Goal: Information Seeking & Learning: Learn about a topic

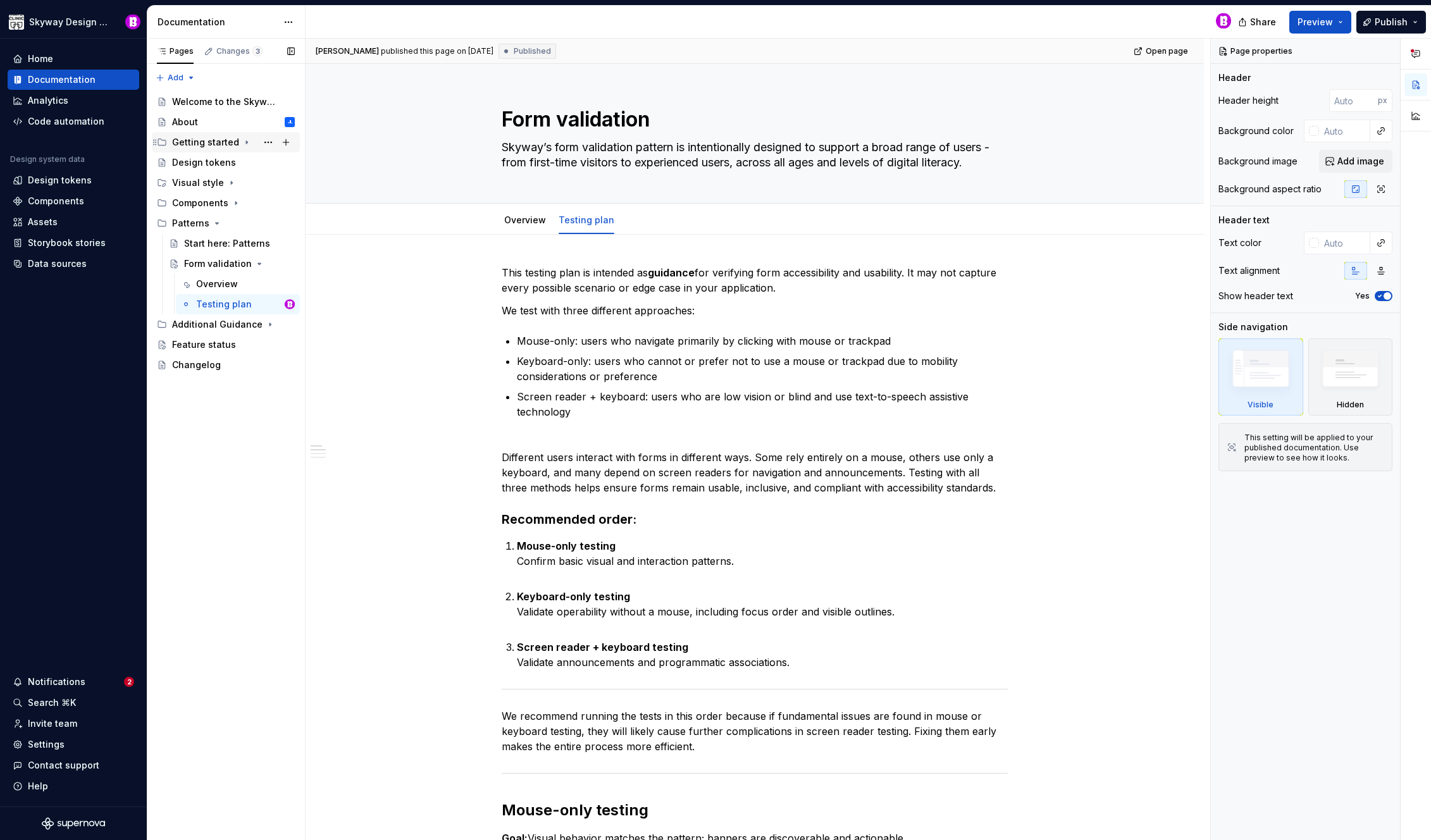
click at [197, 142] on div "Getting started" at bounding box center [205, 142] width 67 height 13
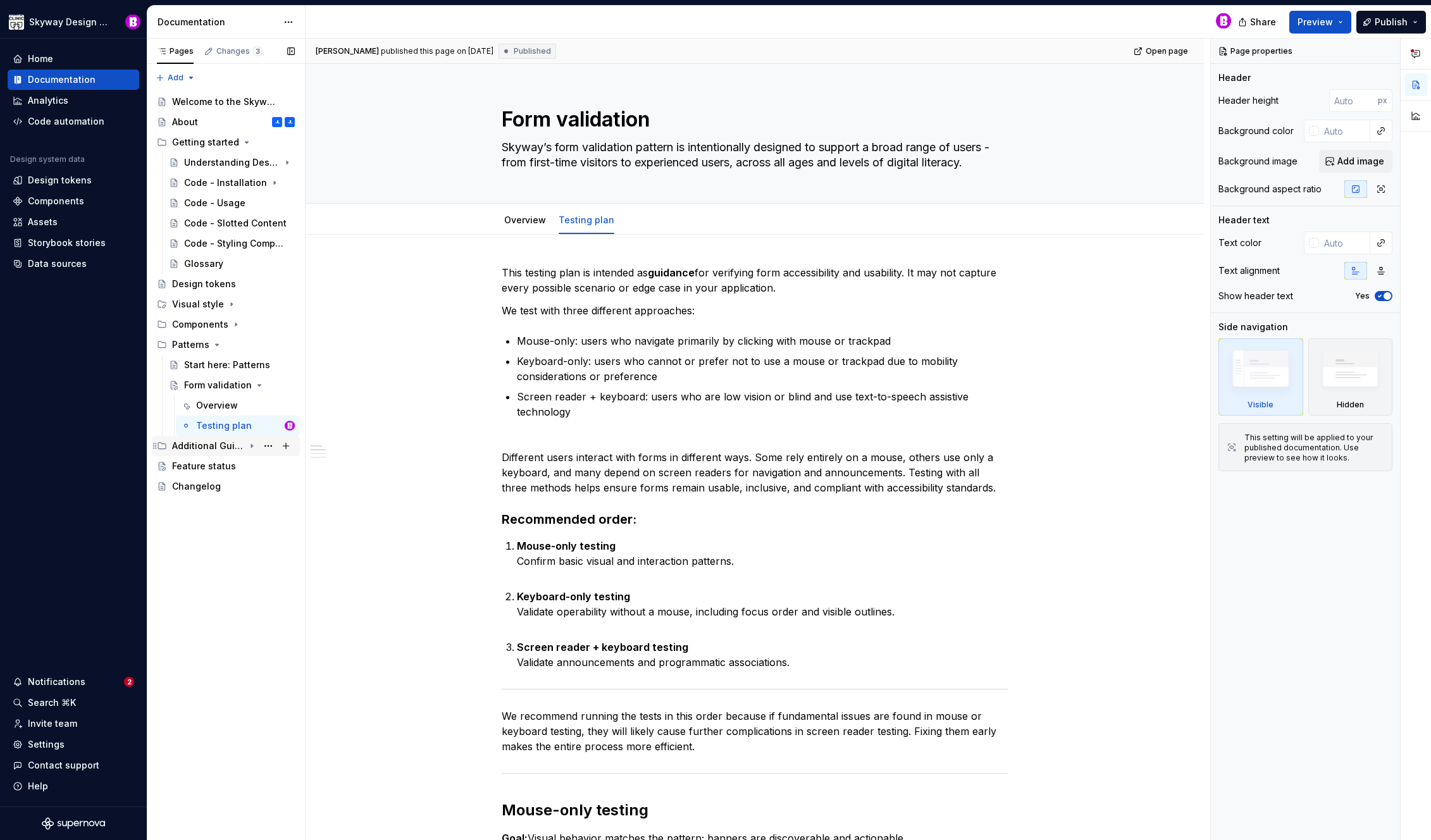
click at [251, 444] on icon "Page tree" at bounding box center [252, 446] width 1 height 3
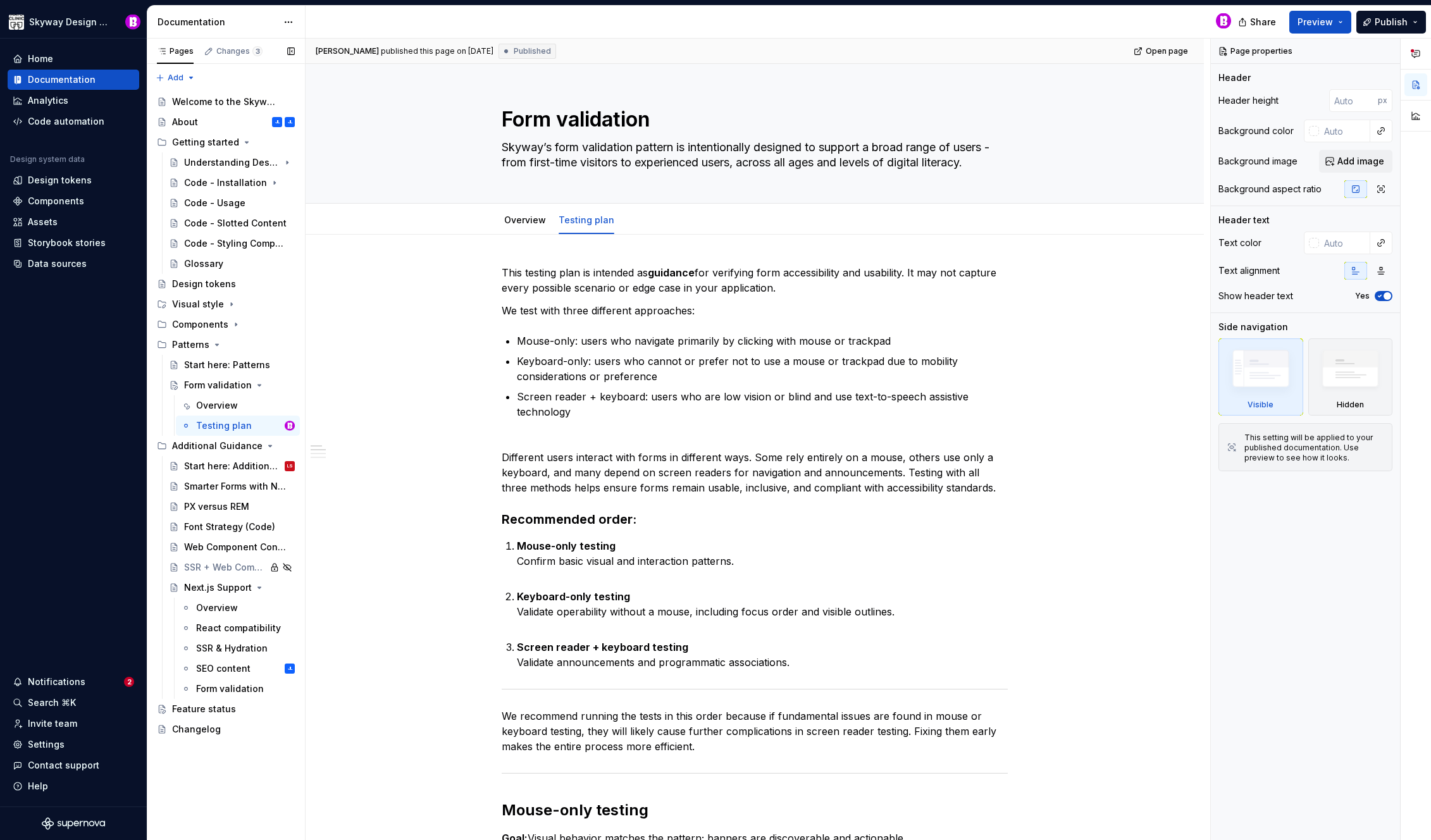
click at [0, 0] on button "Page tree" at bounding box center [0, 0] width 0 height 0
type textarea "*"
click at [325, 466] on div "Rename group" at bounding box center [345, 468] width 124 height 13
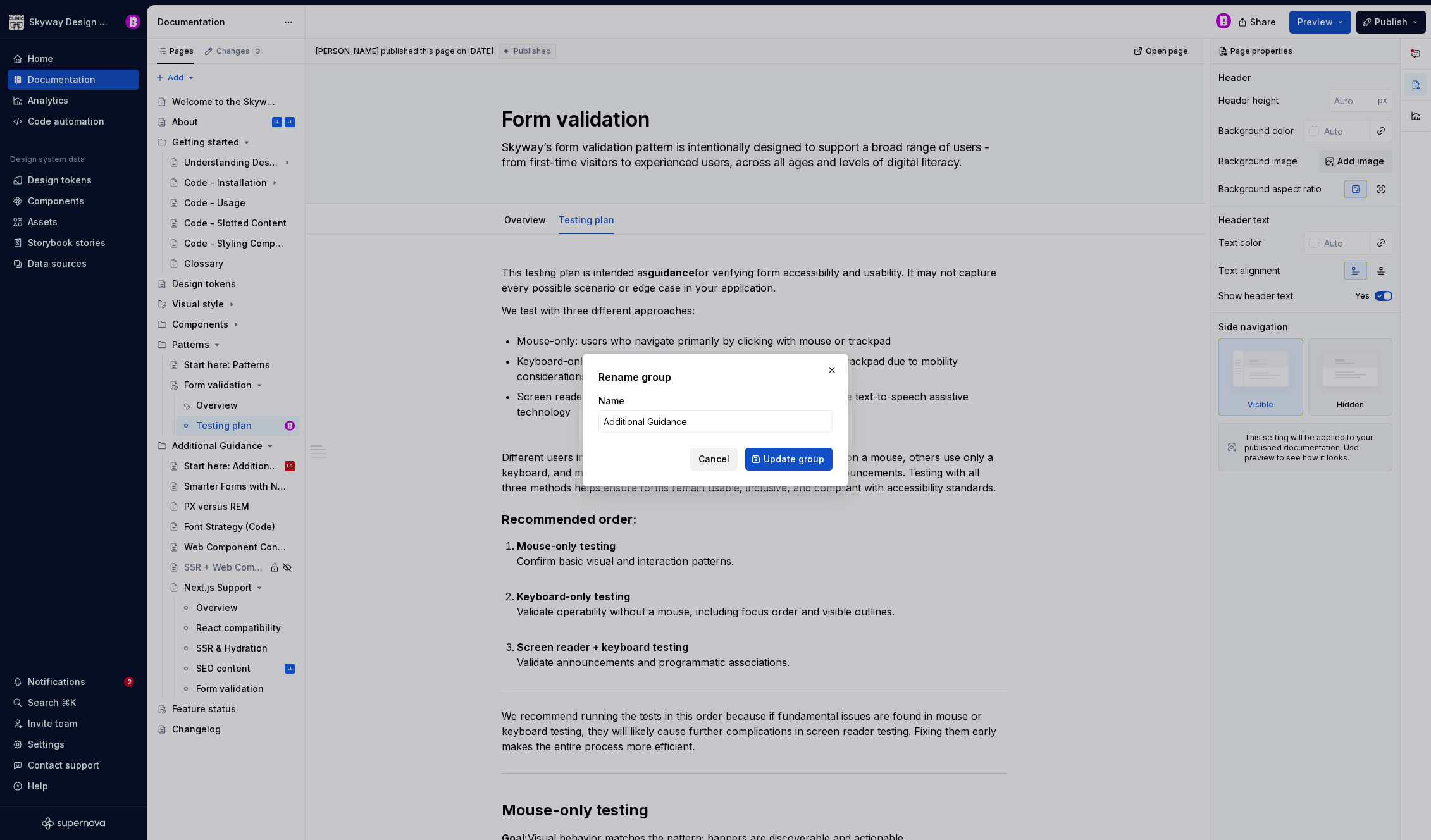
drag, startPoint x: 654, startPoint y: 422, endPoint x: 697, endPoint y: 454, distance: 53.6
click at [654, 422] on input "Additional Guidance" at bounding box center [715, 421] width 234 height 23
type input "Additional guidance"
click at [775, 457] on span "Update group" at bounding box center [793, 459] width 61 height 13
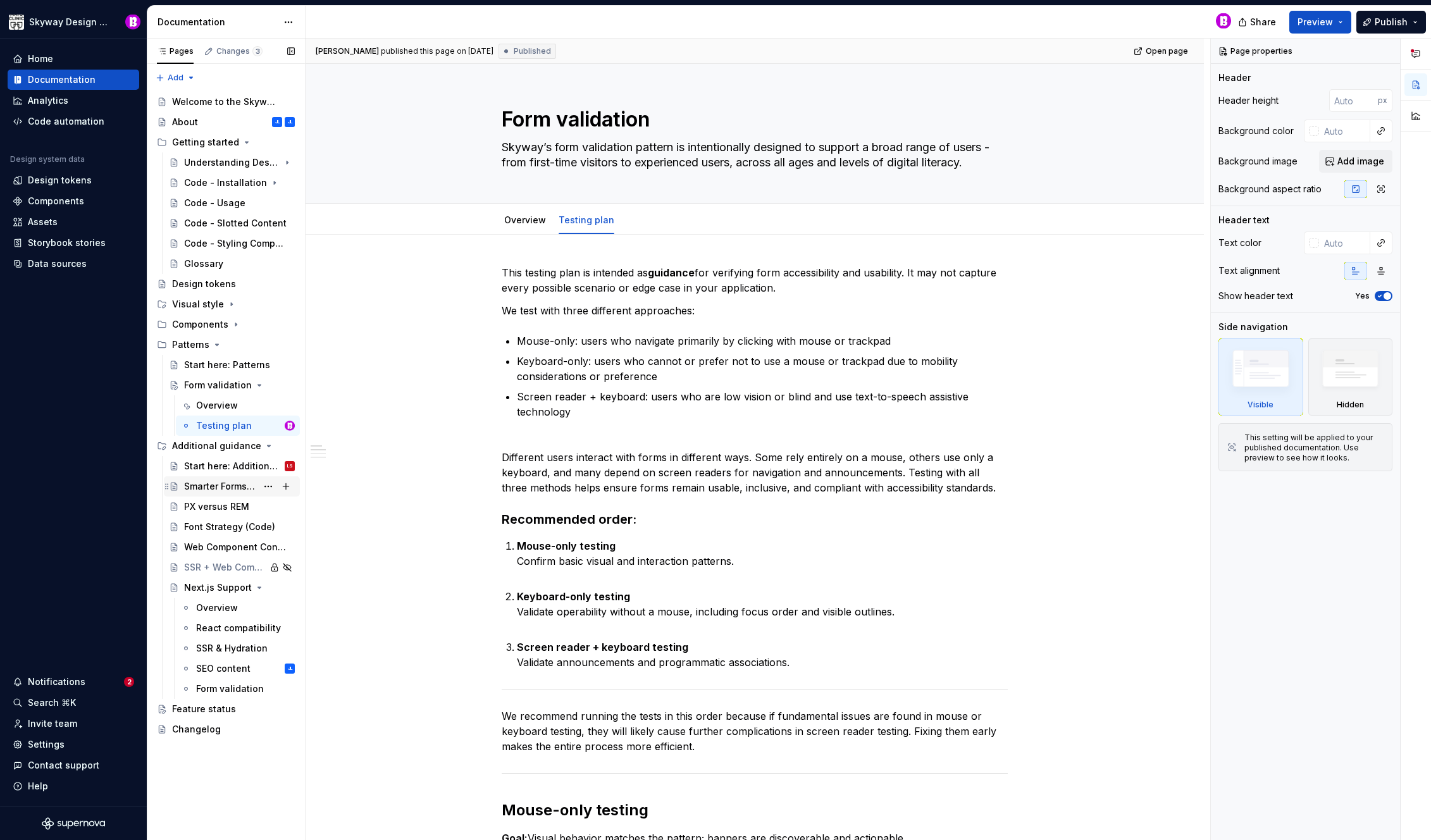
click at [194, 485] on div "Smarter Forms with Native Validation APIs" at bounding box center [220, 487] width 73 height 13
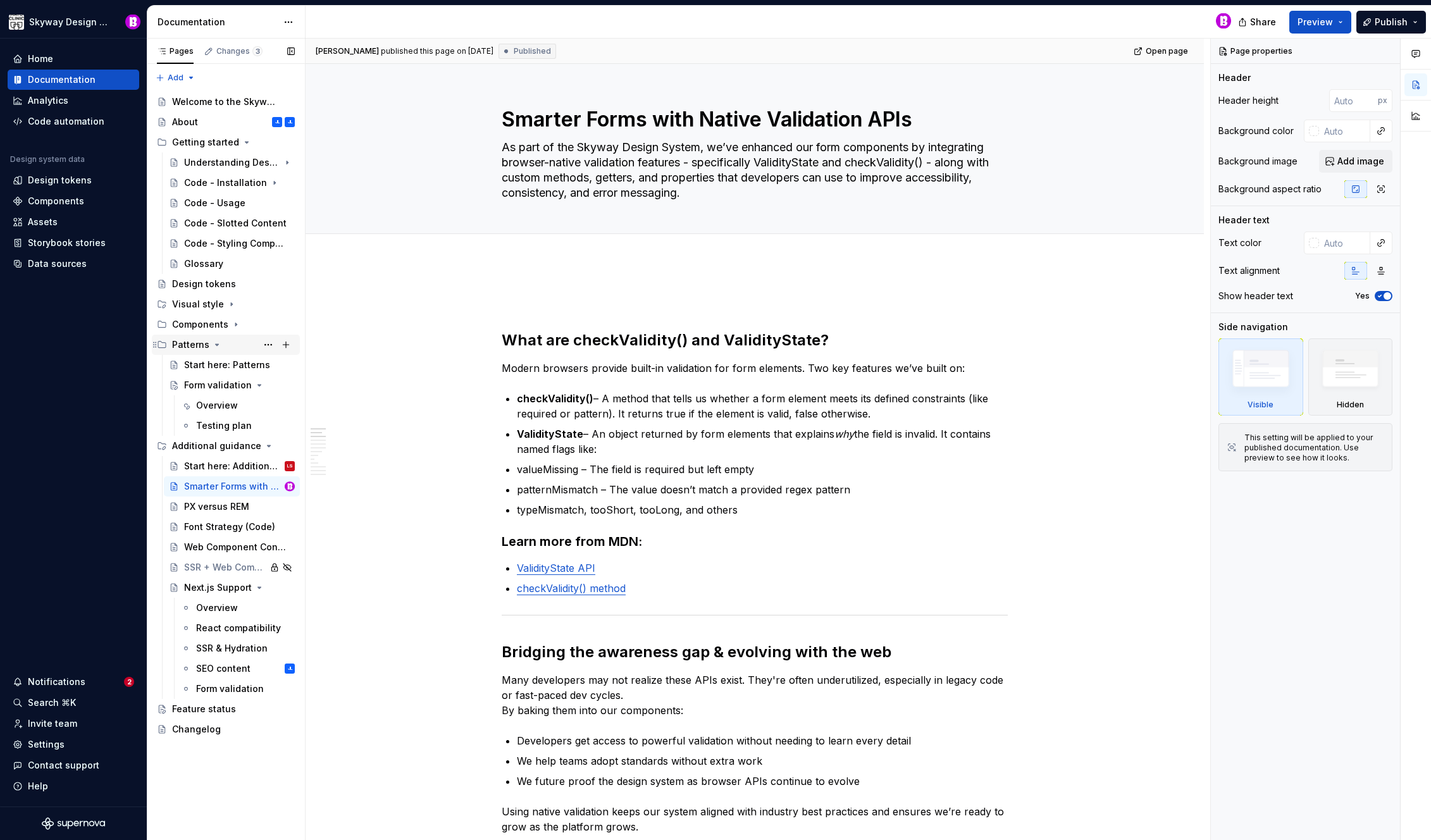
click at [215, 346] on icon "Page tree" at bounding box center [217, 345] width 10 height 10
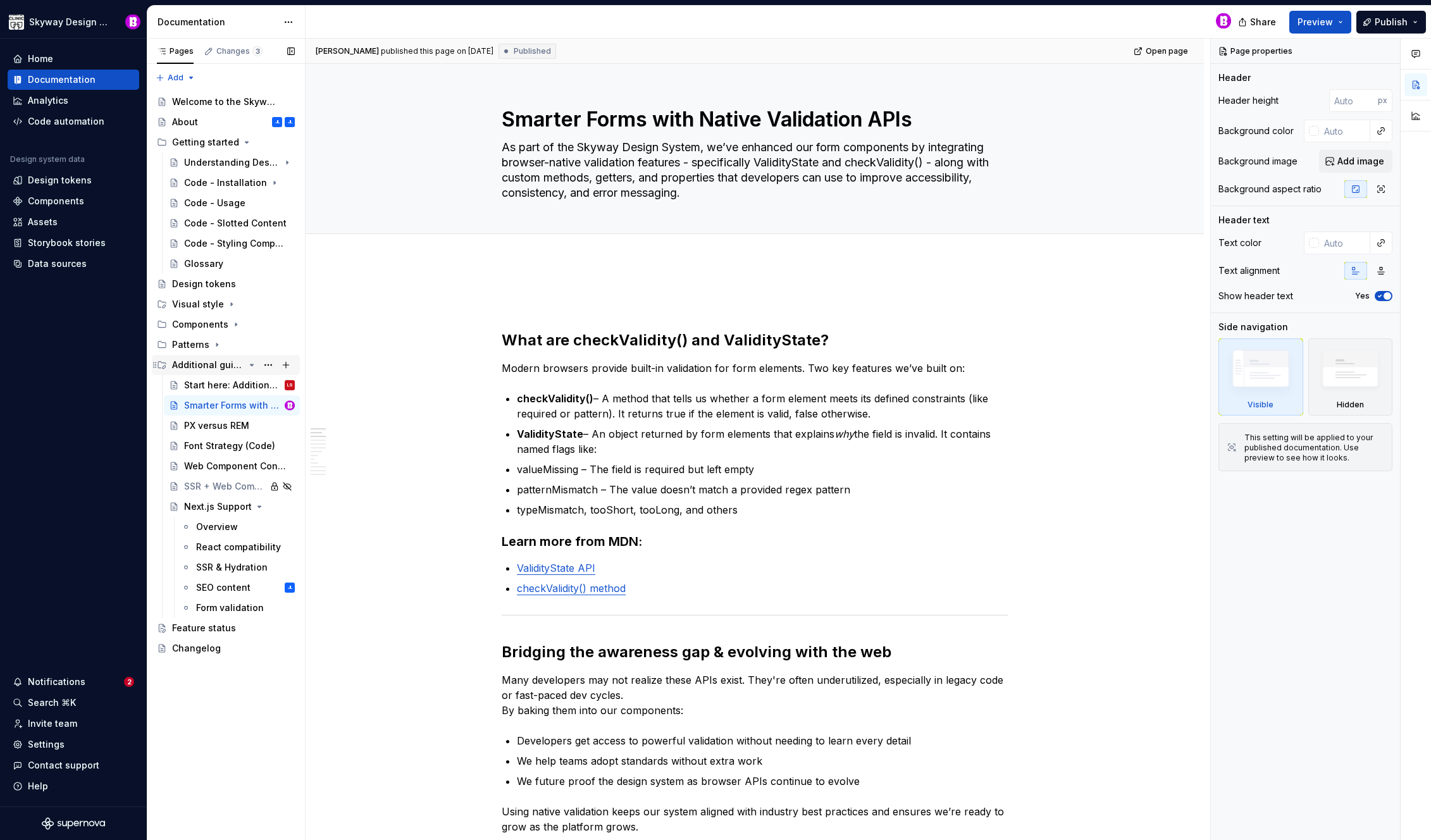
click at [253, 365] on icon "Page tree" at bounding box center [252, 365] width 10 height 10
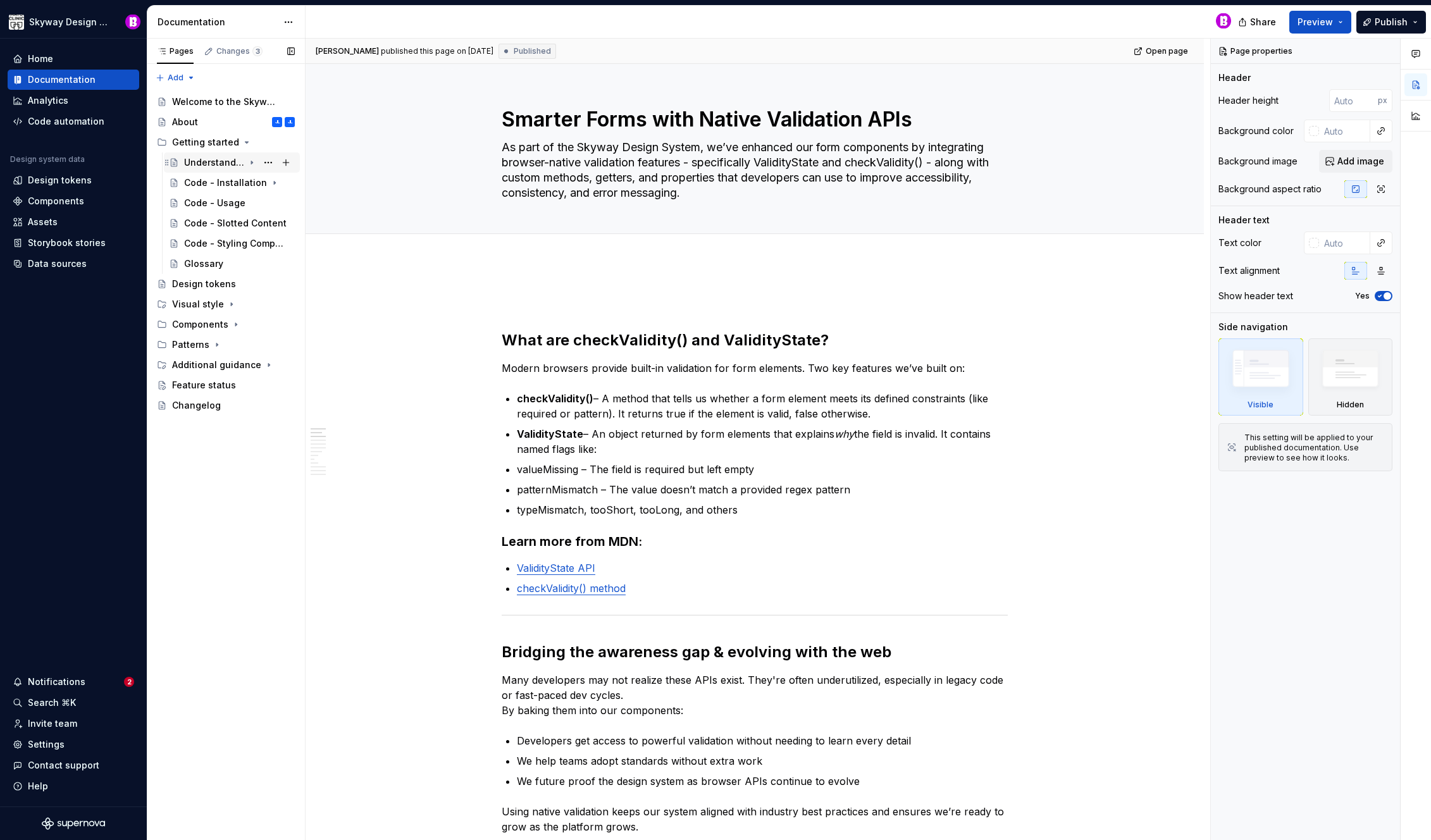
click at [202, 158] on div "Understanding Design Tokens" at bounding box center [214, 163] width 60 height 13
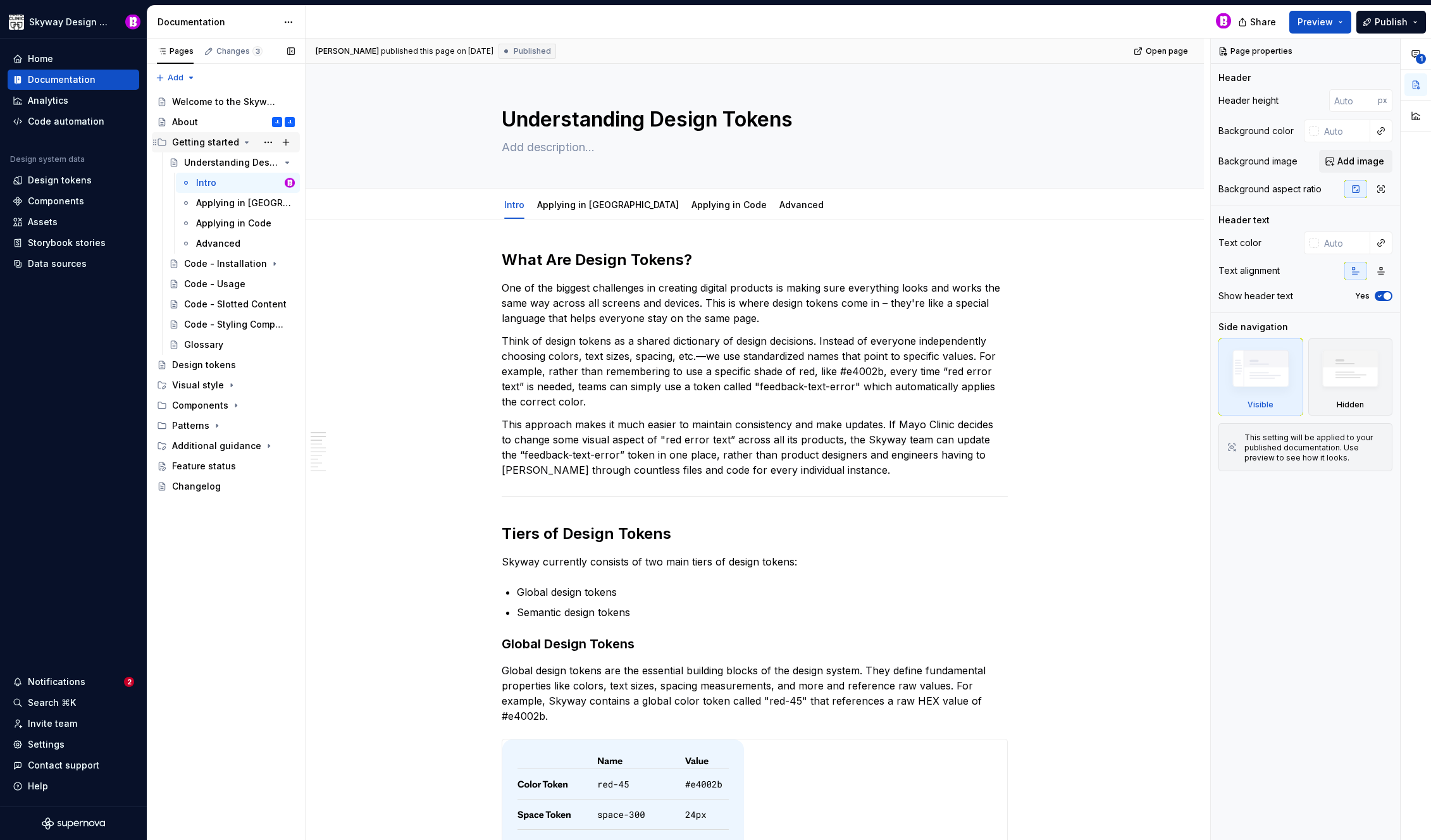
click at [243, 141] on icon "Page tree" at bounding box center [247, 142] width 10 height 10
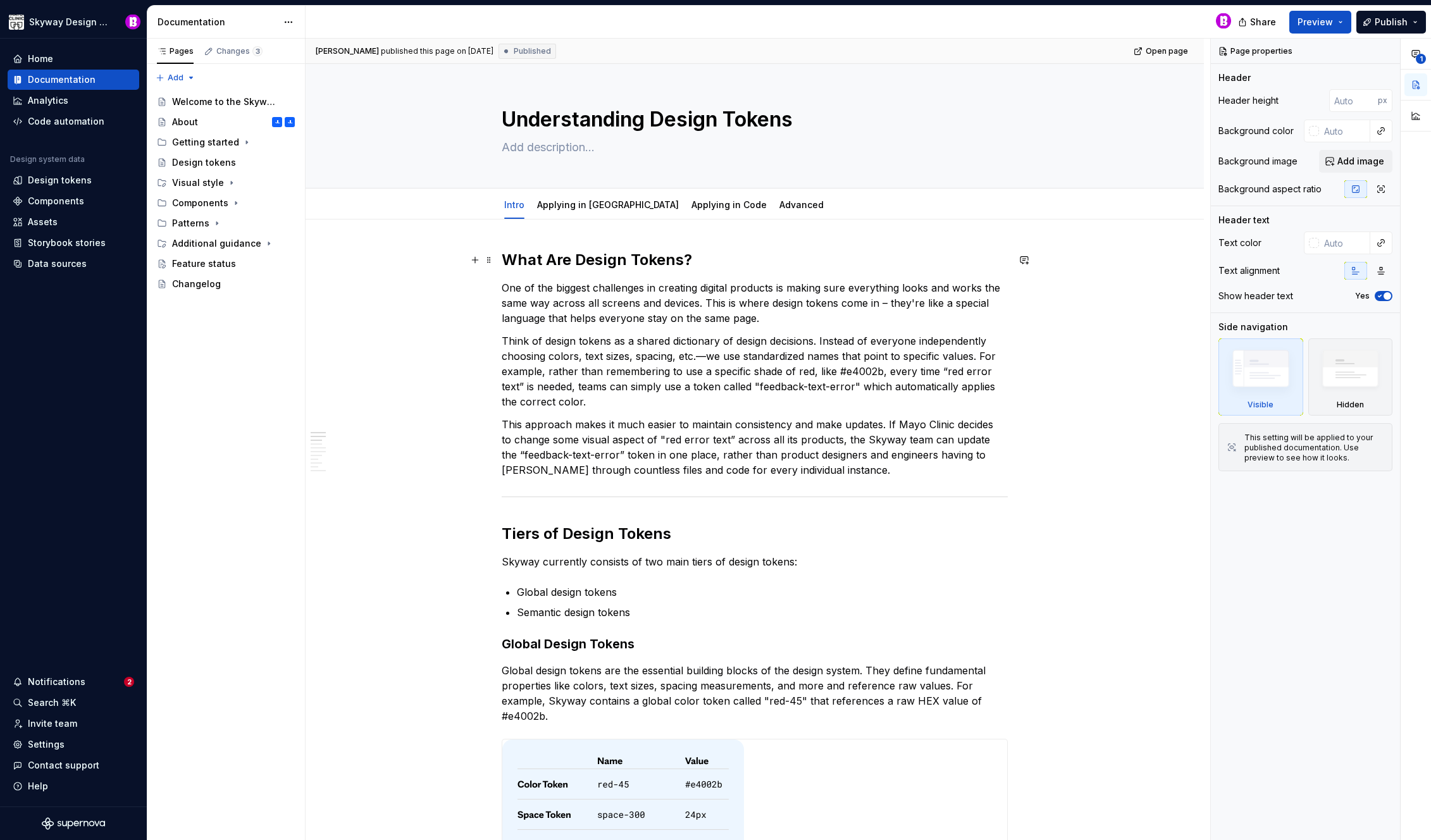
type textarea "*"
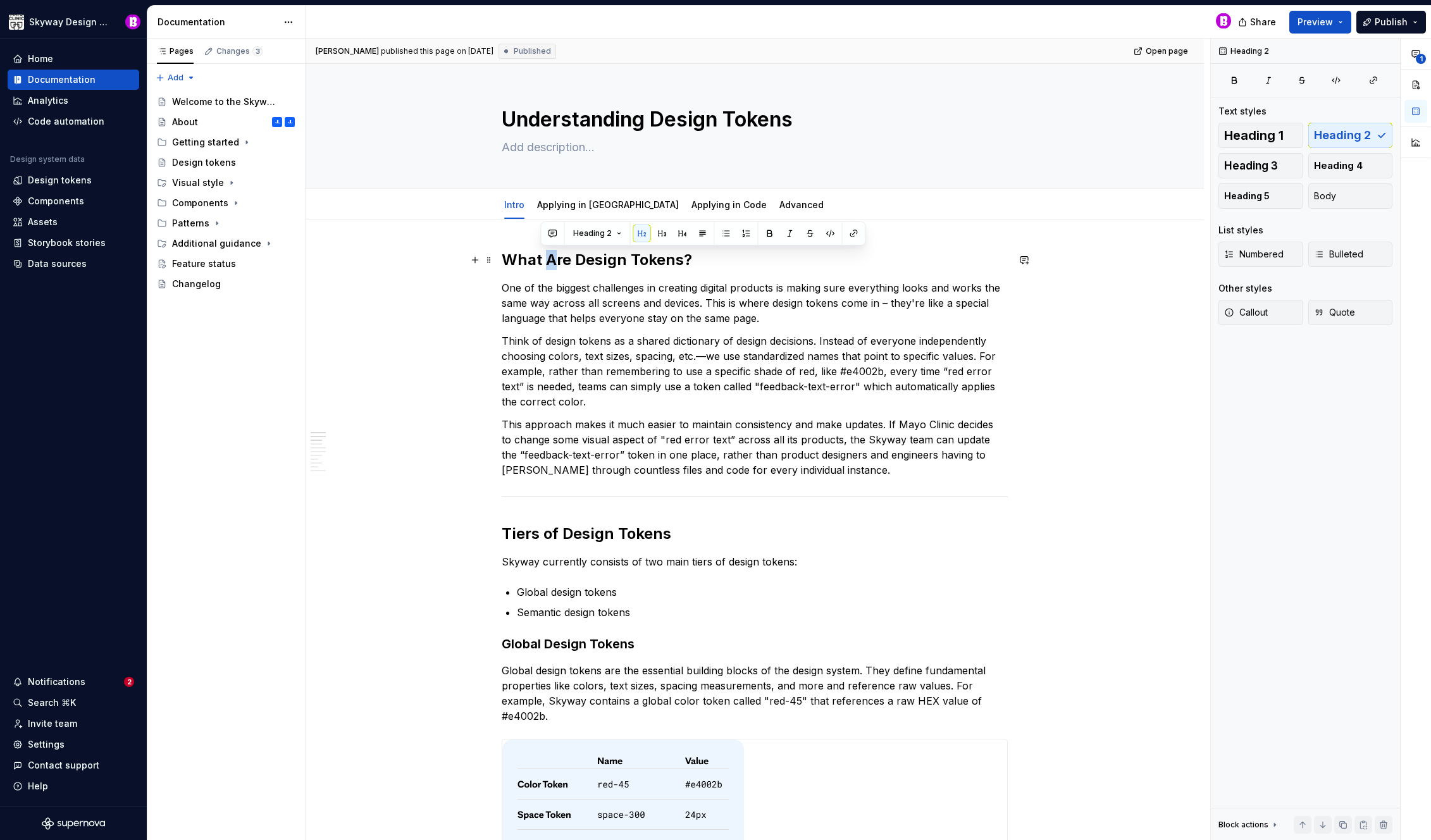
drag, startPoint x: 556, startPoint y: 261, endPoint x: 542, endPoint y: 261, distance: 14.0
click at [542, 261] on h2 "What Are Design Tokens?" at bounding box center [755, 260] width 506 height 20
click at [574, 263] on h2 "What are Design Tokens?" at bounding box center [755, 260] width 506 height 20
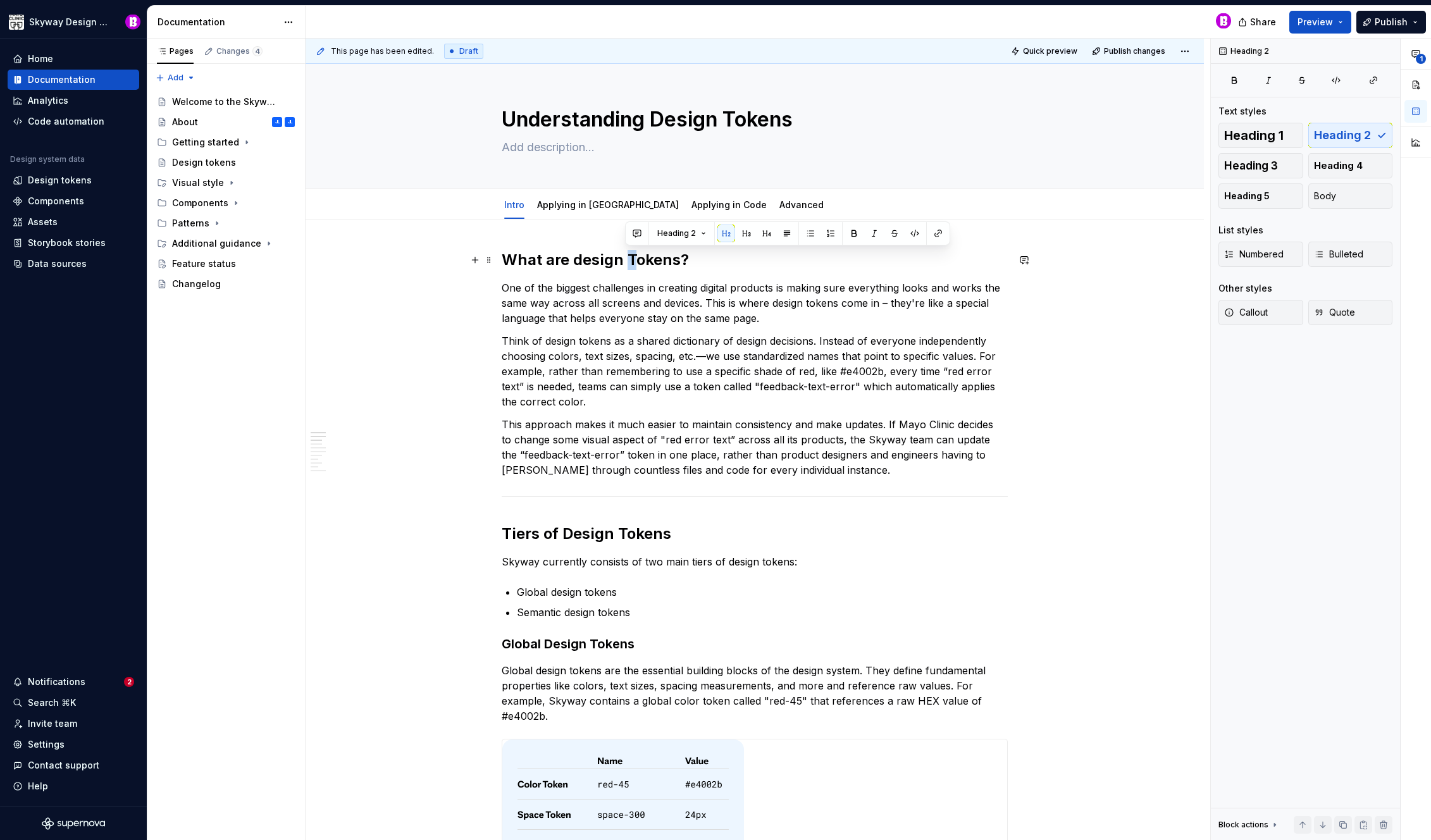
drag, startPoint x: 635, startPoint y: 261, endPoint x: 626, endPoint y: 262, distance: 9.1
click at [626, 262] on h2 "What are design Tokens?" at bounding box center [755, 260] width 506 height 20
click at [661, 353] on p "Think of design tokens as a shared dictionary of design decisions. Instead of e…" at bounding box center [755, 371] width 506 height 76
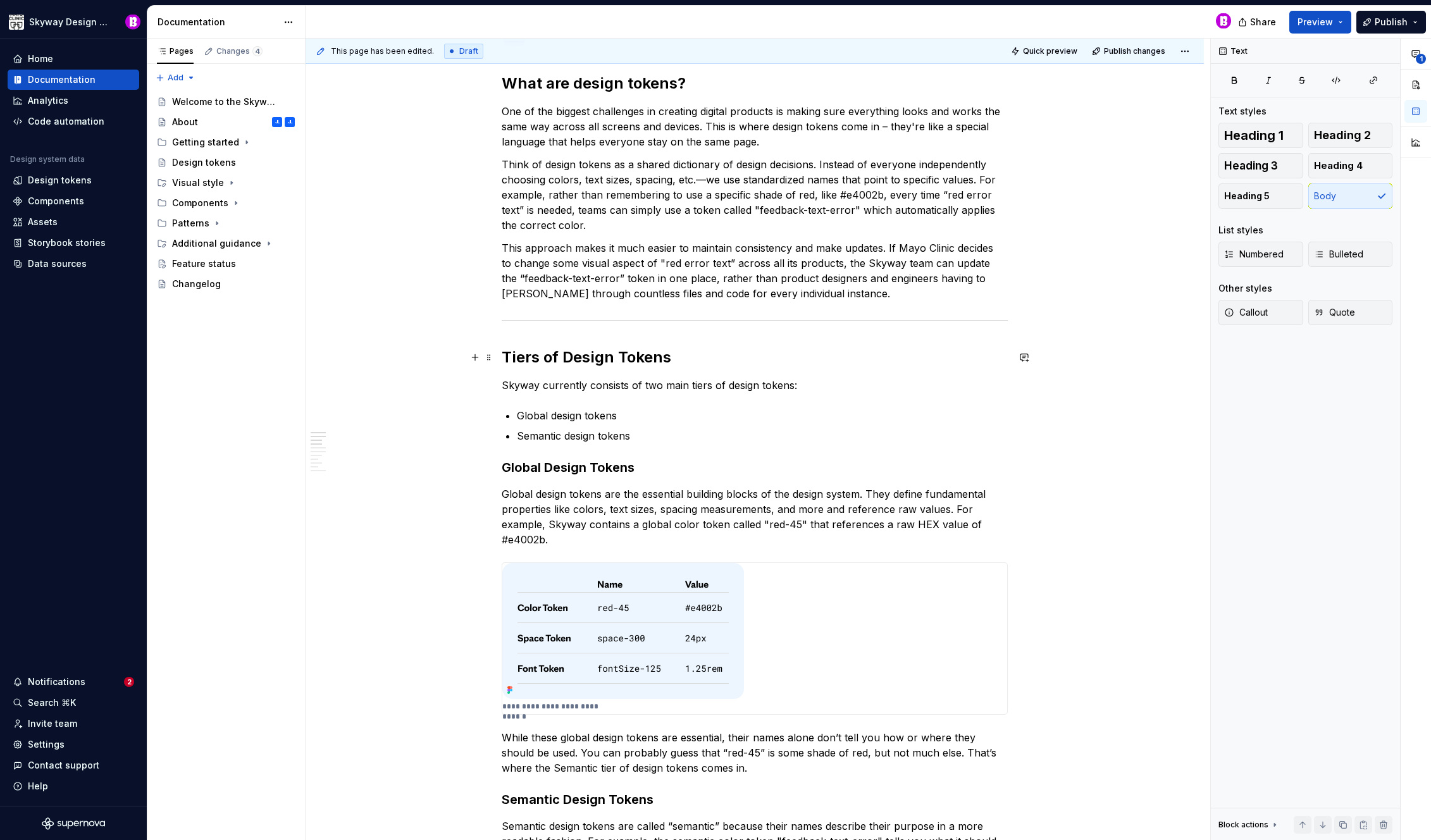
scroll to position [194, 0]
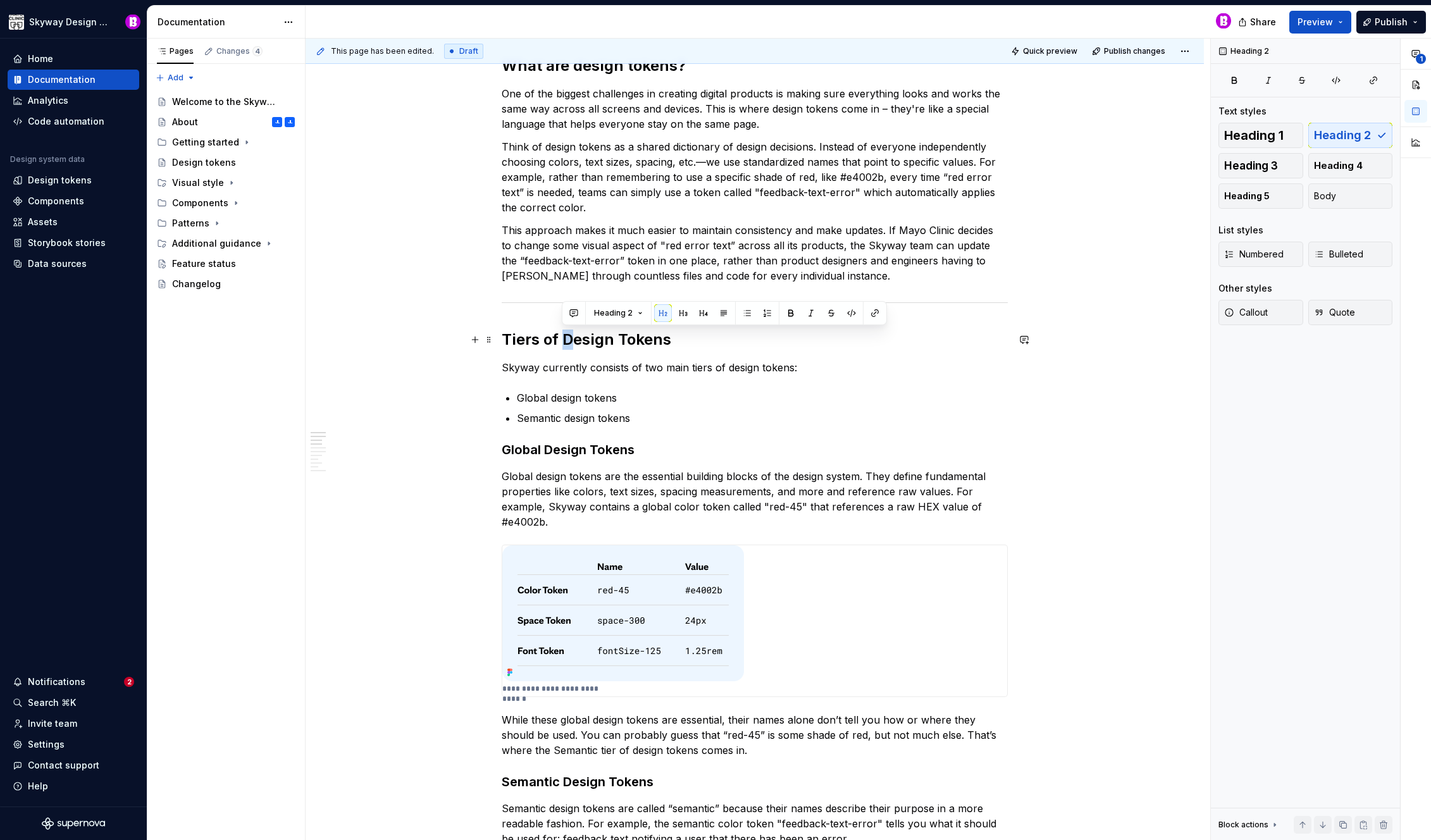
drag, startPoint x: 571, startPoint y: 335, endPoint x: 564, endPoint y: 338, distance: 7.6
click at [564, 338] on h2 "Tiers of Design Tokens" at bounding box center [755, 340] width 506 height 20
click at [619, 342] on h2 "Tiers of design Tokens" at bounding box center [755, 340] width 506 height 20
click at [553, 451] on strong "Global Design Tokens" at bounding box center [568, 449] width 133 height 15
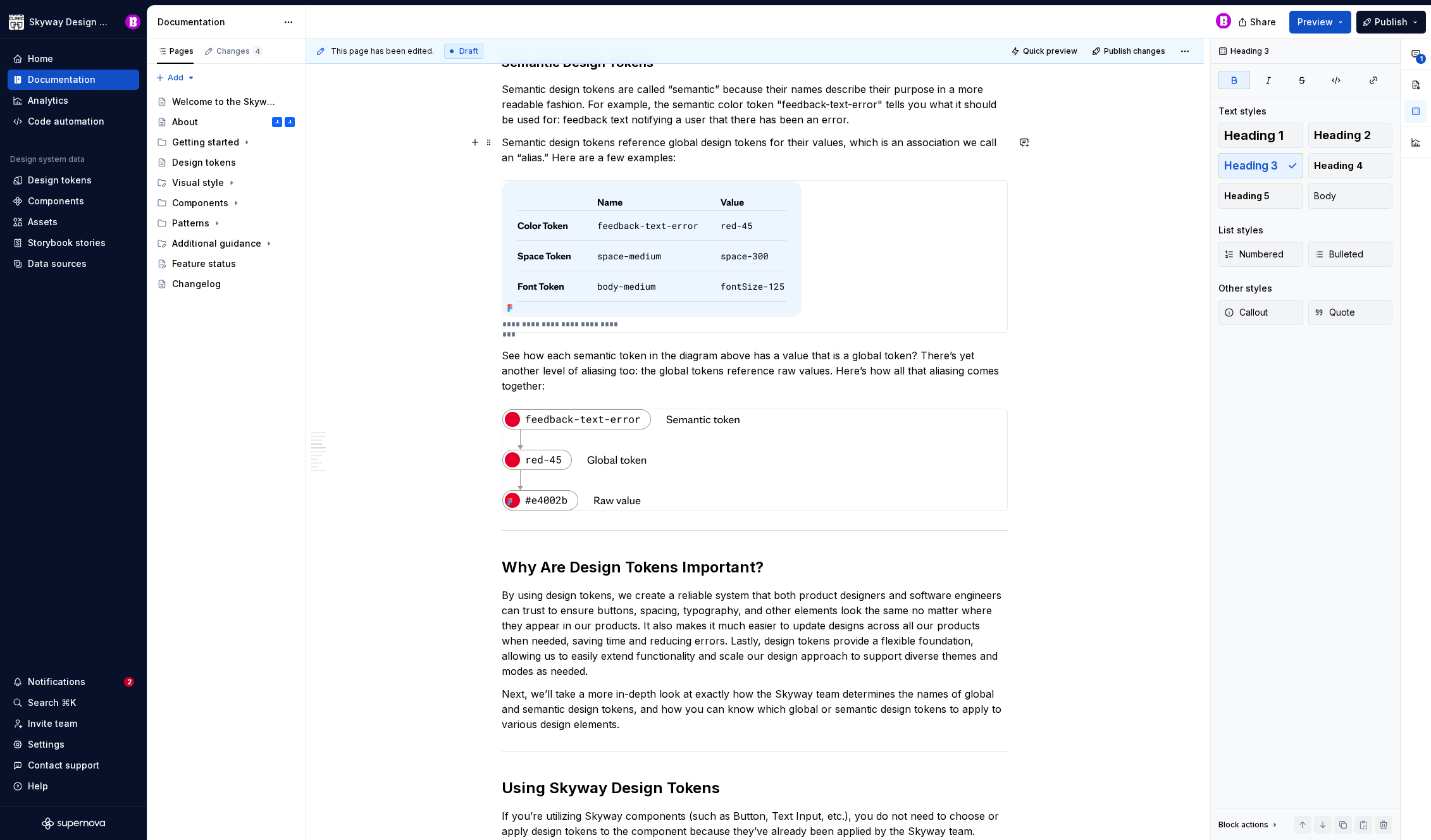
scroll to position [1199, 0]
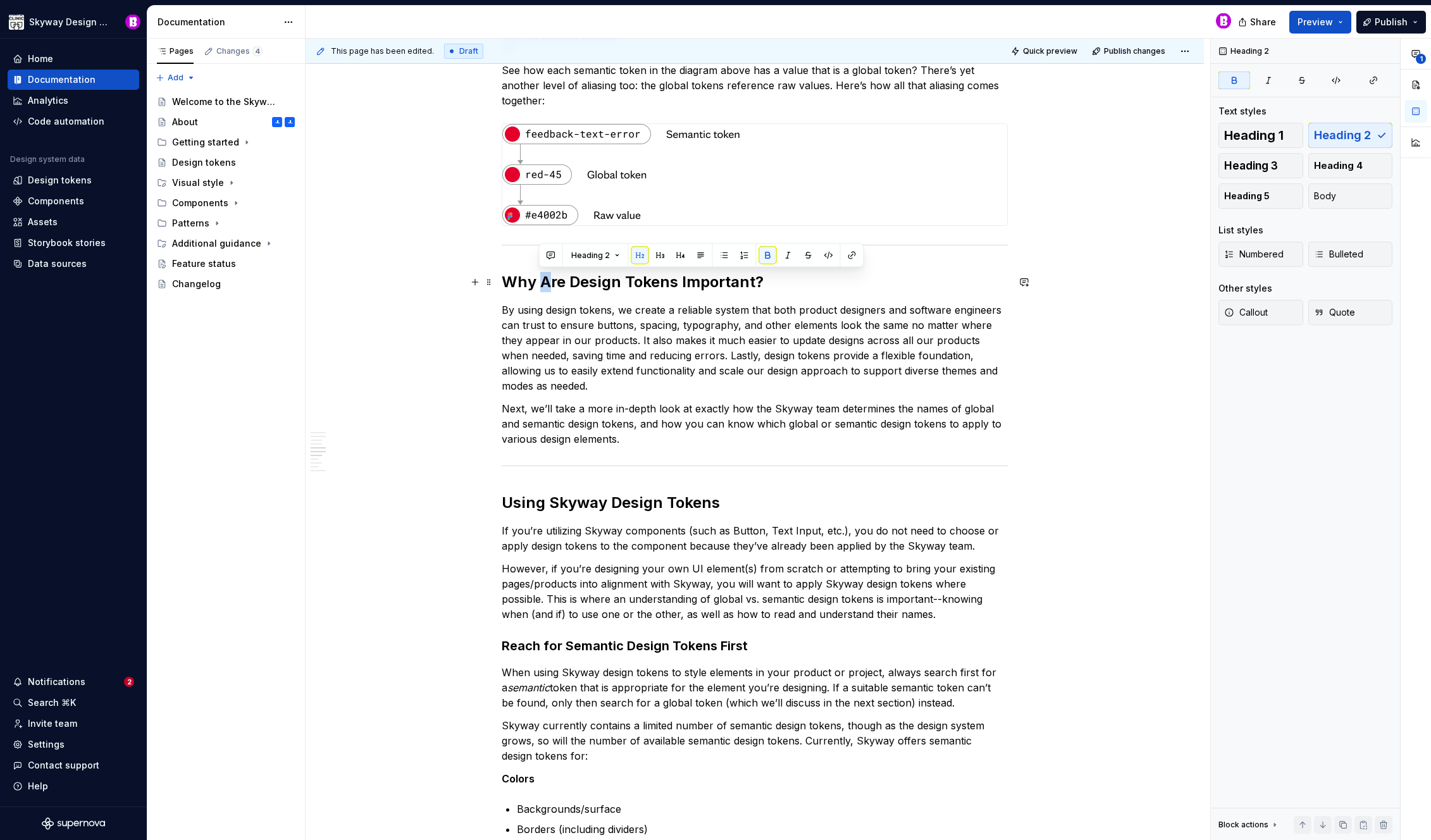
drag, startPoint x: 551, startPoint y: 285, endPoint x: 541, endPoint y: 284, distance: 10.0
click at [541, 284] on strong "Why Are Design Tokens Important?" at bounding box center [633, 282] width 262 height 19
drag, startPoint x: 579, startPoint y: 281, endPoint x: 569, endPoint y: 284, distance: 10.4
click at [569, 284] on strong "Why are Design Tokens Important?" at bounding box center [632, 282] width 260 height 19
drag, startPoint x: 628, startPoint y: 279, endPoint x: 612, endPoint y: 283, distance: 16.5
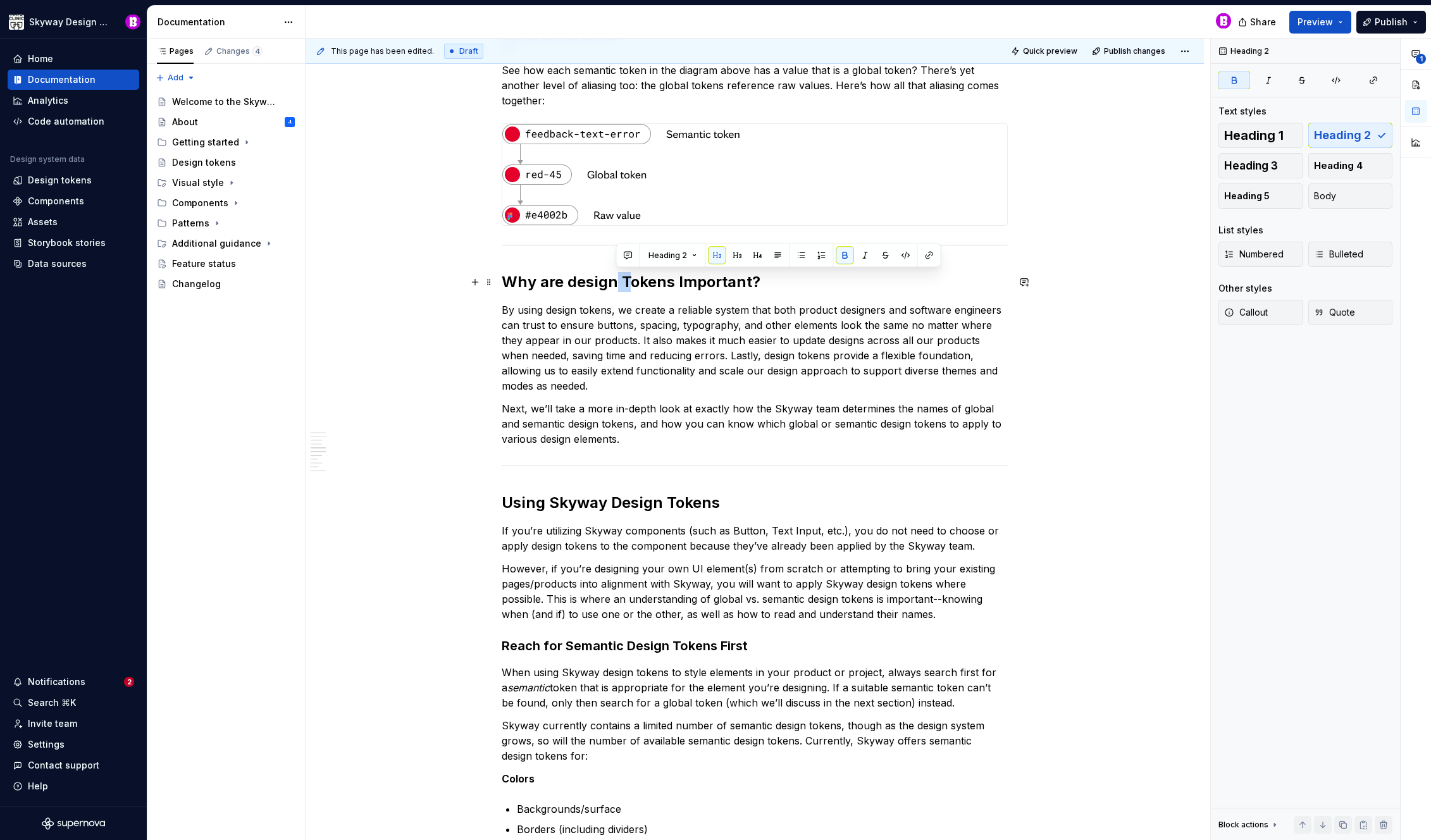
click at [612, 283] on strong "Why are design Tokens Important?" at bounding box center [631, 282] width 258 height 19
click at [615, 285] on strong "Why are designtokens Important?" at bounding box center [628, 282] width 252 height 19
drag, startPoint x: 679, startPoint y: 286, endPoint x: 673, endPoint y: 284, distance: 6.3
click at [673, 285] on strong "Why are design tokens Important?" at bounding box center [630, 282] width 256 height 19
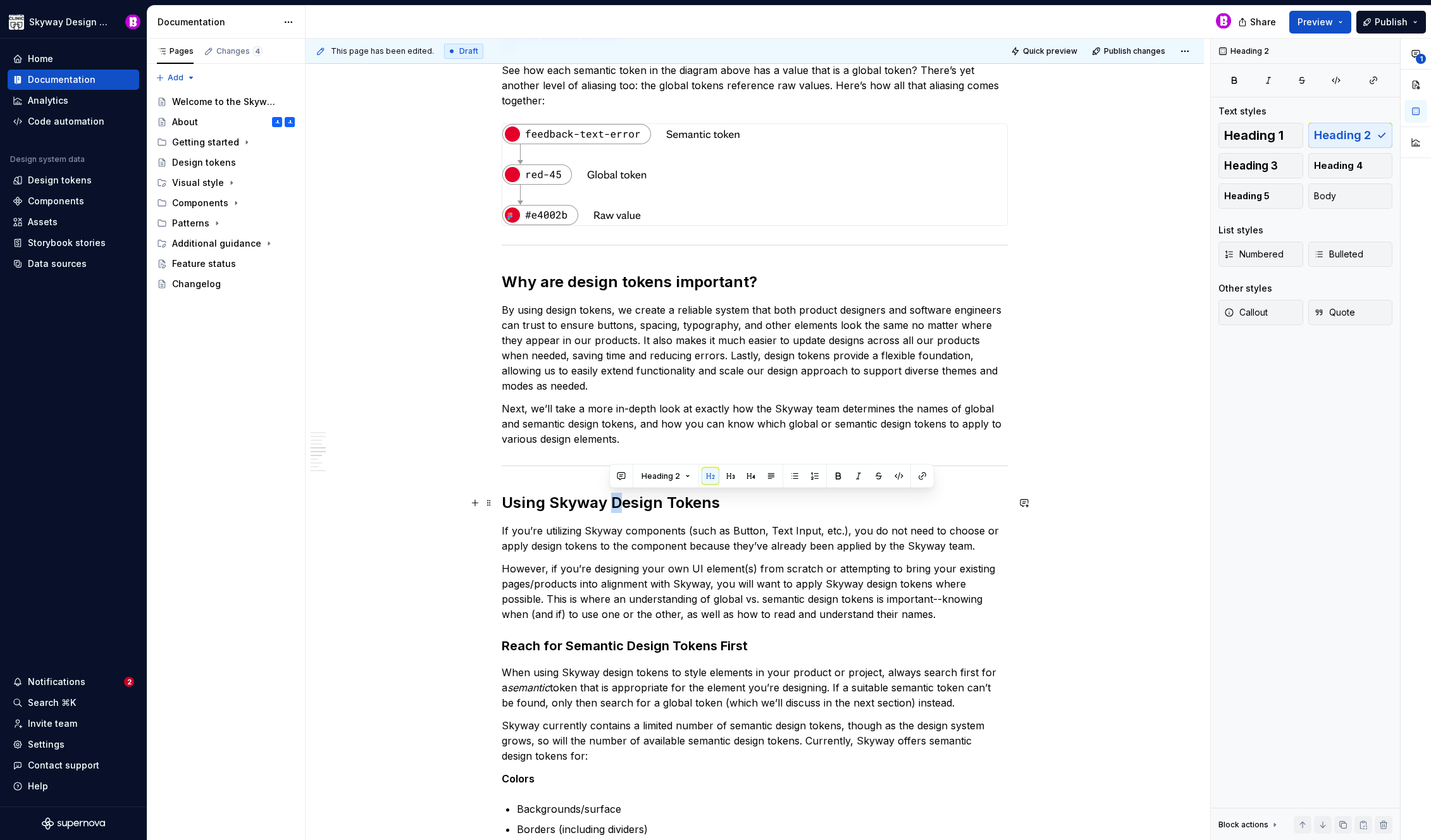
click at [612, 503] on h2 "Using Skyway Design Tokens" at bounding box center [755, 503] width 506 height 20
drag, startPoint x: 672, startPoint y: 503, endPoint x: 666, endPoint y: 505, distance: 6.3
click at [666, 505] on h2 "Using Skyway design Tokens" at bounding box center [755, 503] width 506 height 20
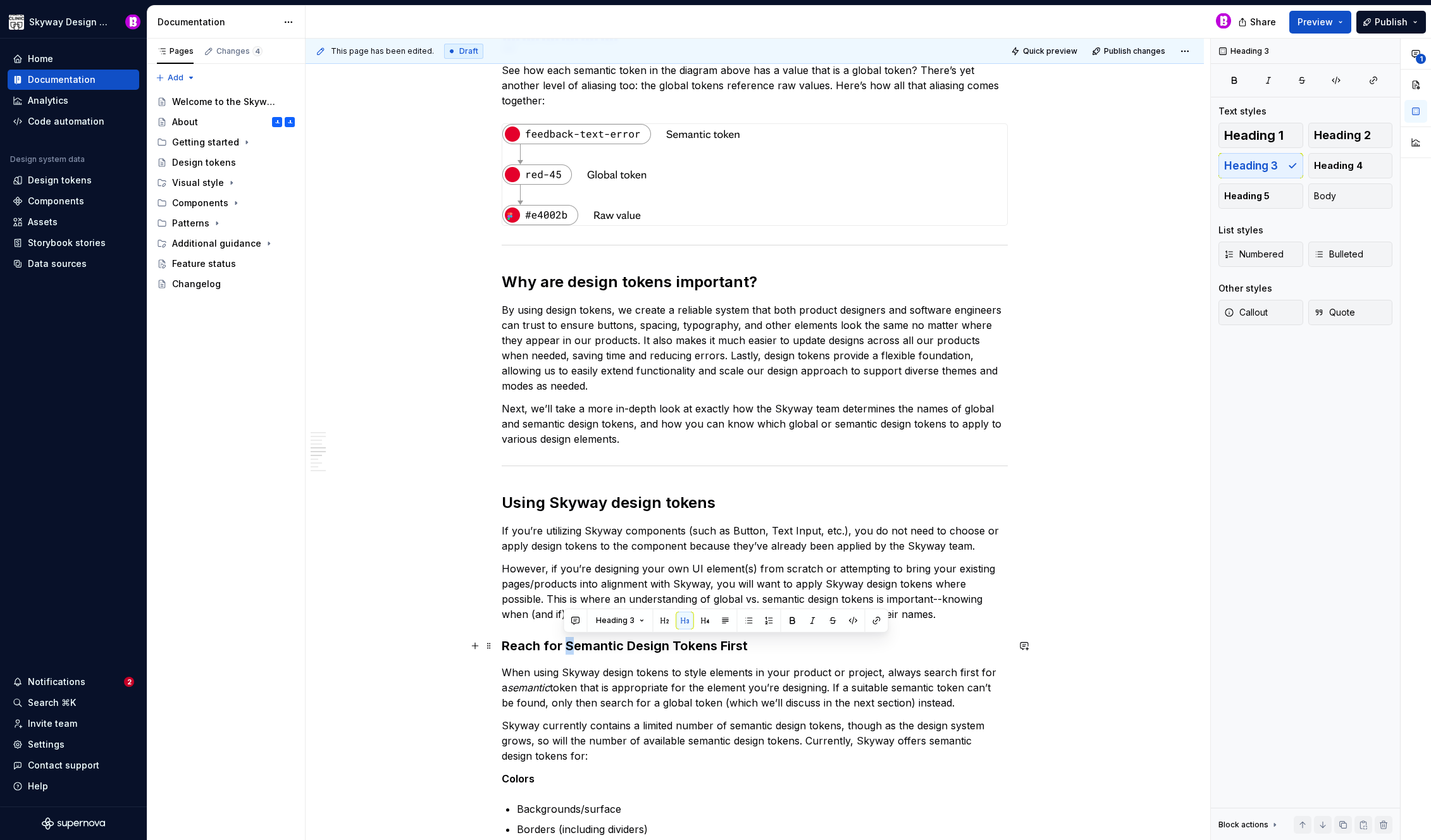
click at [565, 646] on h3 "Reach for Semantic Design Tokens First" at bounding box center [755, 645] width 506 height 18
click at [625, 645] on h3 "Reach for semantic Design Tokens First" at bounding box center [755, 645] width 506 height 18
click at [669, 646] on h3 "Reach for semantic design Tokens First" at bounding box center [755, 645] width 506 height 18
click at [714, 645] on h3 "Reach for semantic design tokens First" at bounding box center [755, 645] width 506 height 18
click at [678, 599] on p "However, if you’re designing your own UI element(s) from scratch or attempting …" at bounding box center [755, 591] width 506 height 61
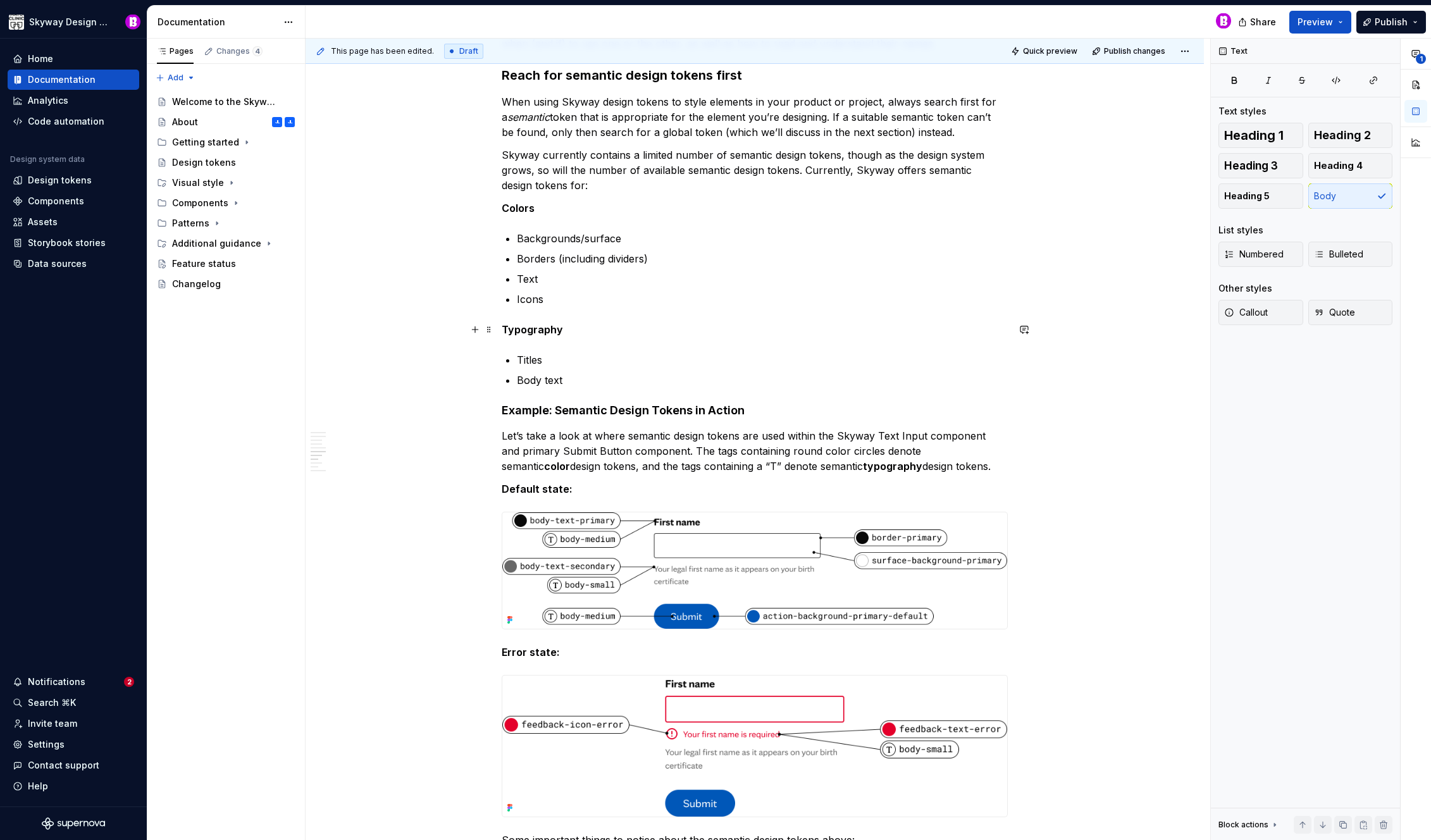
scroll to position [1775, 0]
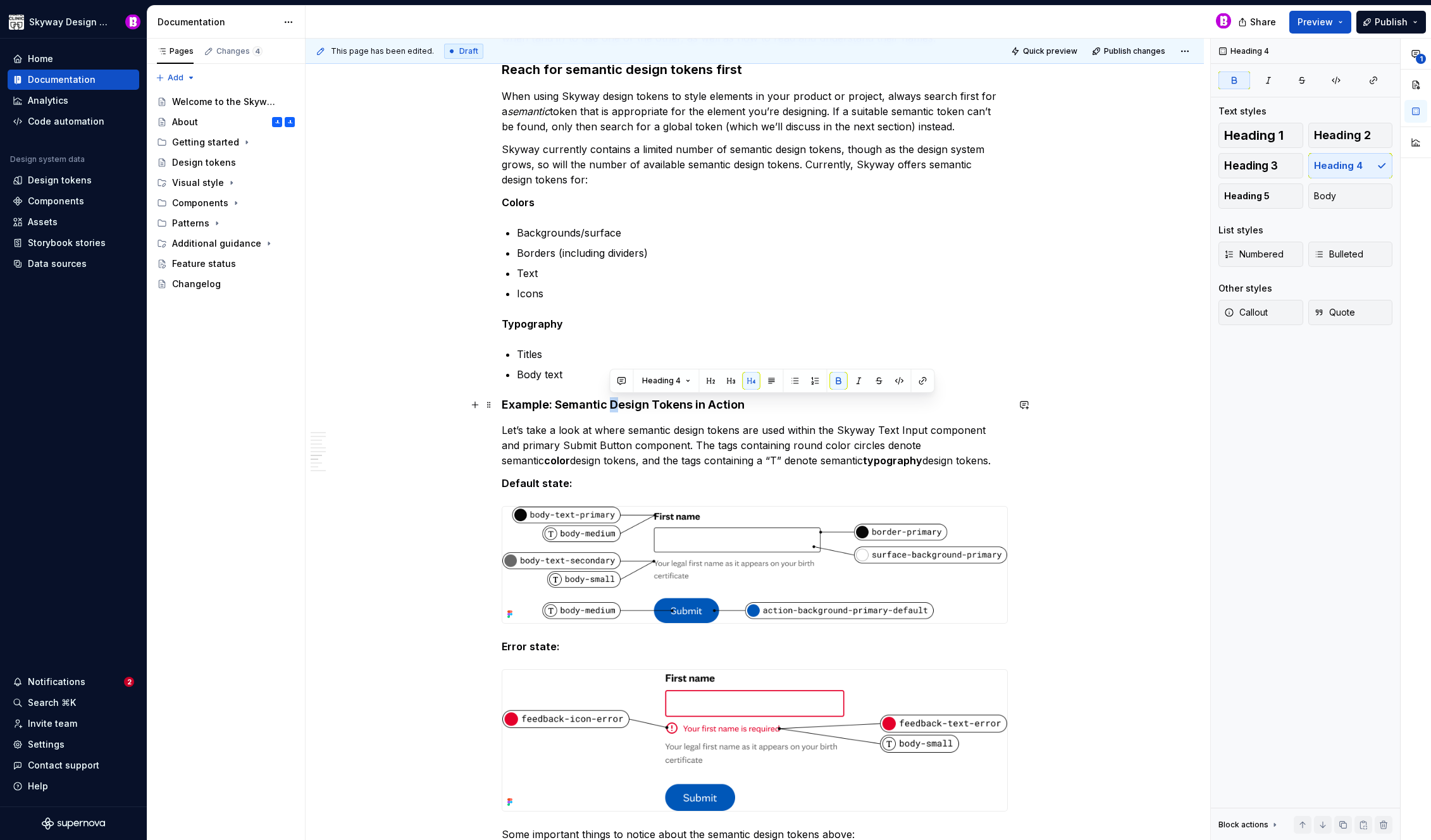
click at [610, 407] on strong "Example: Semantic Design Tokens in Action" at bounding box center [623, 404] width 243 height 14
click at [653, 403] on strong "Example: Semantic design Tokens in Action" at bounding box center [623, 404] width 242 height 14
drag, startPoint x: 708, startPoint y: 401, endPoint x: 879, endPoint y: 451, distance: 178.2
click at [705, 401] on strong "Example: Semantic design tokens in Action" at bounding box center [621, 404] width 239 height 14
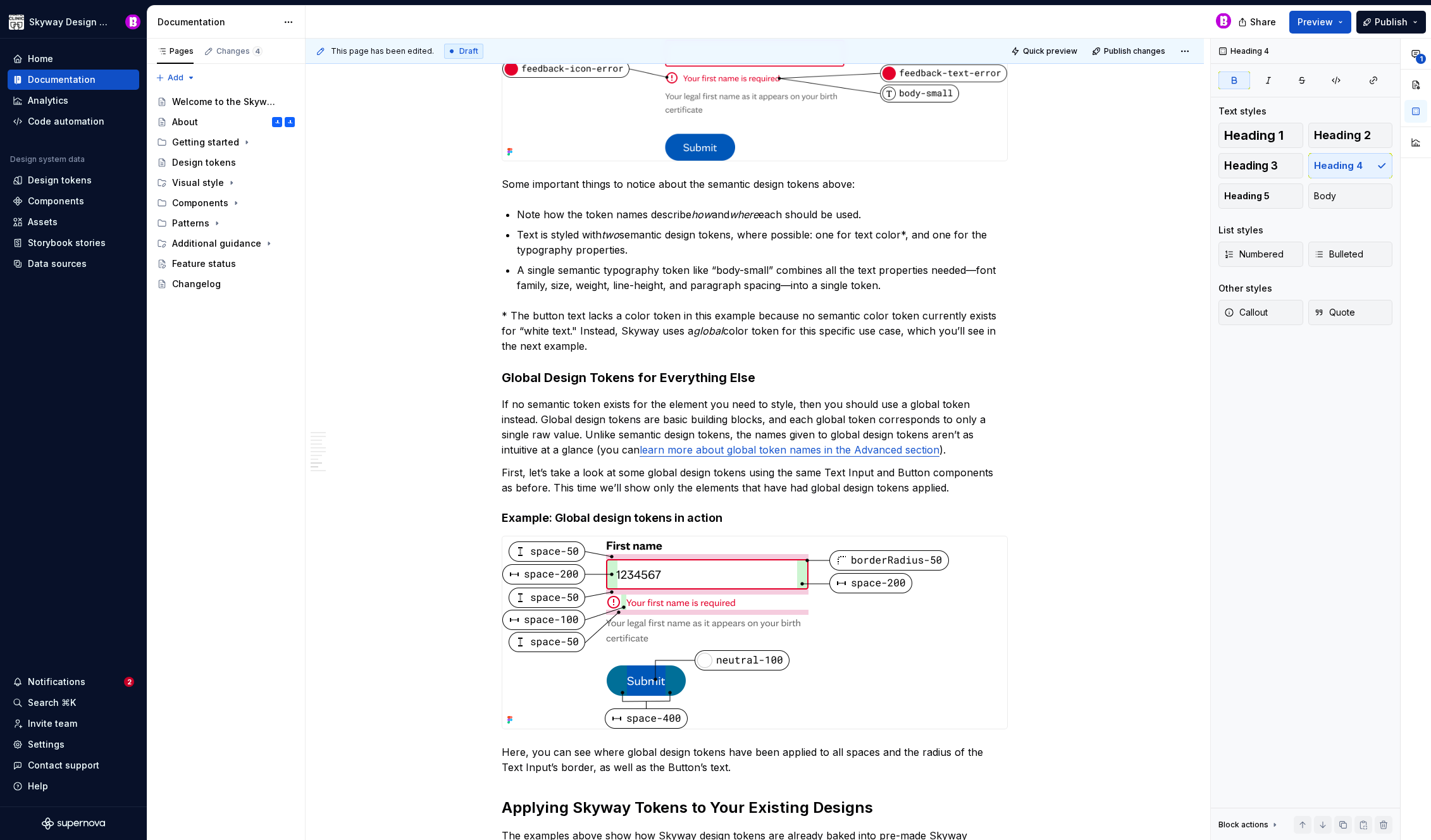
scroll to position [2473, 0]
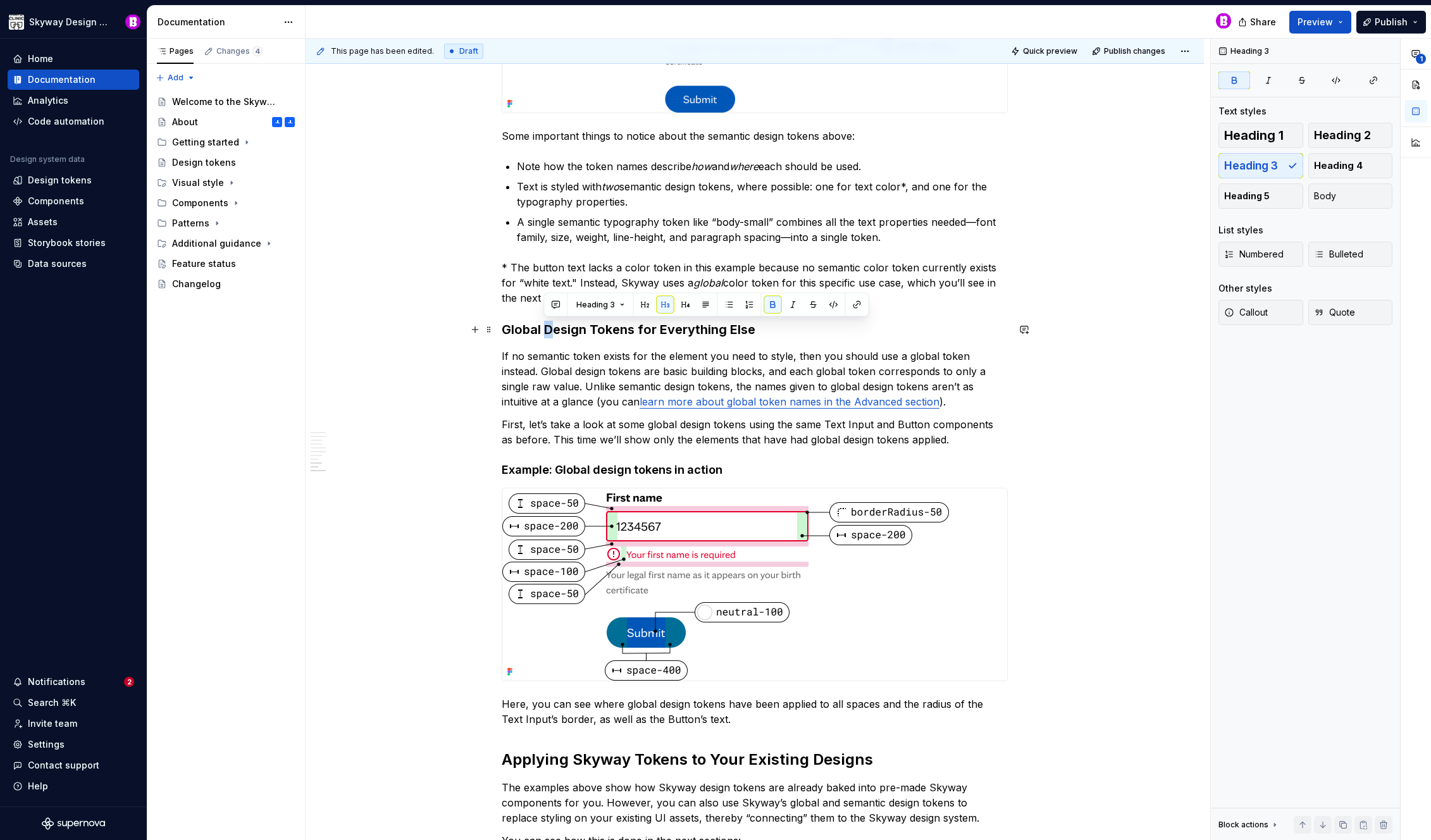
drag, startPoint x: 551, startPoint y: 327, endPoint x: 557, endPoint y: 326, distance: 6.1
click at [547, 328] on strong "Global Design Tokens for Everything Else" at bounding box center [628, 329] width 253 height 15
click at [591, 332] on strong "Global design Tokens for Everything Else" at bounding box center [628, 329] width 253 height 15
click at [655, 333] on strong "Global design tokens for Everything Else" at bounding box center [627, 329] width 251 height 15
click at [726, 331] on strong "Global design tokens for everything Else" at bounding box center [627, 329] width 251 height 15
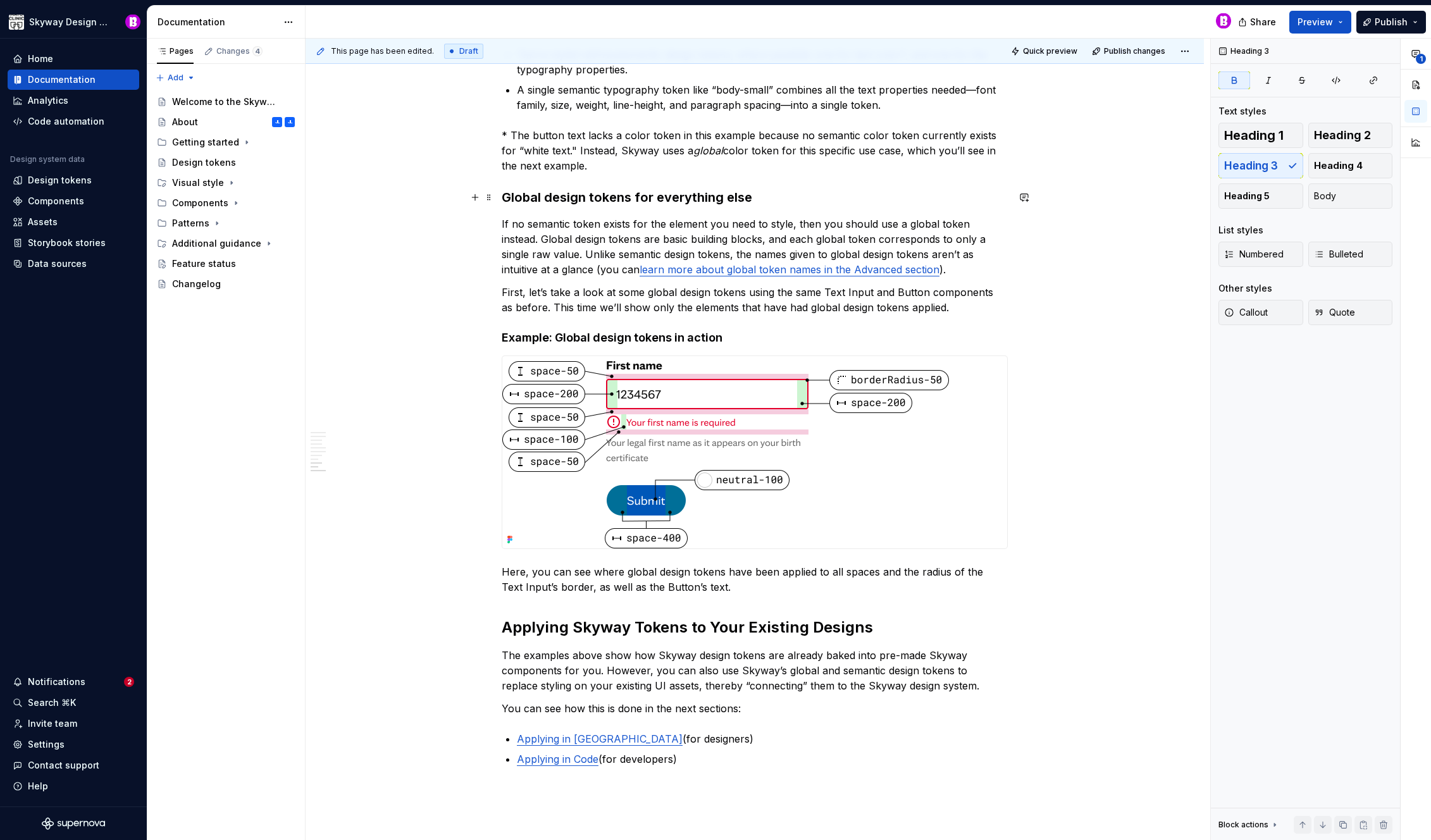
scroll to position [2719, 0]
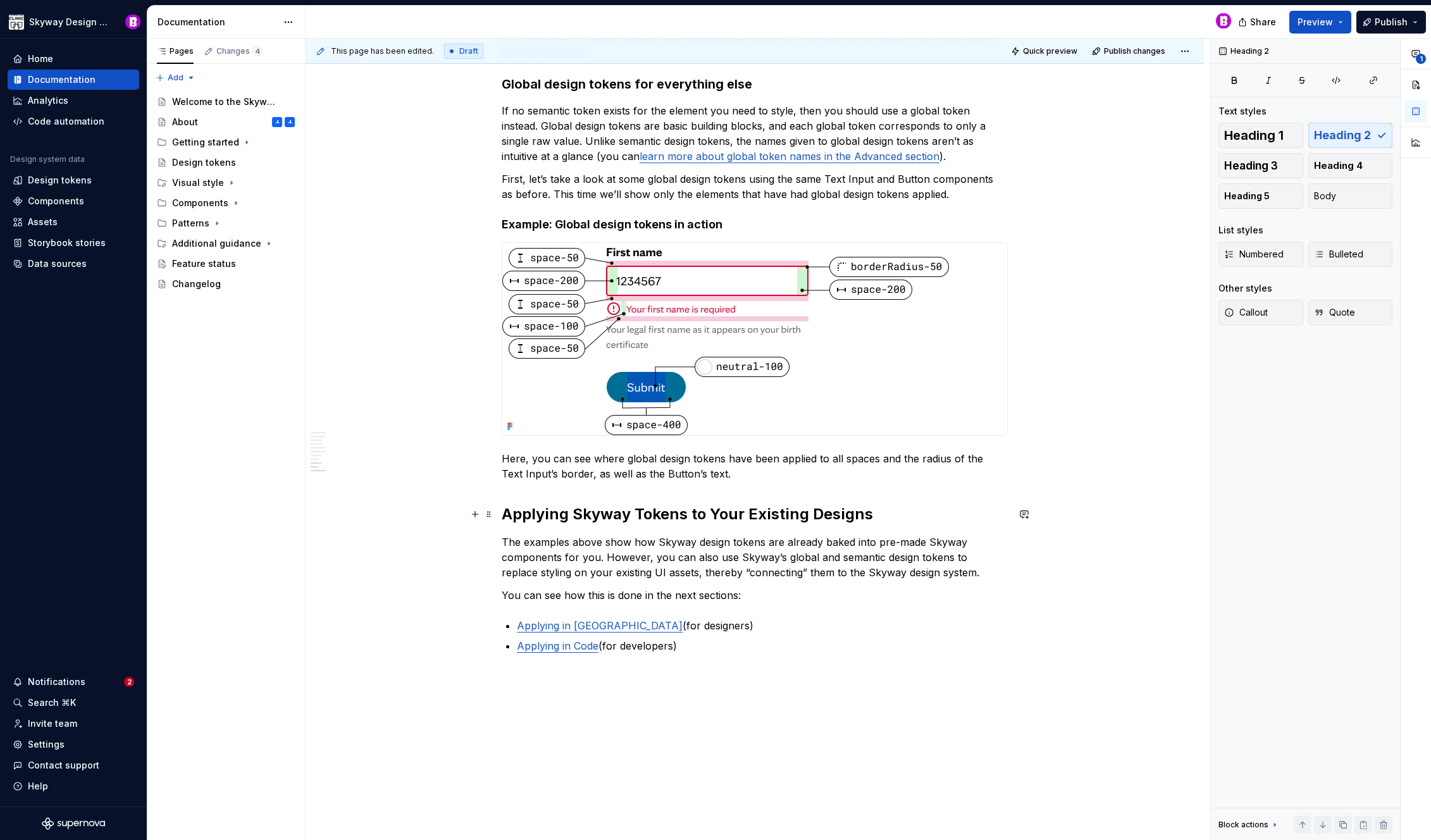
click at [577, 514] on h2 "Applying Skyway Tokens to Your Existing Designs" at bounding box center [755, 514] width 506 height 20
drag, startPoint x: 643, startPoint y: 510, endPoint x: 636, endPoint y: 512, distance: 7.3
click at [636, 512] on h2 "Applying Skyway Tokens to Your Existing Designs" at bounding box center [755, 514] width 506 height 20
drag, startPoint x: 717, startPoint y: 513, endPoint x: 707, endPoint y: 513, distance: 10.0
click at [707, 513] on h2 "Applying Skyway tokens to Your Existing Designs" at bounding box center [755, 514] width 506 height 20
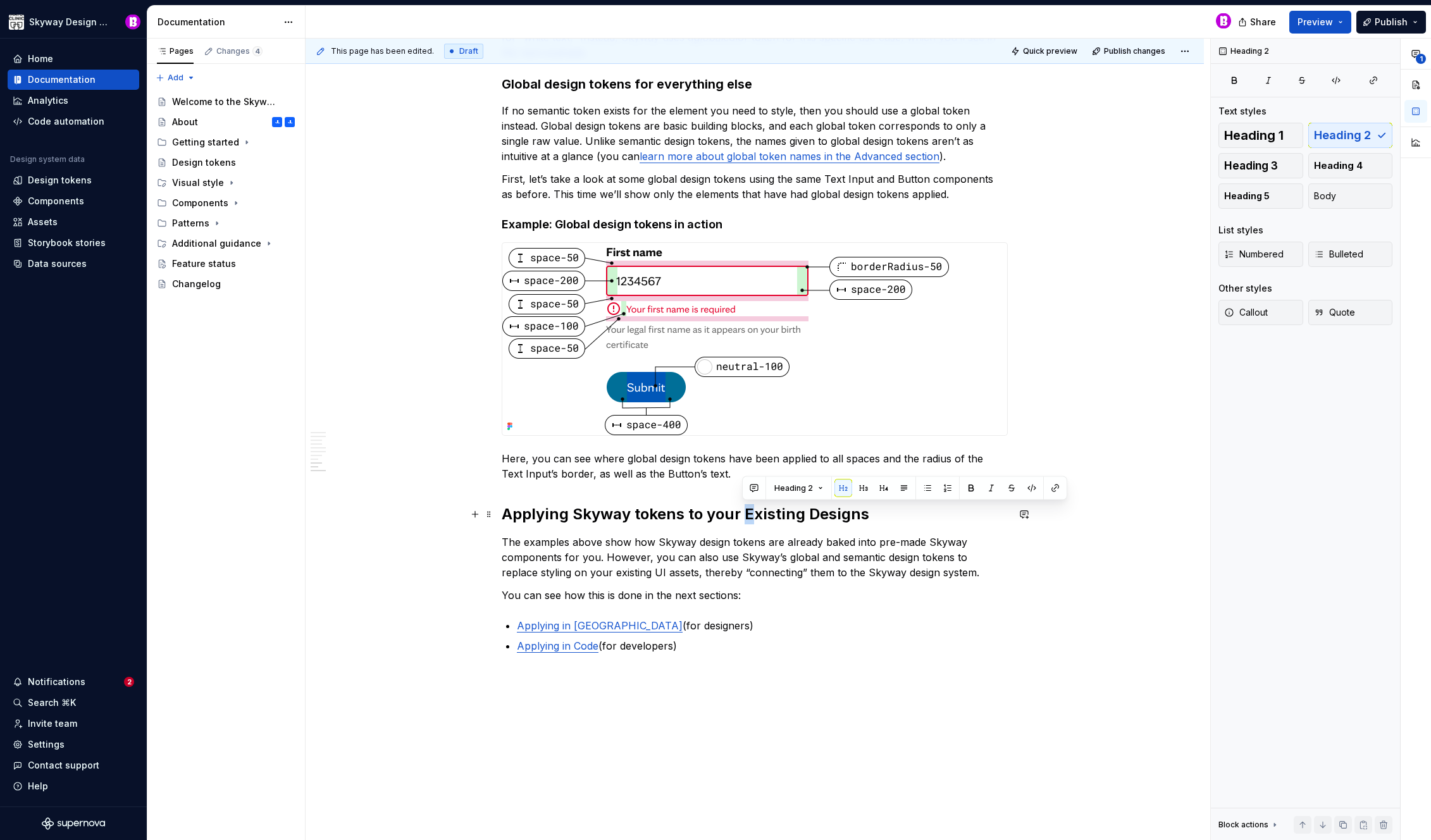
click at [746, 511] on h2 "Applying Skyway tokens to your Existing Designs" at bounding box center [755, 514] width 506 height 20
drag, startPoint x: 810, startPoint y: 511, endPoint x: 768, endPoint y: 526, distance: 44.6
click at [807, 513] on h2 "Applying Skyway tokens to your existing Designs" at bounding box center [755, 514] width 506 height 20
drag, startPoint x: 718, startPoint y: 533, endPoint x: 717, endPoint y: 523, distance: 10.0
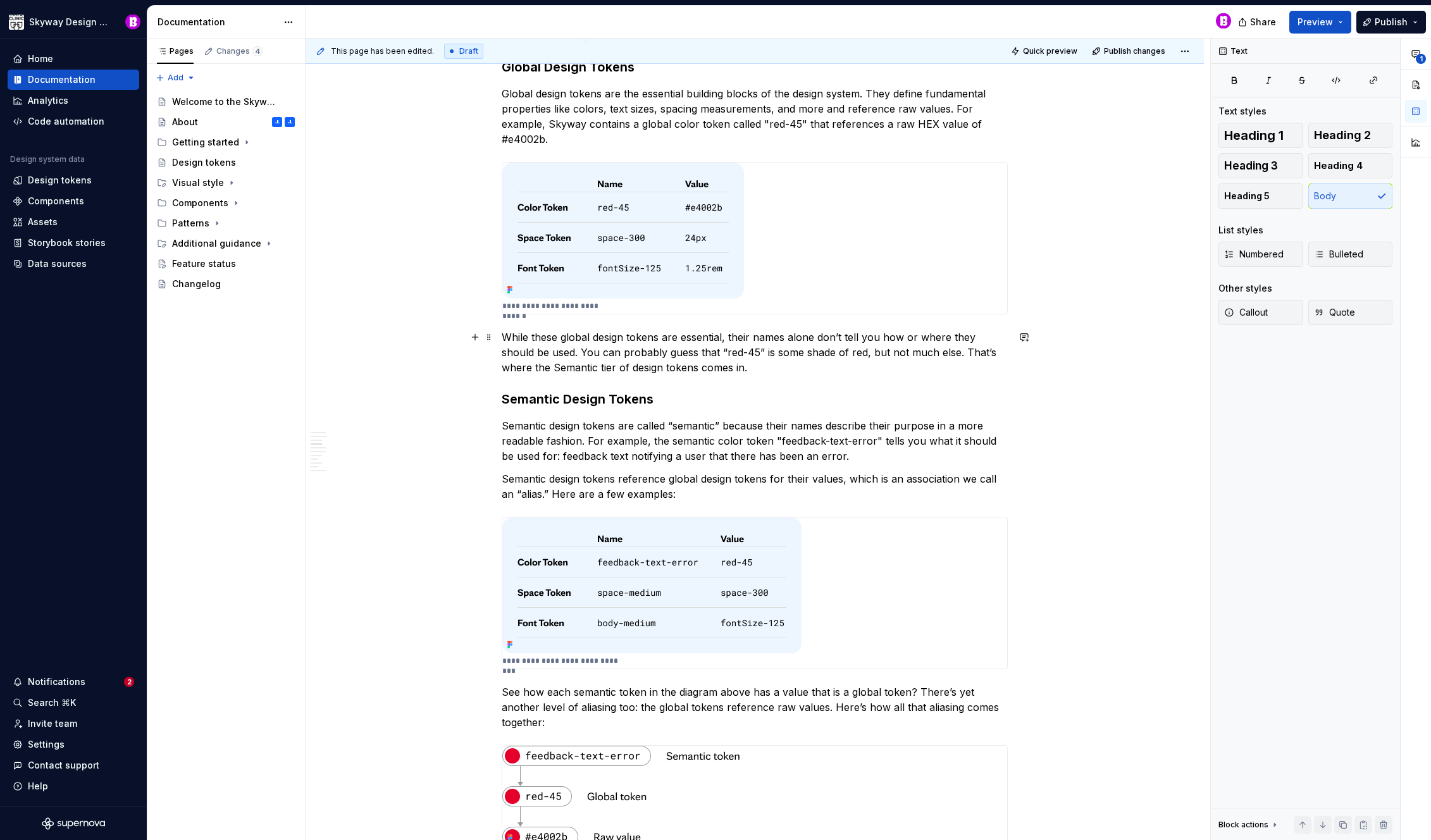
scroll to position [564, 0]
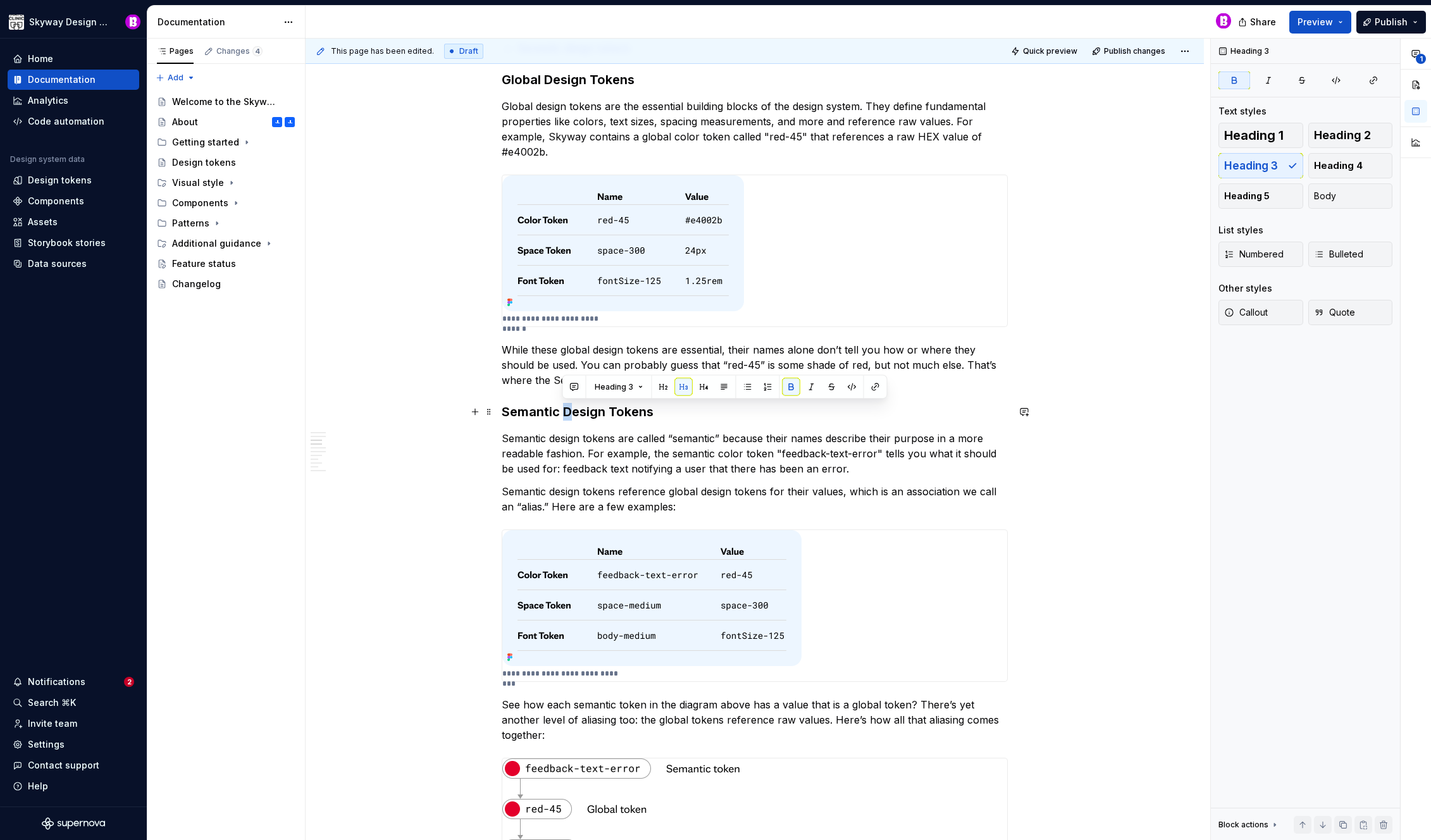
click at [565, 415] on strong "Semantic Design Tokens" at bounding box center [577, 411] width 152 height 15
click at [610, 414] on strong "Semantic design Tokens" at bounding box center [577, 411] width 152 height 15
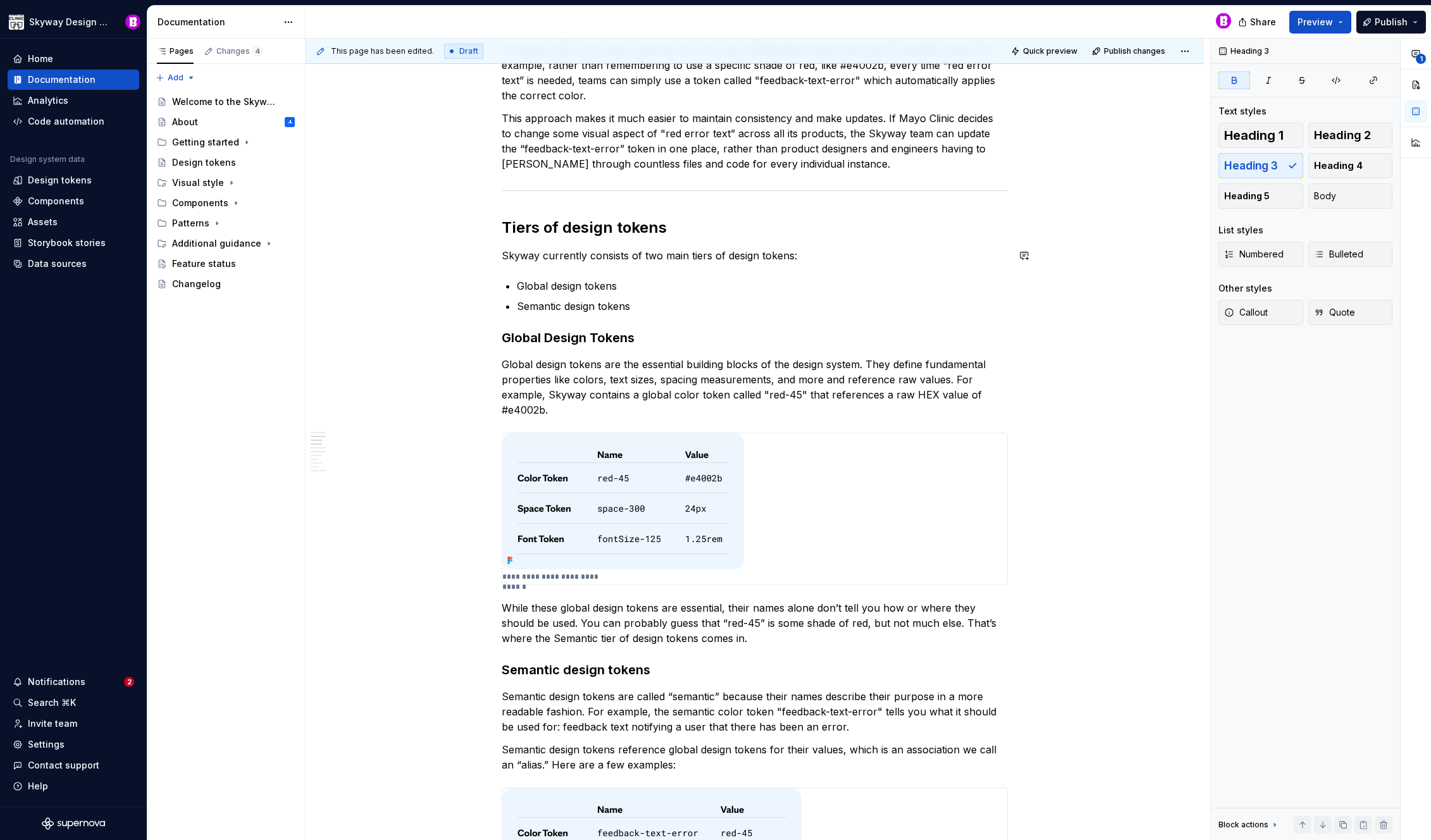
scroll to position [306, 0]
click at [547, 340] on strong "Global Design Tokens" at bounding box center [568, 337] width 133 height 15
click at [591, 337] on strong "Global design Tokens" at bounding box center [568, 337] width 132 height 15
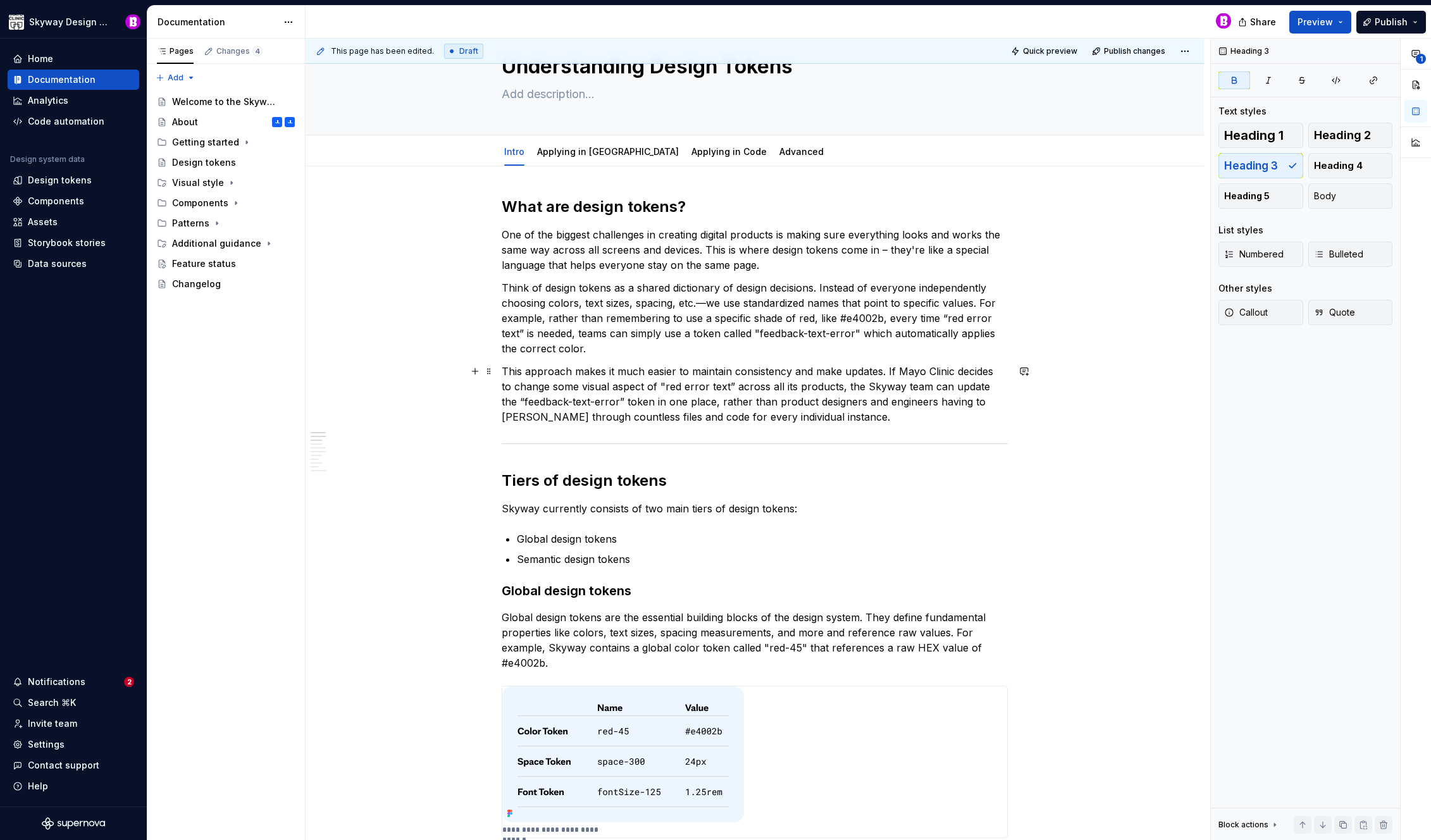
scroll to position [0, 0]
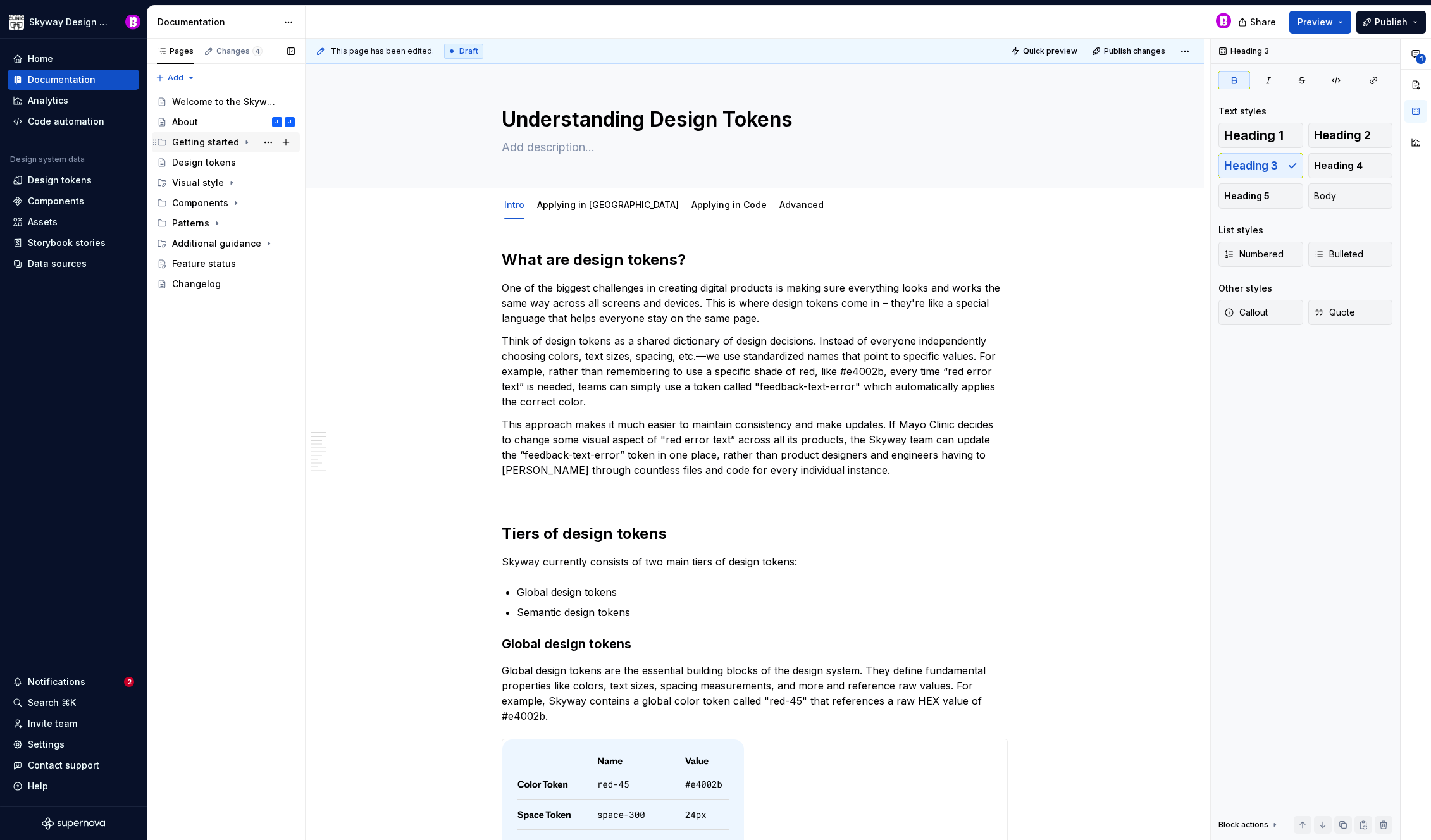
click at [246, 141] on icon "Page tree" at bounding box center [247, 142] width 1 height 3
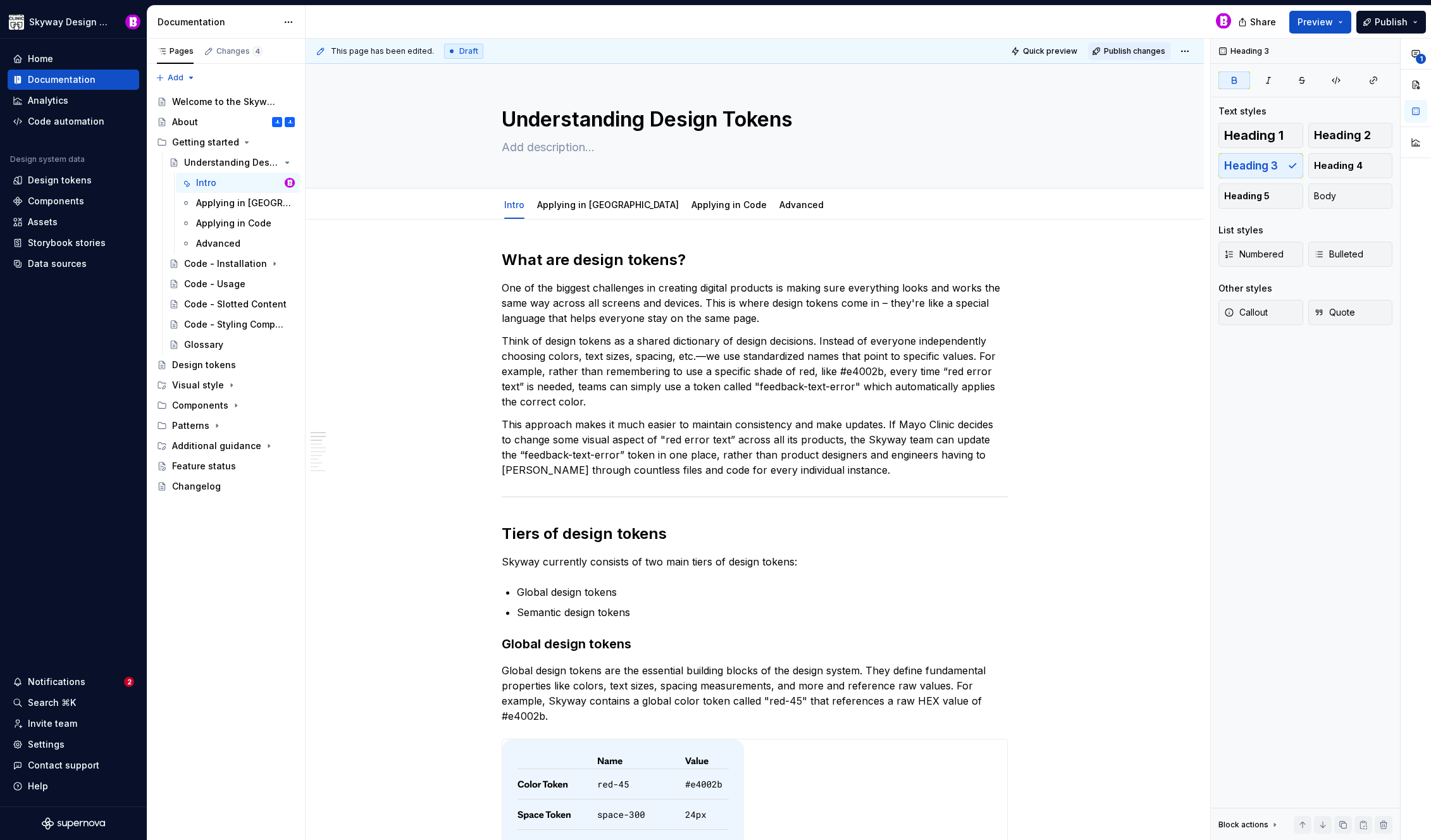
click at [1131, 50] on span "Publish changes" at bounding box center [1134, 51] width 61 height 10
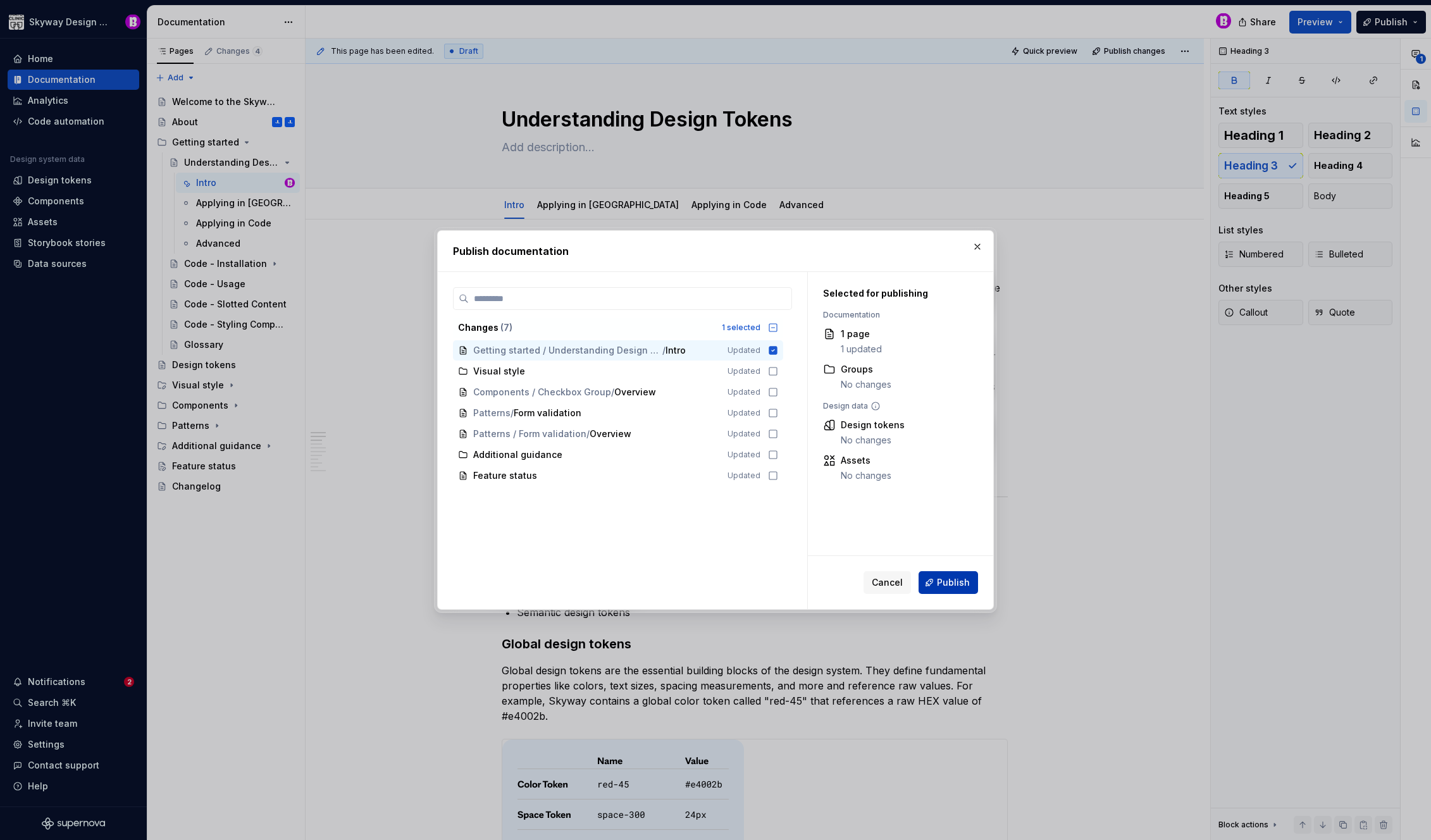
click at [954, 577] on span "Publish" at bounding box center [954, 583] width 33 height 13
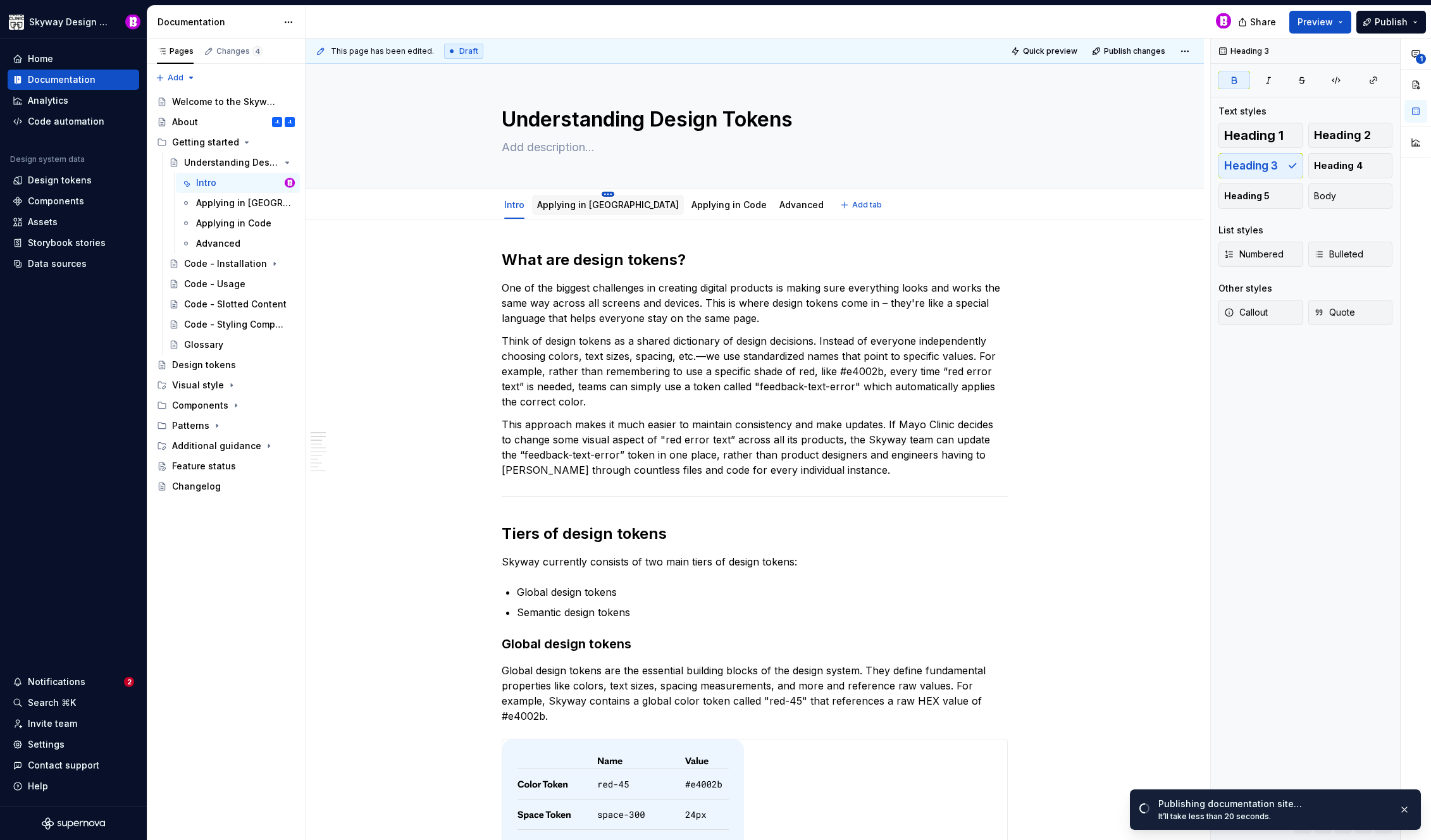
click at [577, 195] on html "Skyway Design System Home Documentation Analytics Code automation Design system…" at bounding box center [715, 420] width 1431 height 840
click at [595, 210] on div "Rename tab" at bounding box center [632, 213] width 83 height 13
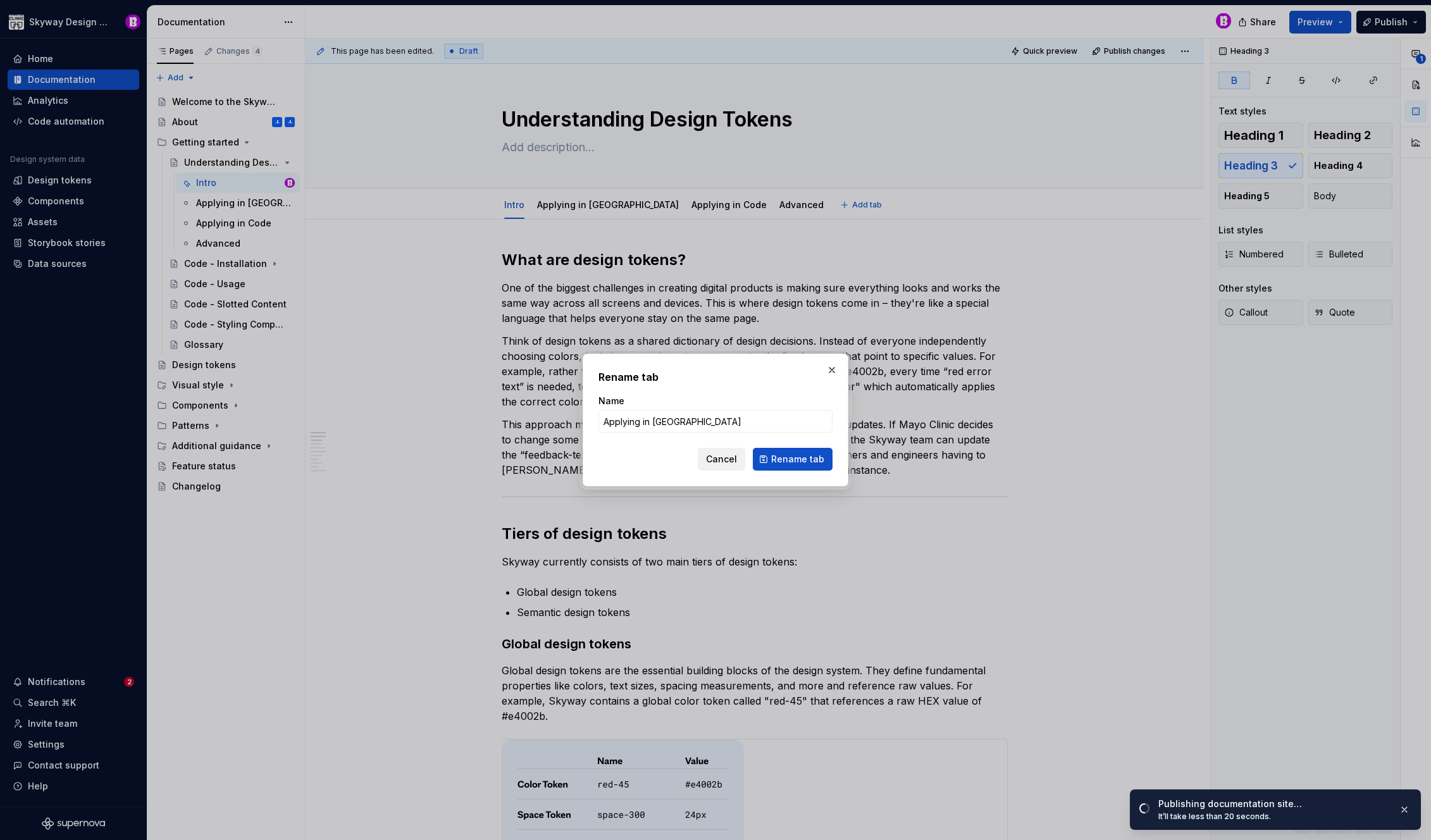
click at [732, 460] on span "Cancel" at bounding box center [721, 459] width 31 height 13
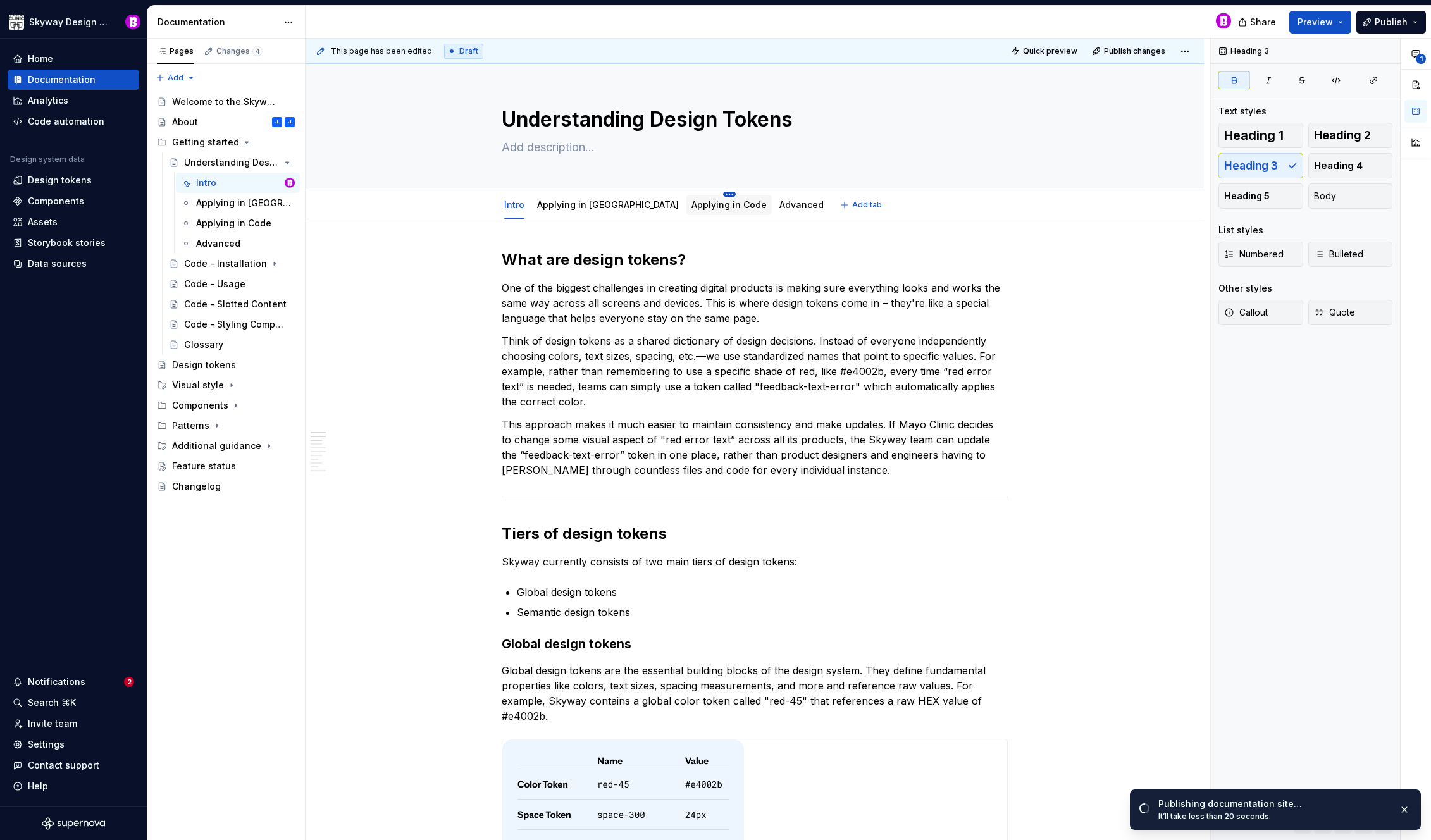
click at [661, 195] on html "Skyway Design System Home Documentation Analytics Code automation Design system…" at bounding box center [715, 420] width 1431 height 840
type textarea "*"
click at [701, 210] on div "Rename tab" at bounding box center [719, 213] width 83 height 13
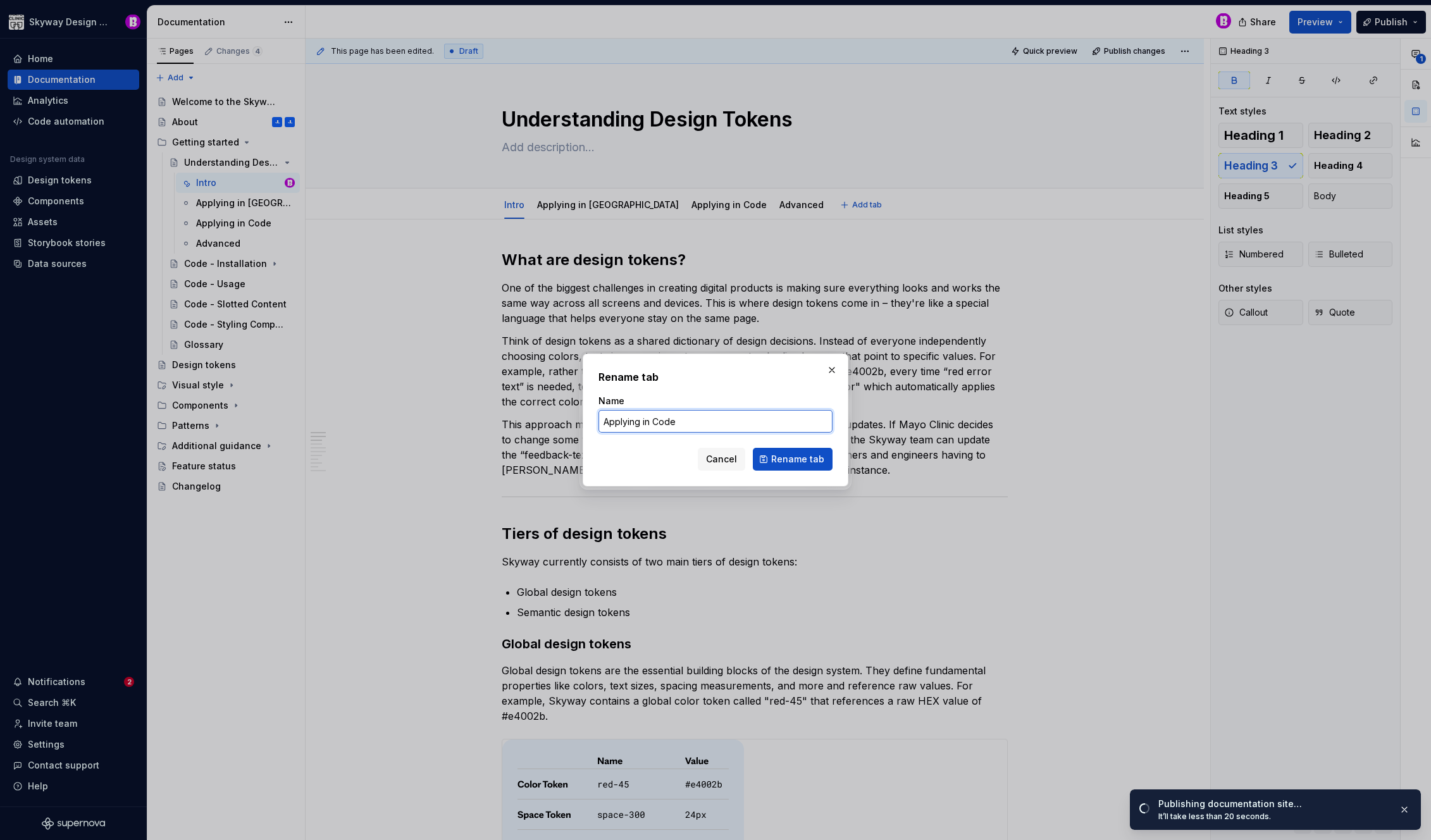
click at [653, 419] on input "Applying in Code" at bounding box center [715, 421] width 234 height 23
type input "Applying in code"
click at [788, 460] on span "Rename tab" at bounding box center [798, 459] width 53 height 13
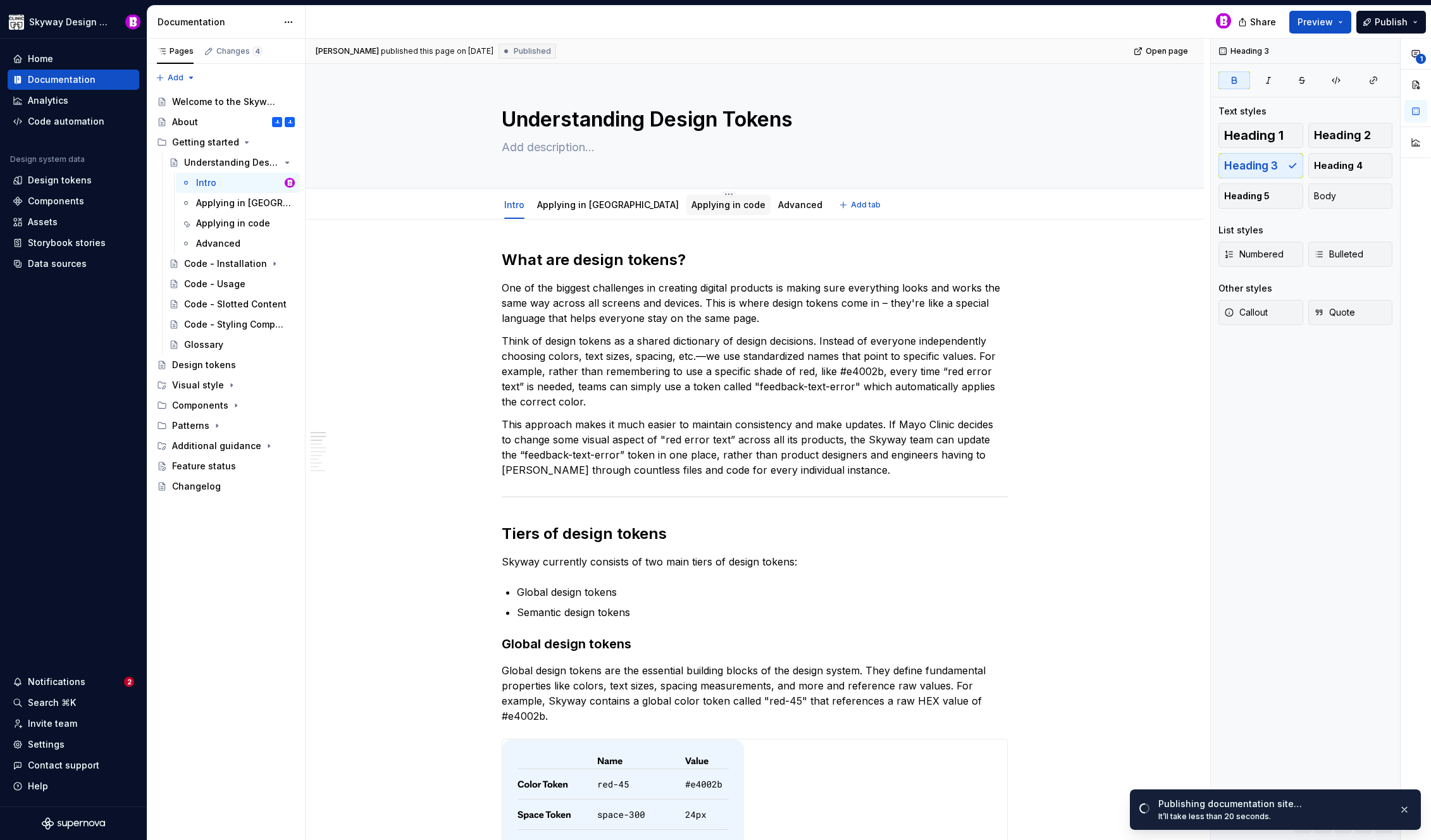
click at [691, 203] on link "Applying in code" at bounding box center [728, 205] width 74 height 11
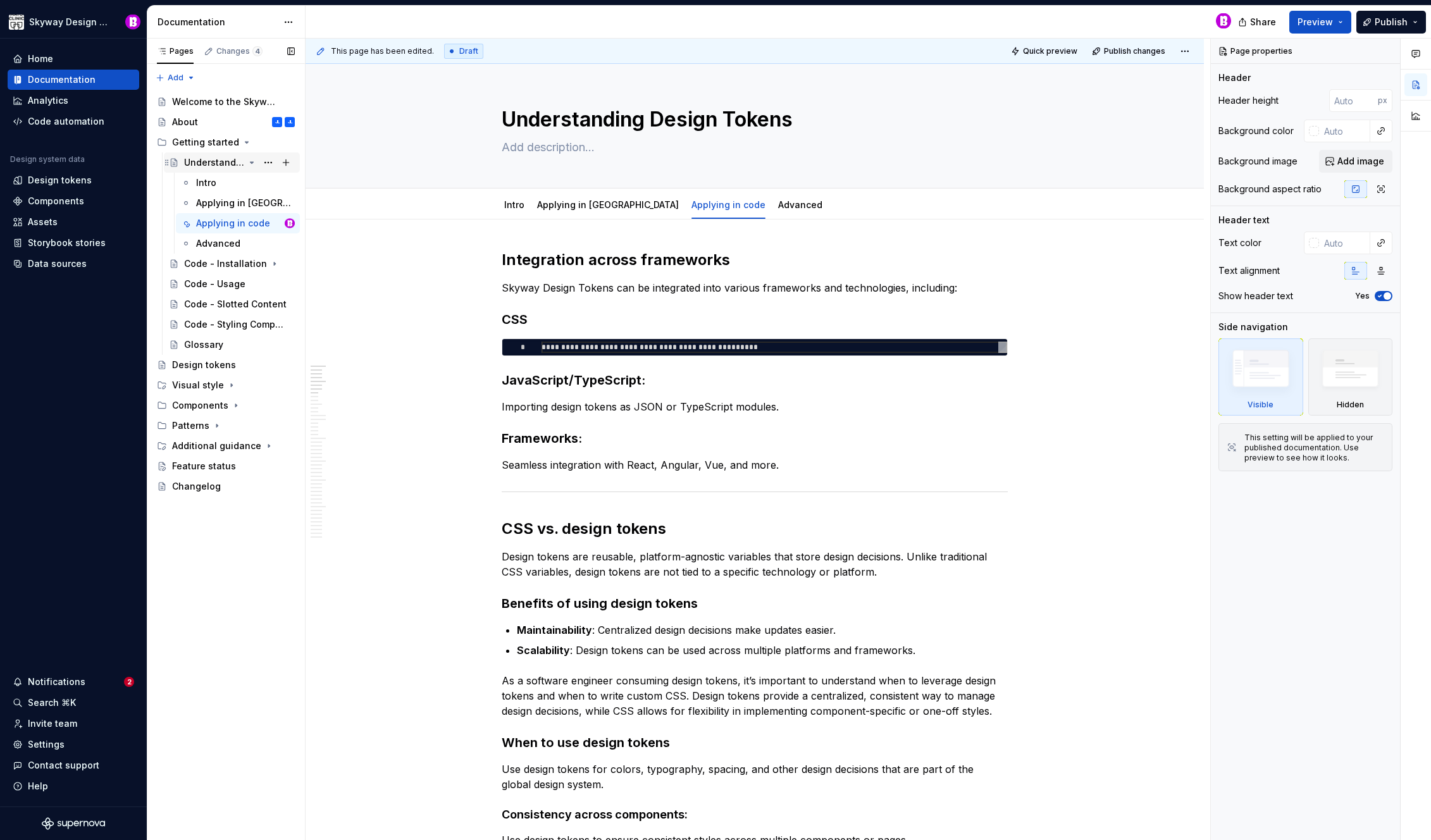
click at [215, 167] on div "Understanding Design Tokens" at bounding box center [214, 163] width 60 height 13
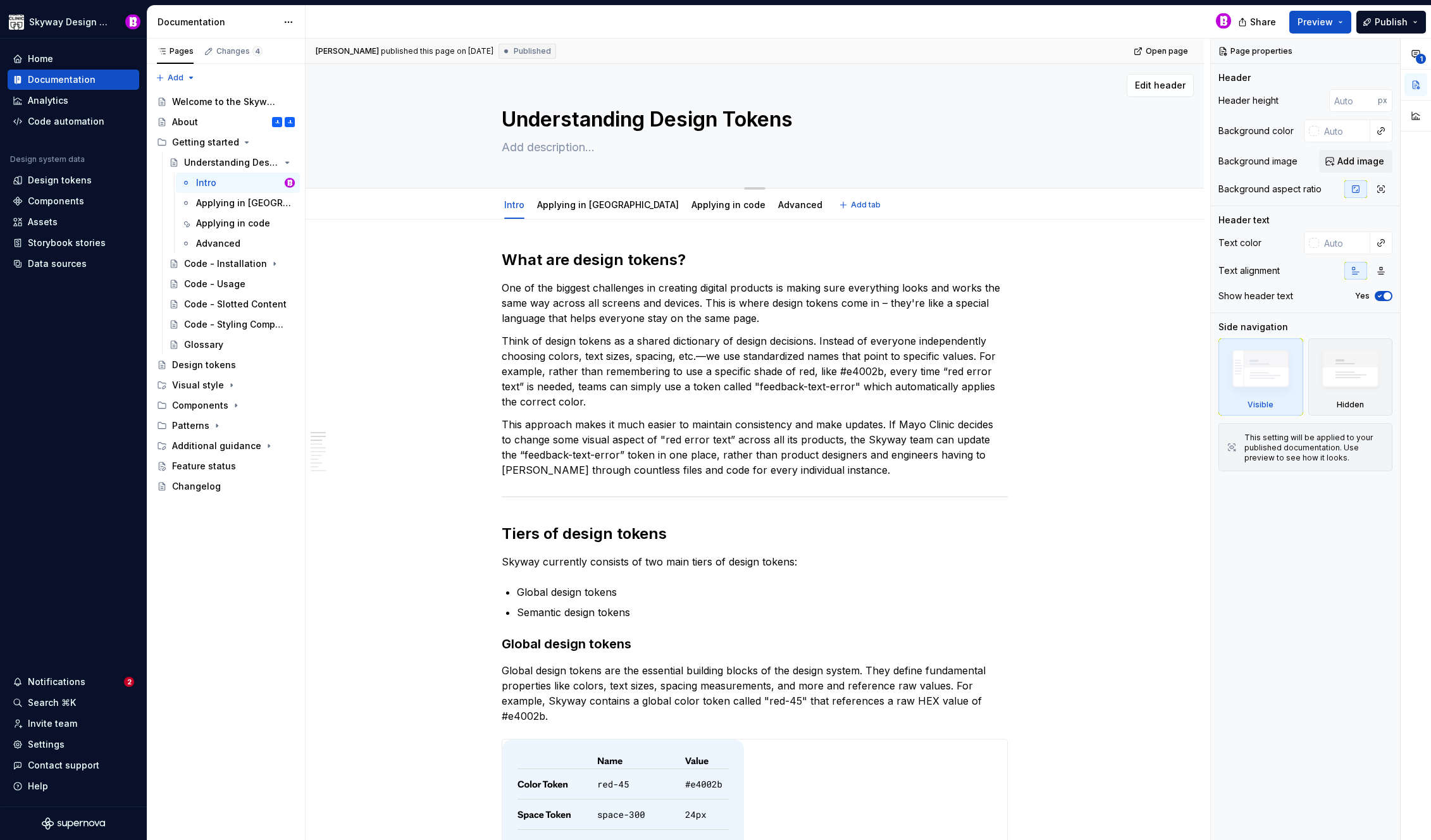
click at [661, 125] on textarea "Understanding Design Tokens" at bounding box center [752, 119] width 506 height 30
click at [666, 122] on textarea "Understanding Design Tokens" at bounding box center [752, 119] width 506 height 30
drag, startPoint x: 666, startPoint y: 122, endPoint x: 658, endPoint y: 123, distance: 8.1
click at [658, 123] on textarea "Understanding Design Tokens" at bounding box center [752, 119] width 506 height 30
type textarea "*"
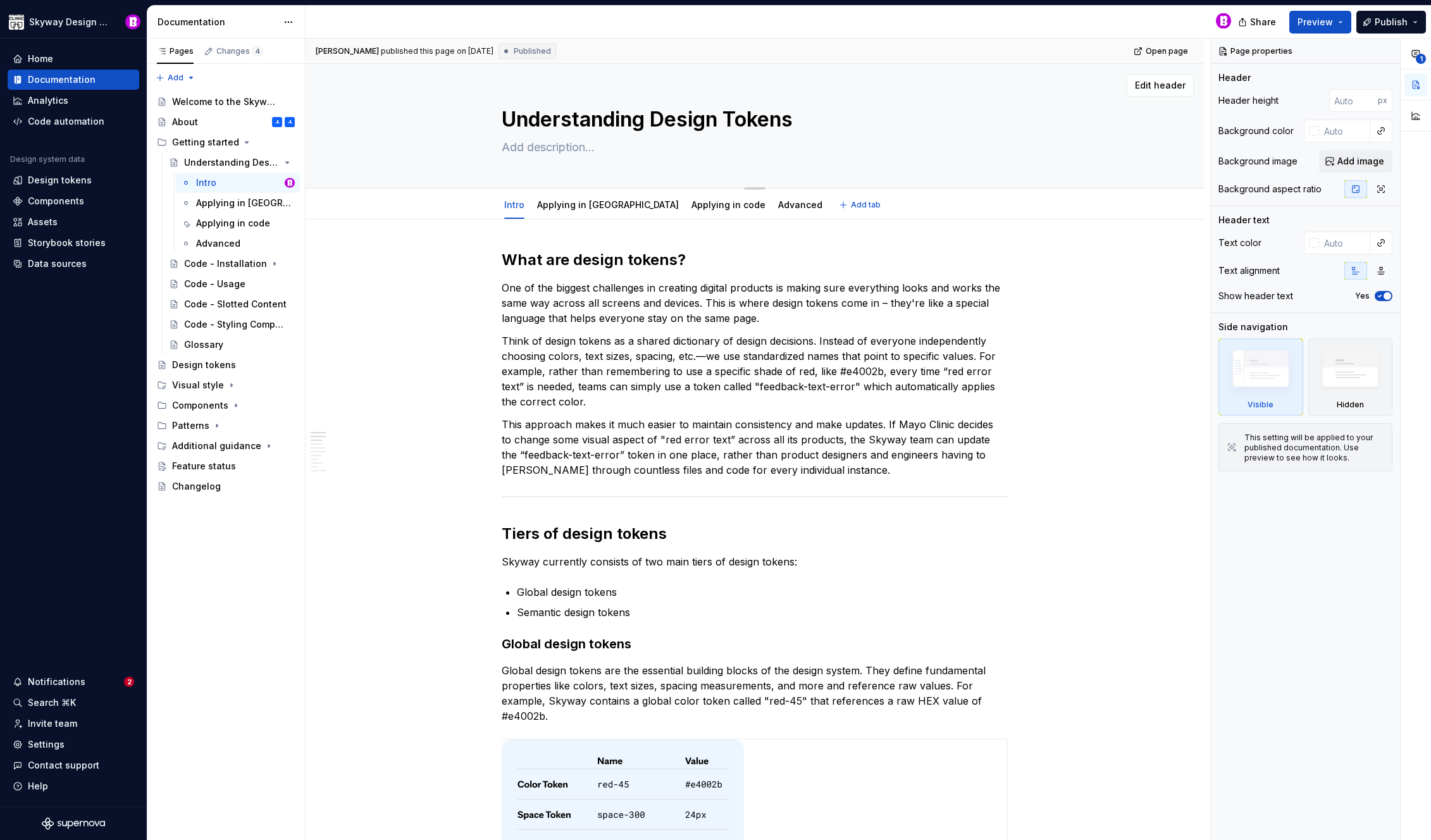
type textarea "Understanding design Tokens"
drag, startPoint x: 738, startPoint y: 121, endPoint x: 729, endPoint y: 121, distance: 9.0
click at [729, 121] on textarea "Understanding design Tokens" at bounding box center [752, 119] width 506 height 30
type textarea "*"
type textarea "Understanding design tokens"
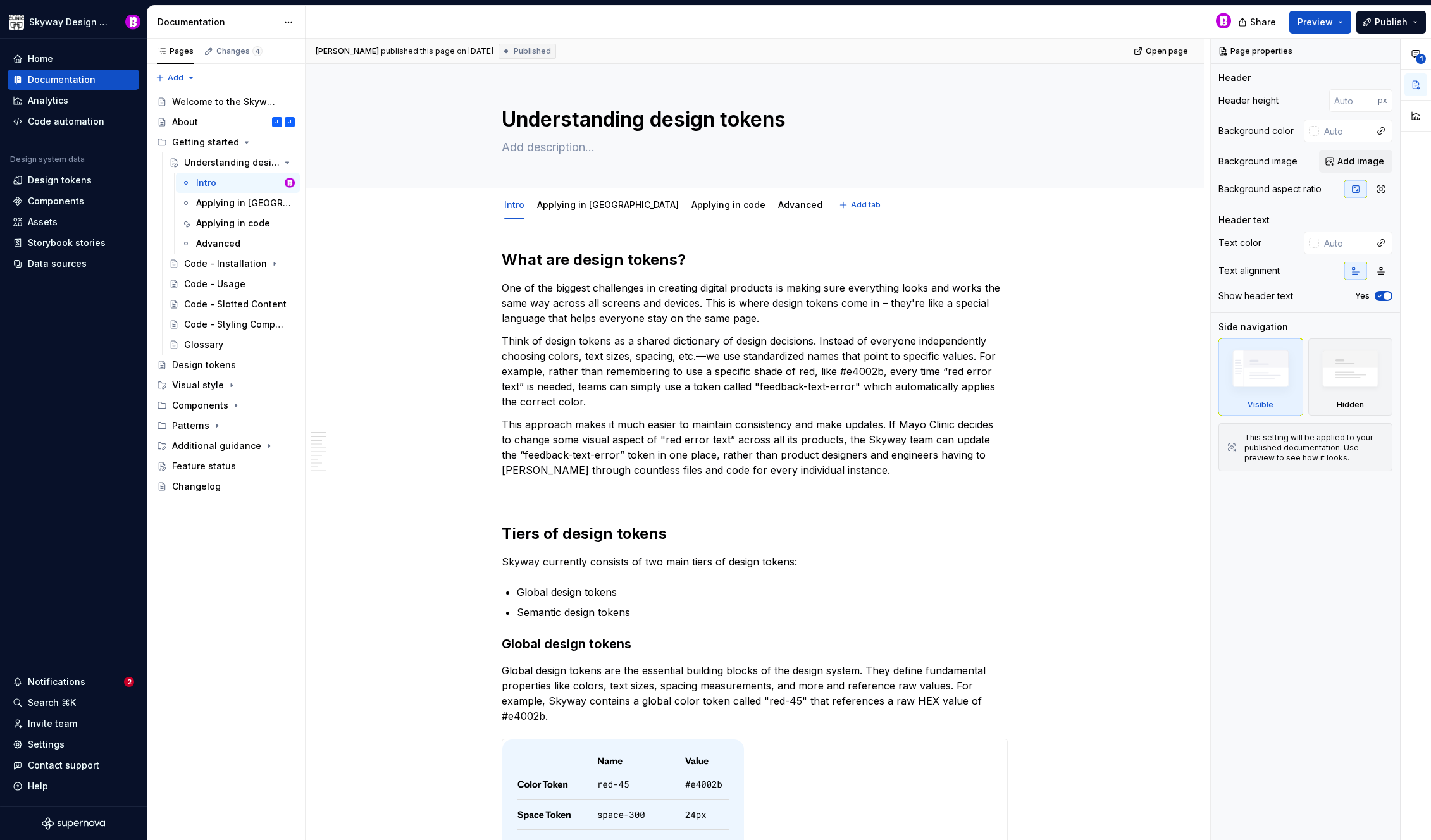
type textarea "*"
type textarea "Understanding design tokens"
click at [808, 307] on p "One of the biggest challenges in creating digital products is making sure every…" at bounding box center [755, 302] width 506 height 45
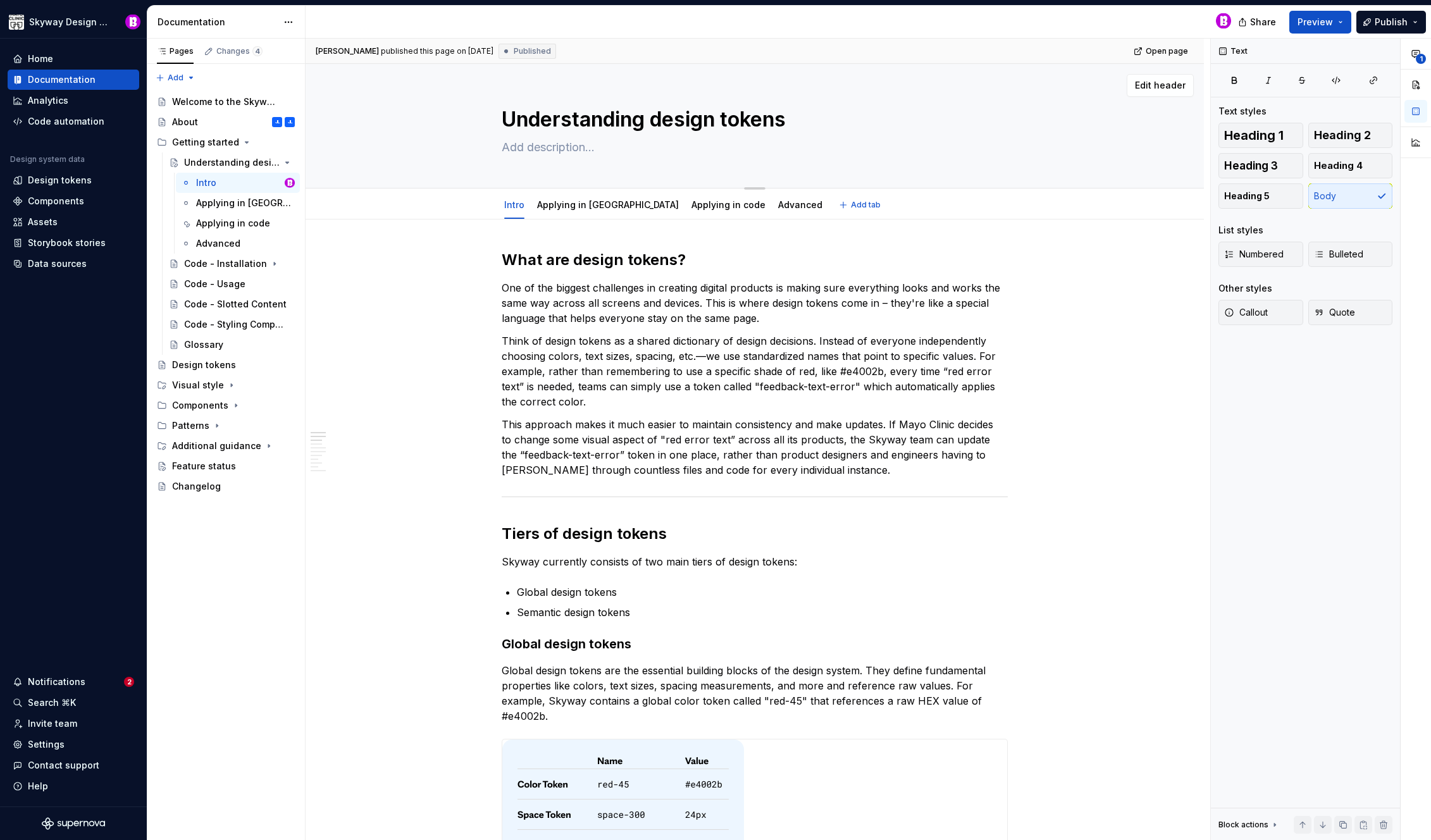
click at [796, 122] on textarea "Understanding design tokens" at bounding box center [752, 119] width 506 height 30
click at [810, 125] on textarea "Understanding design tokens" at bounding box center [752, 119] width 506 height 30
type textarea "*"
type textarea "Understanding design tokens"
type textarea "*"
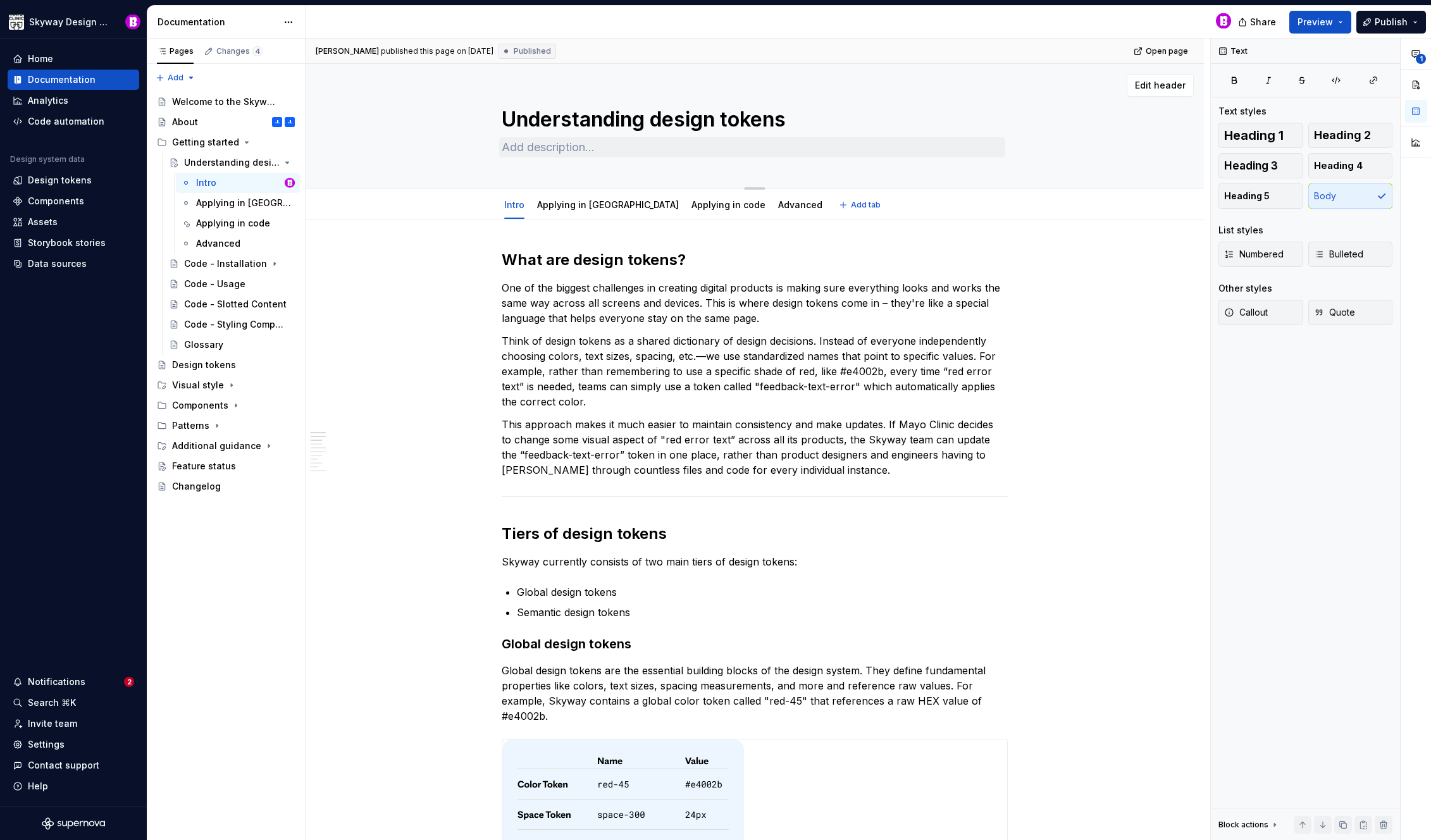
type textarea "Understanding design tokens"
type textarea "*"
click at [810, 463] on p "This approach makes it much easier to maintain consistency and make updates. If…" at bounding box center [755, 447] width 506 height 61
click at [1132, 47] on span "Publish changes" at bounding box center [1134, 51] width 61 height 10
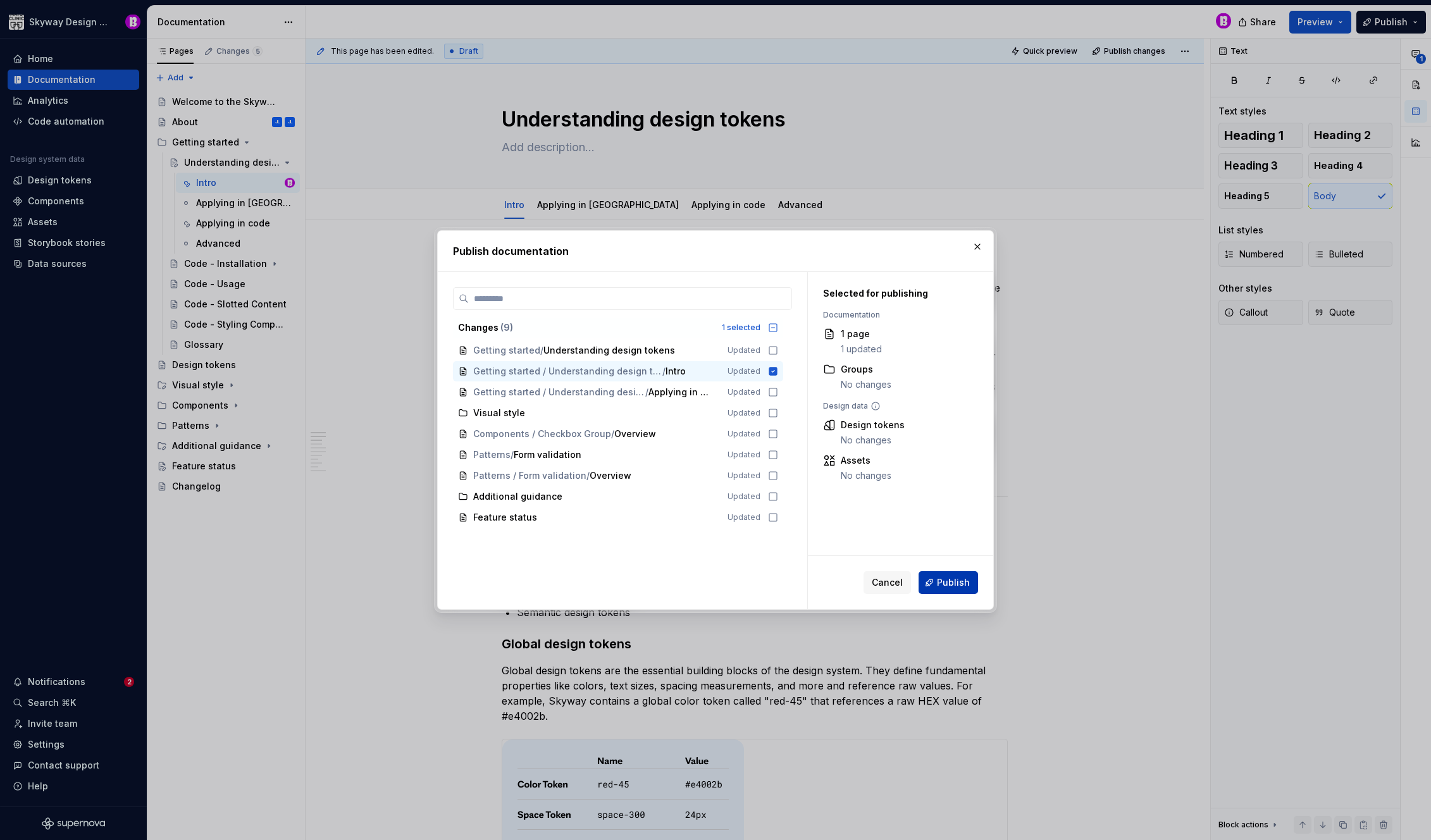
click at [947, 587] on span "Publish" at bounding box center [954, 583] width 33 height 13
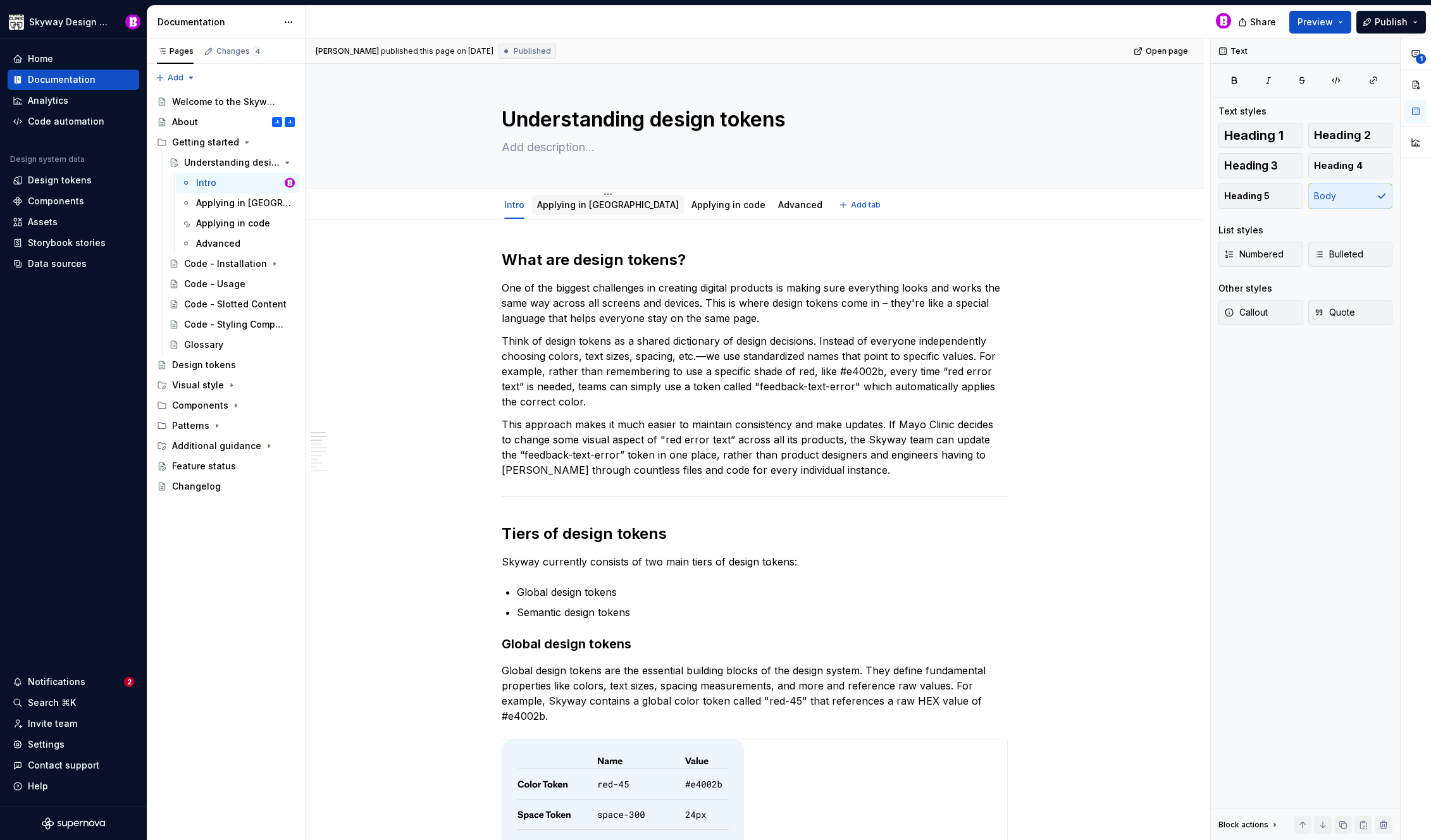
click at [580, 207] on link "Applying in [GEOGRAPHIC_DATA]" at bounding box center [607, 205] width 141 height 11
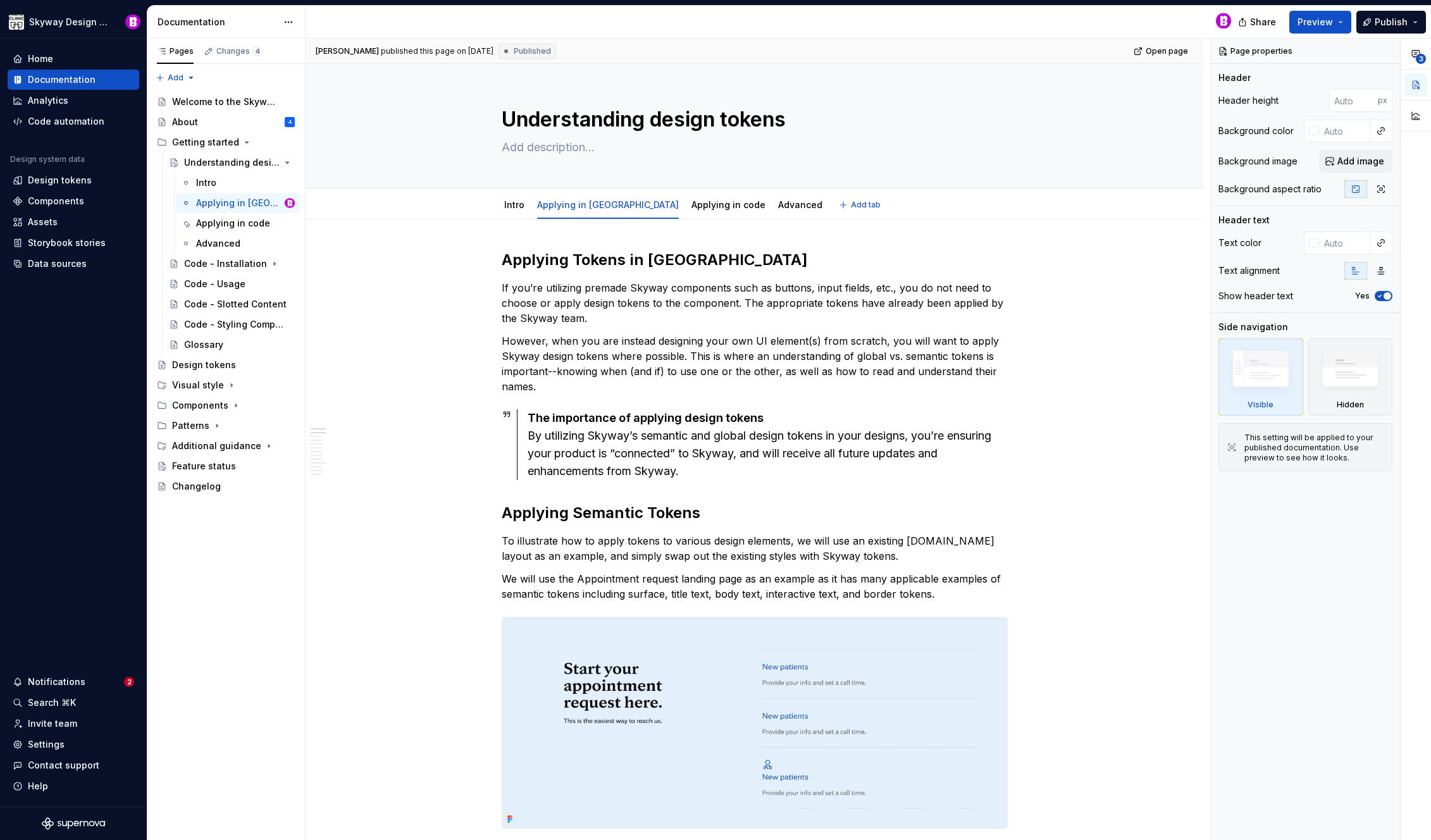
type textarea "*"
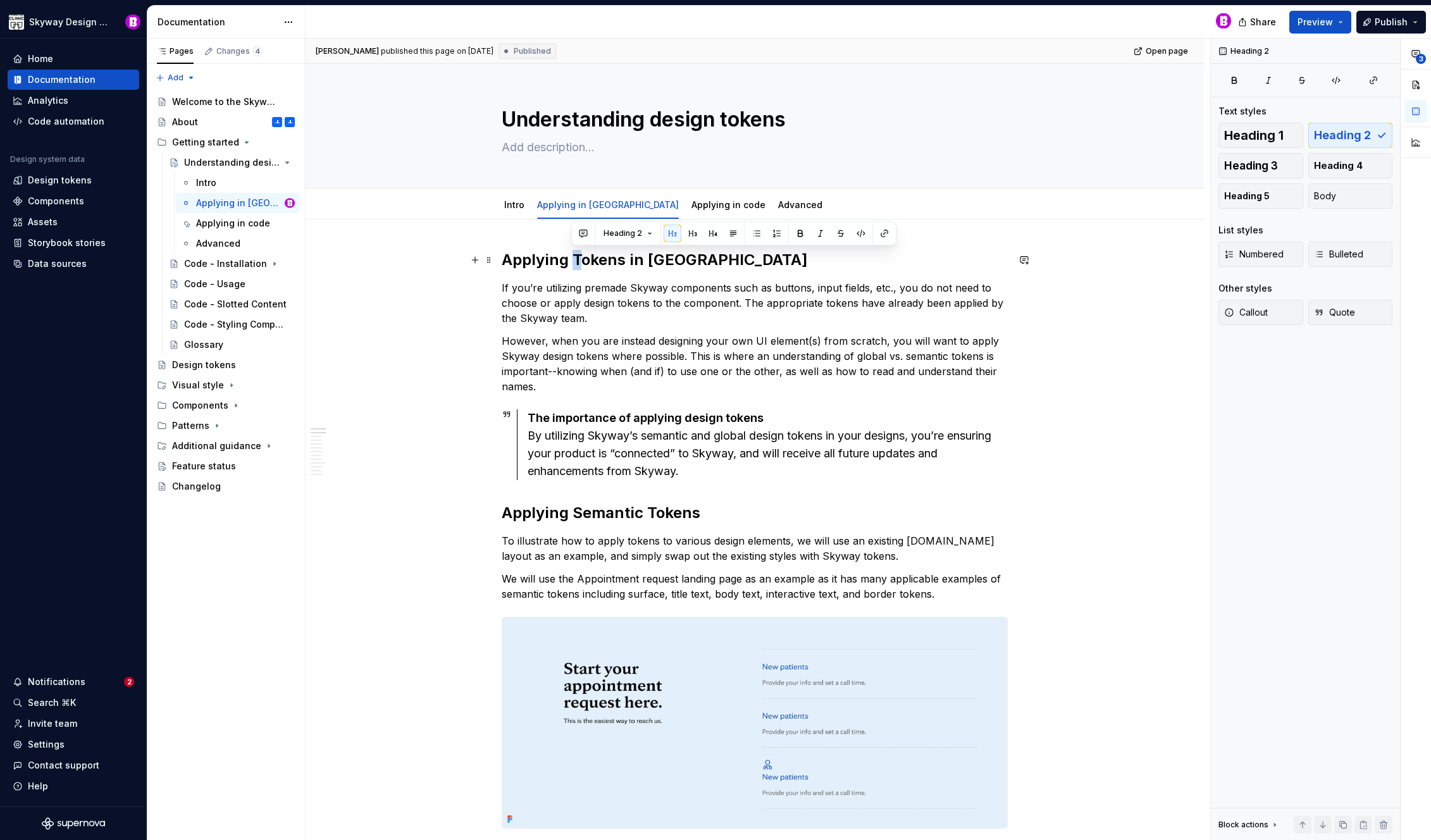
drag, startPoint x: 581, startPoint y: 262, endPoint x: 574, endPoint y: 261, distance: 7.1
click at [574, 261] on h2 "Applying Tokens in [GEOGRAPHIC_DATA]" at bounding box center [755, 260] width 506 height 20
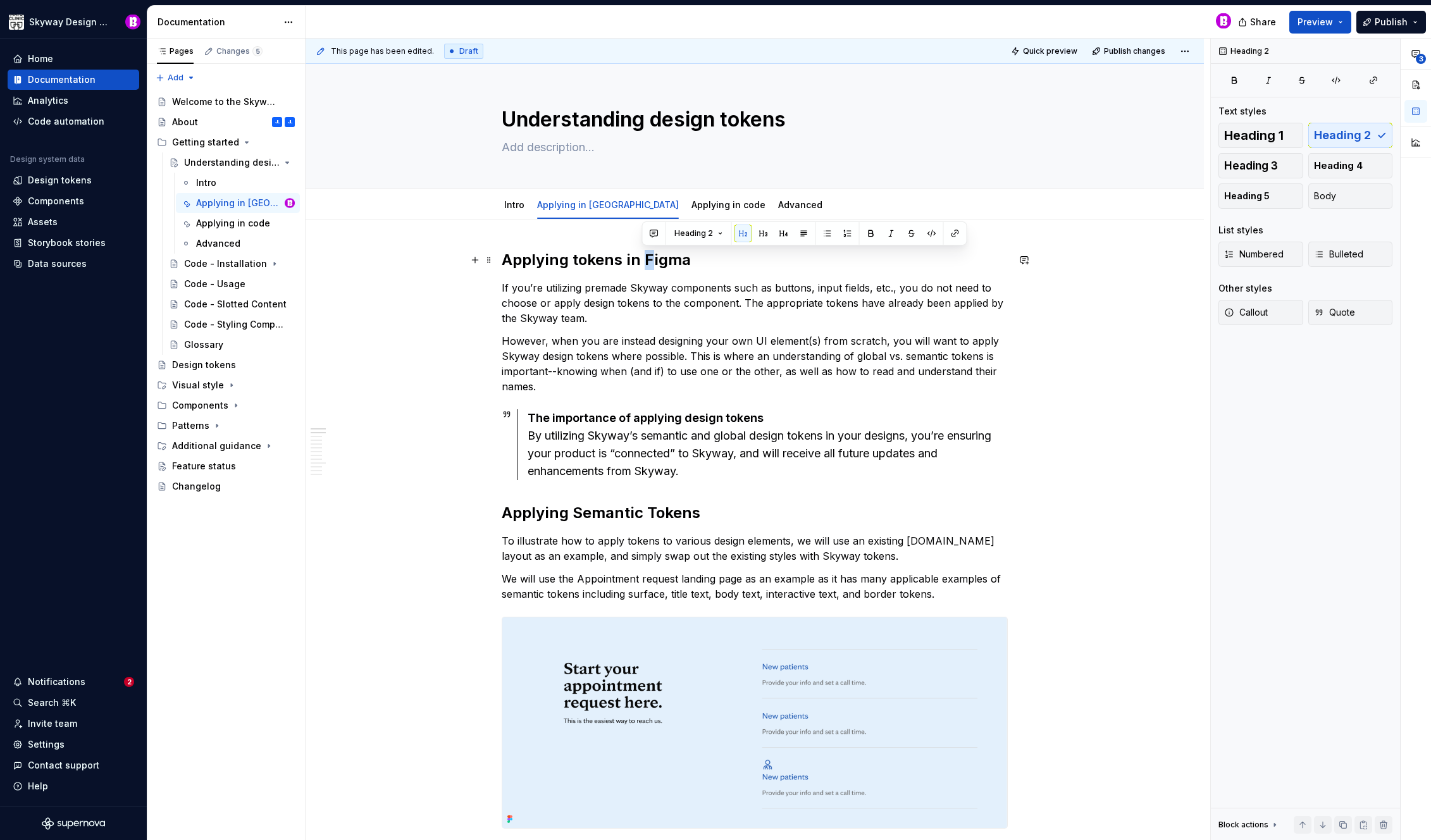
click at [643, 263] on h2 "Applying tokens in Figma" at bounding box center [755, 260] width 506 height 20
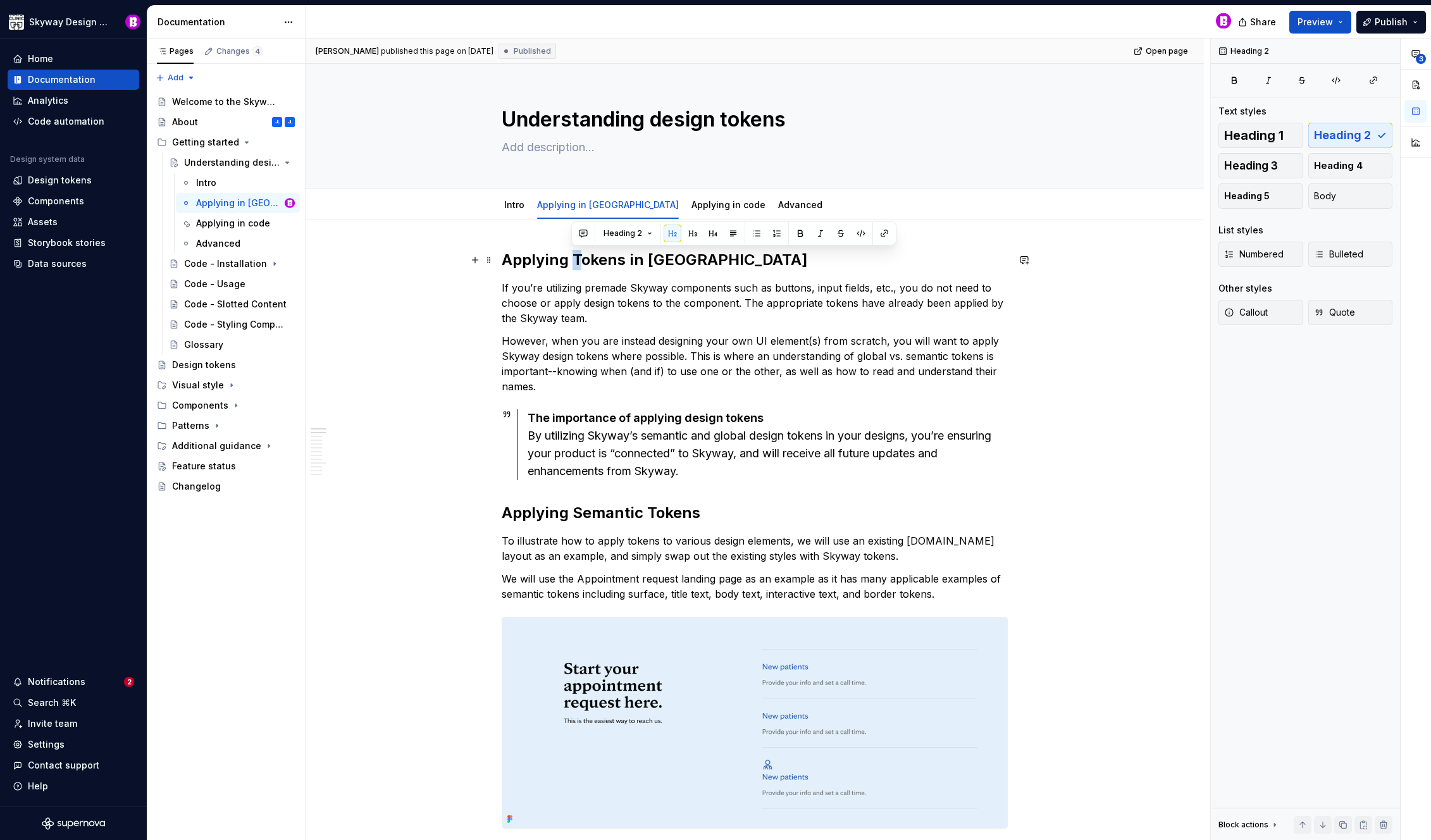
click at [575, 262] on h2 "Applying Tokens in [GEOGRAPHIC_DATA]" at bounding box center [755, 260] width 506 height 20
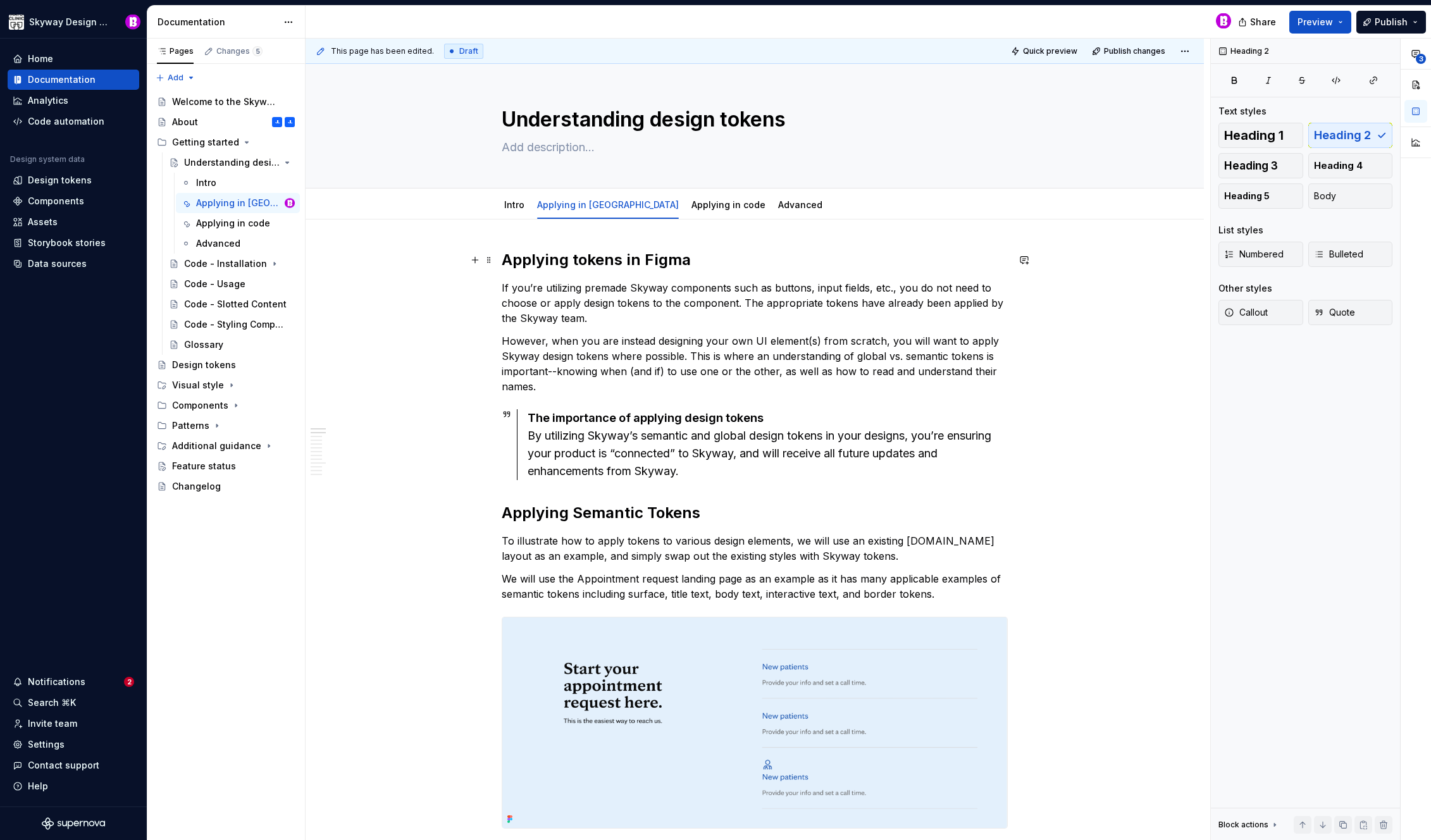
click at [655, 263] on h2 "Applying tokens in Figma" at bounding box center [755, 260] width 506 height 20
click at [648, 265] on h2 "Applying tokens in Figma" at bounding box center [755, 260] width 506 height 20
click at [646, 264] on h2 "Applying tokens in Figma" at bounding box center [755, 260] width 506 height 20
click at [666, 334] on p "However, when you are instead designing your own UI element(s) from scratch, yo…" at bounding box center [755, 363] width 506 height 61
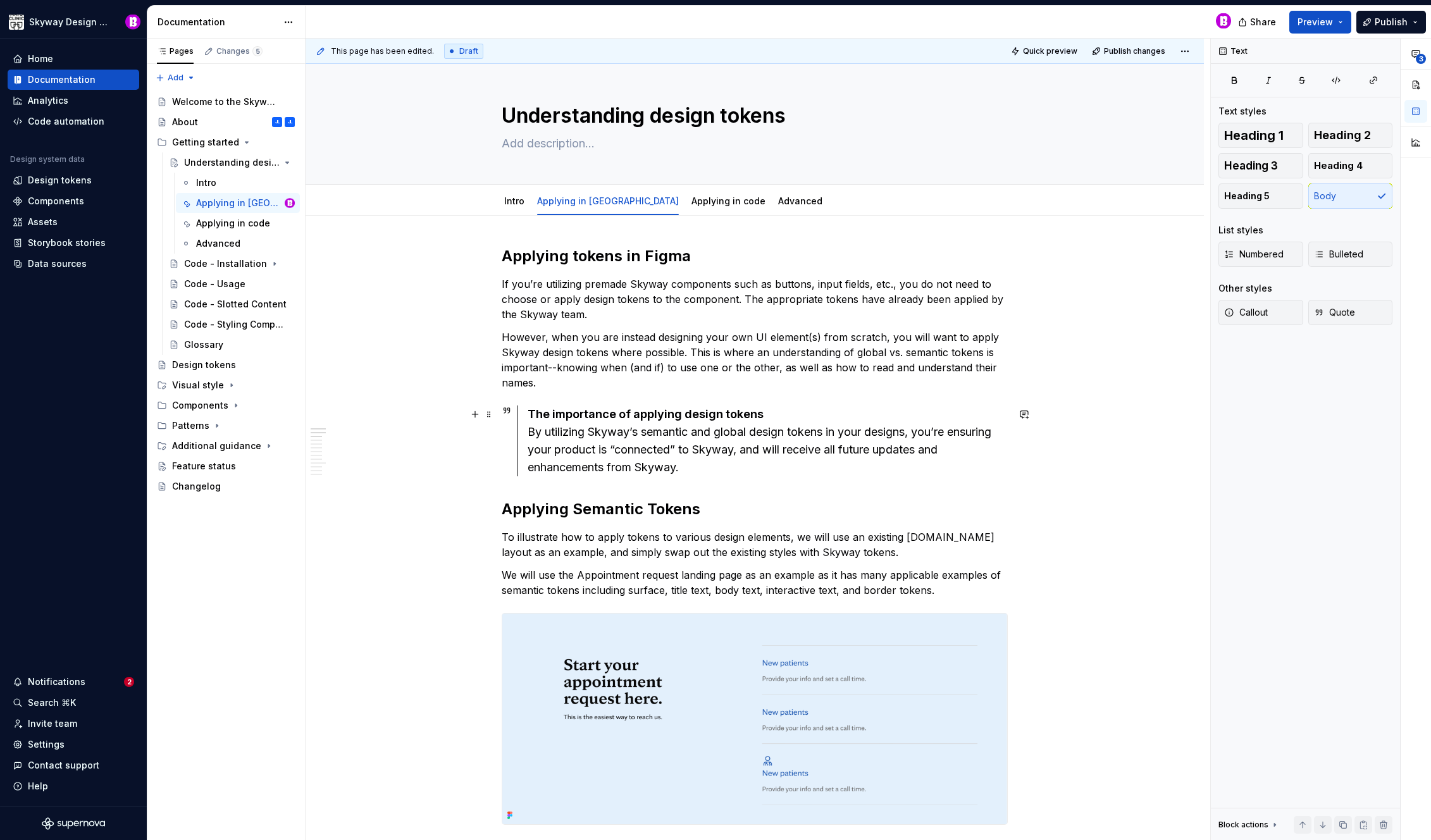
scroll to position [101, 0]
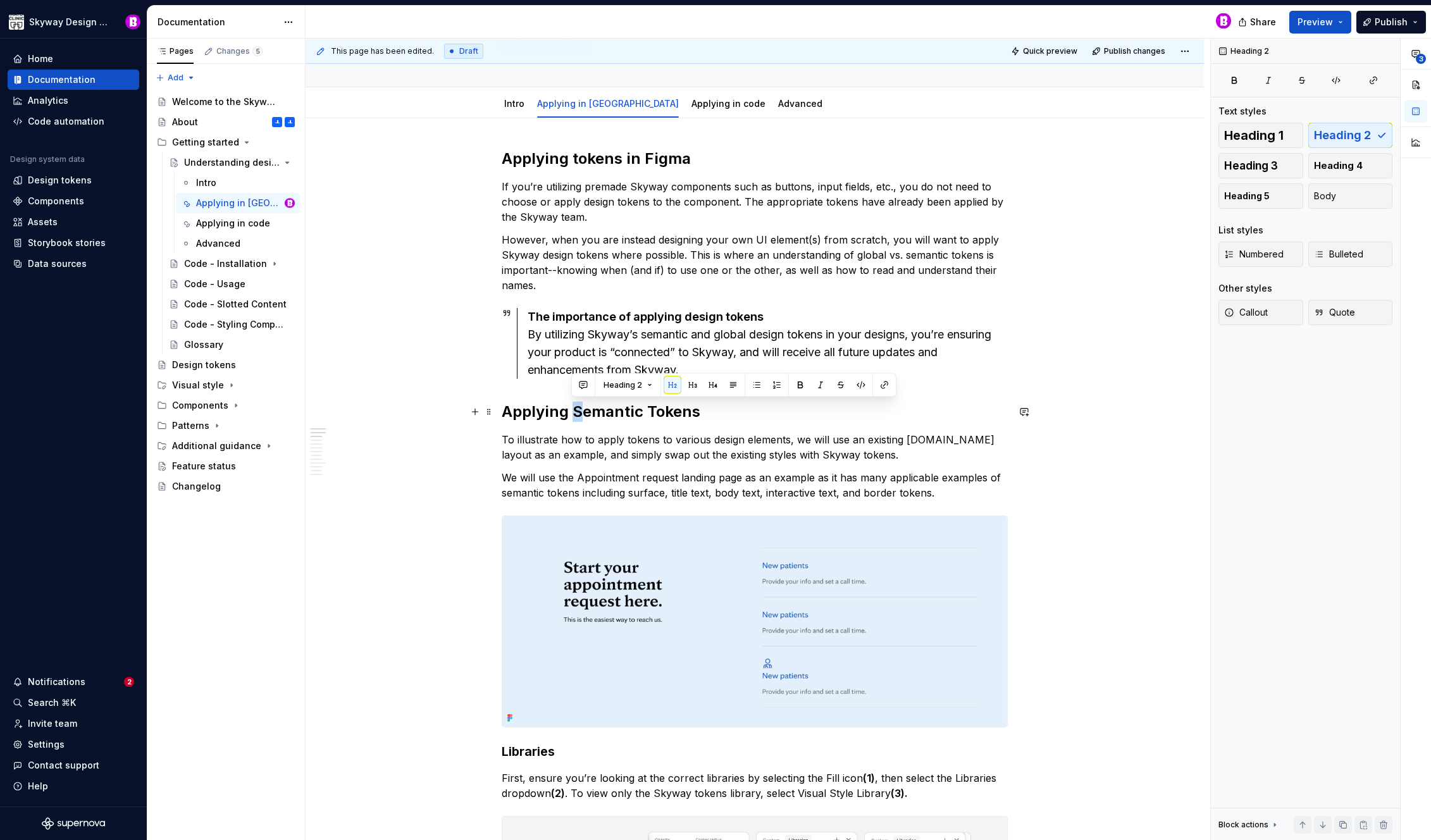
drag, startPoint x: 582, startPoint y: 416, endPoint x: 575, endPoint y: 415, distance: 7.1
click at [575, 415] on h2 "Applying Semantic Tokens" at bounding box center [755, 411] width 506 height 20
drag, startPoint x: 653, startPoint y: 414, endPoint x: 645, endPoint y: 413, distance: 8.1
click at [645, 413] on h2 "Applying semantic Tokens" at bounding box center [755, 411] width 506 height 20
click at [661, 440] on p "To illustrate how to apply tokens to various design elements, we will use an ex…" at bounding box center [755, 447] width 506 height 30
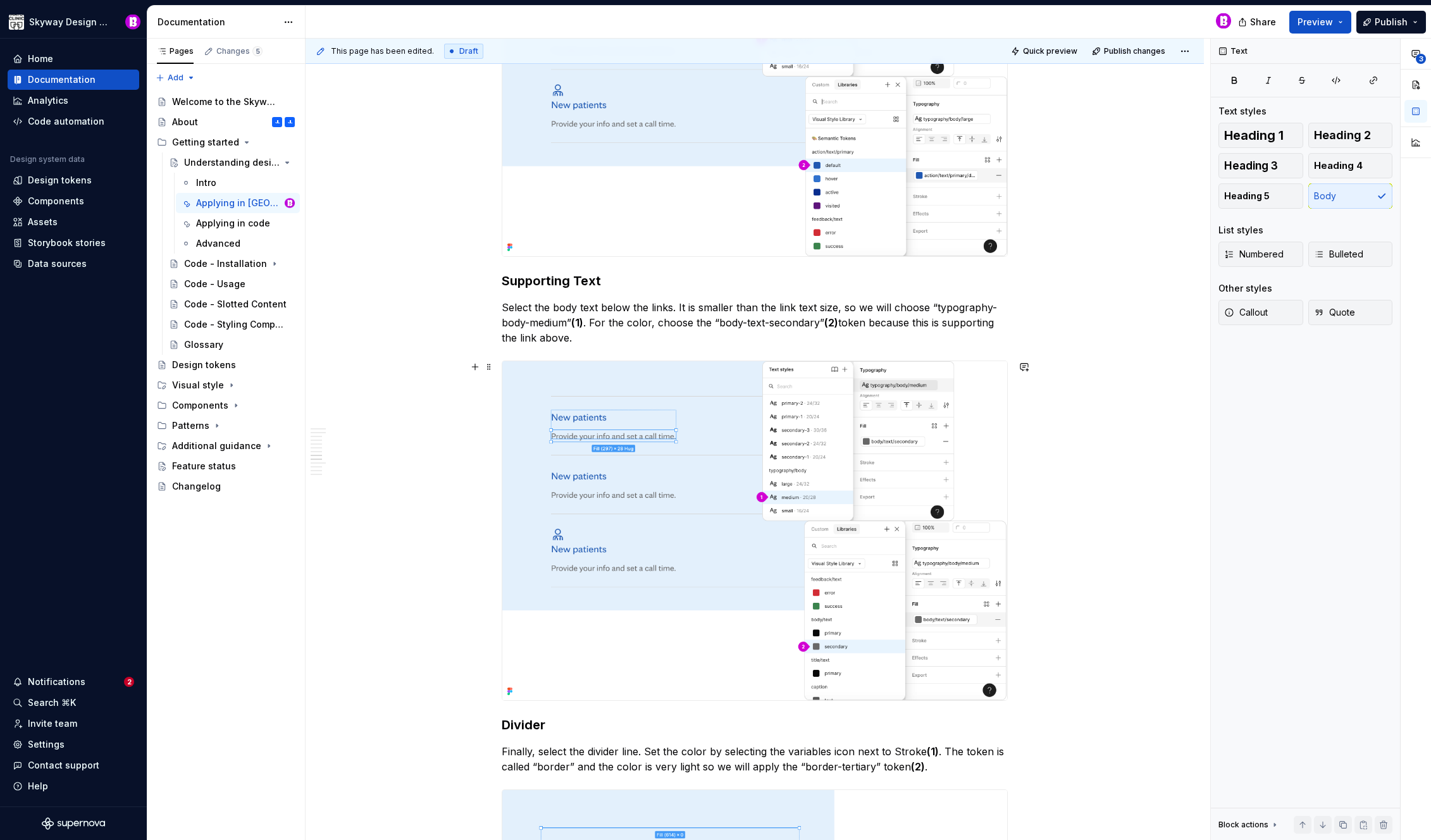
scroll to position [2869, 0]
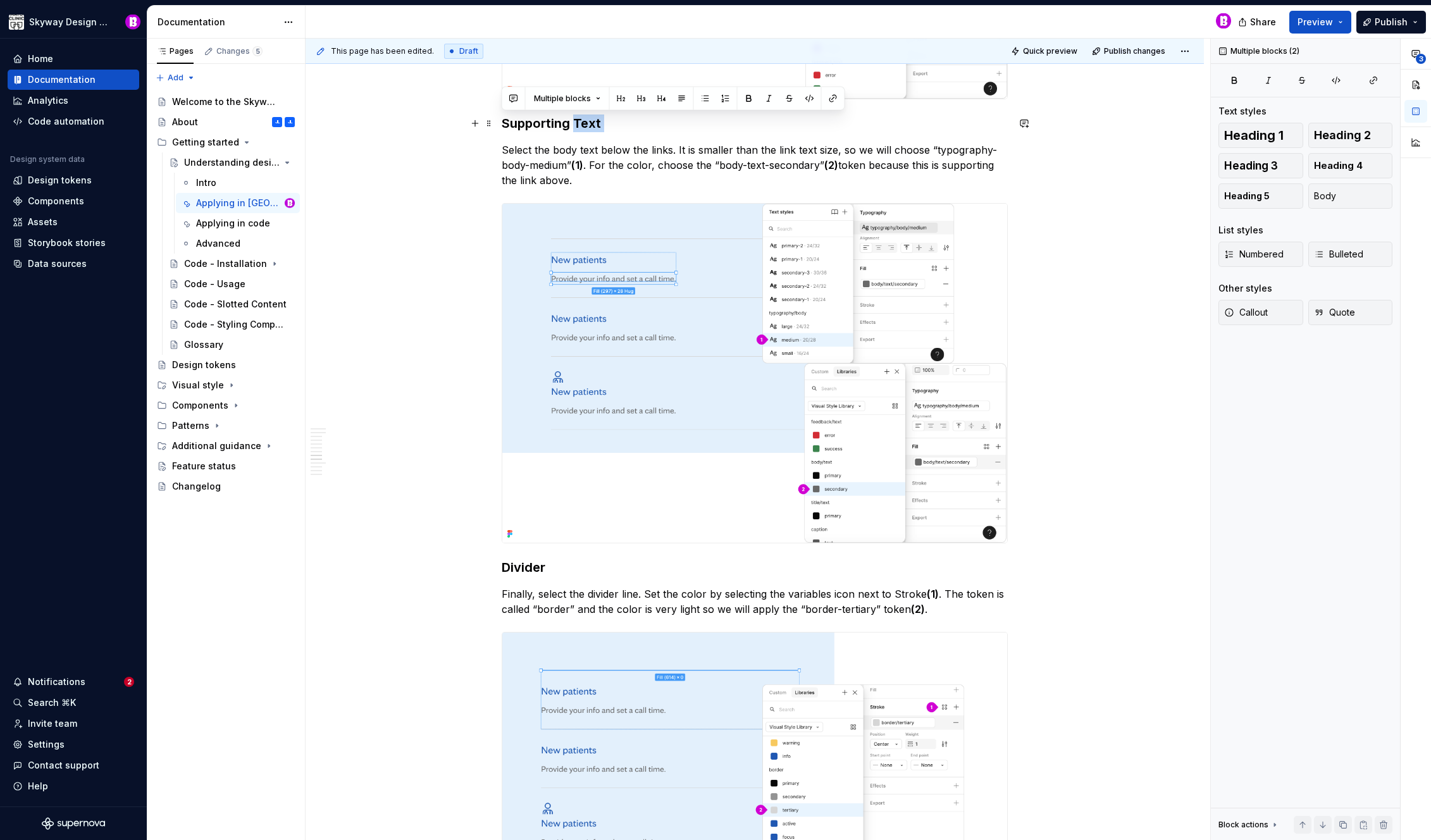
click at [577, 131] on div "Applying tokens in Figma If you’re utilizing premade Skyway components such as …" at bounding box center [755, 496] width 506 height 6231
click at [575, 127] on h3 "Supporting Text" at bounding box center [755, 123] width 506 height 18
click at [577, 128] on h3 "Supporting Text" at bounding box center [755, 123] width 506 height 18
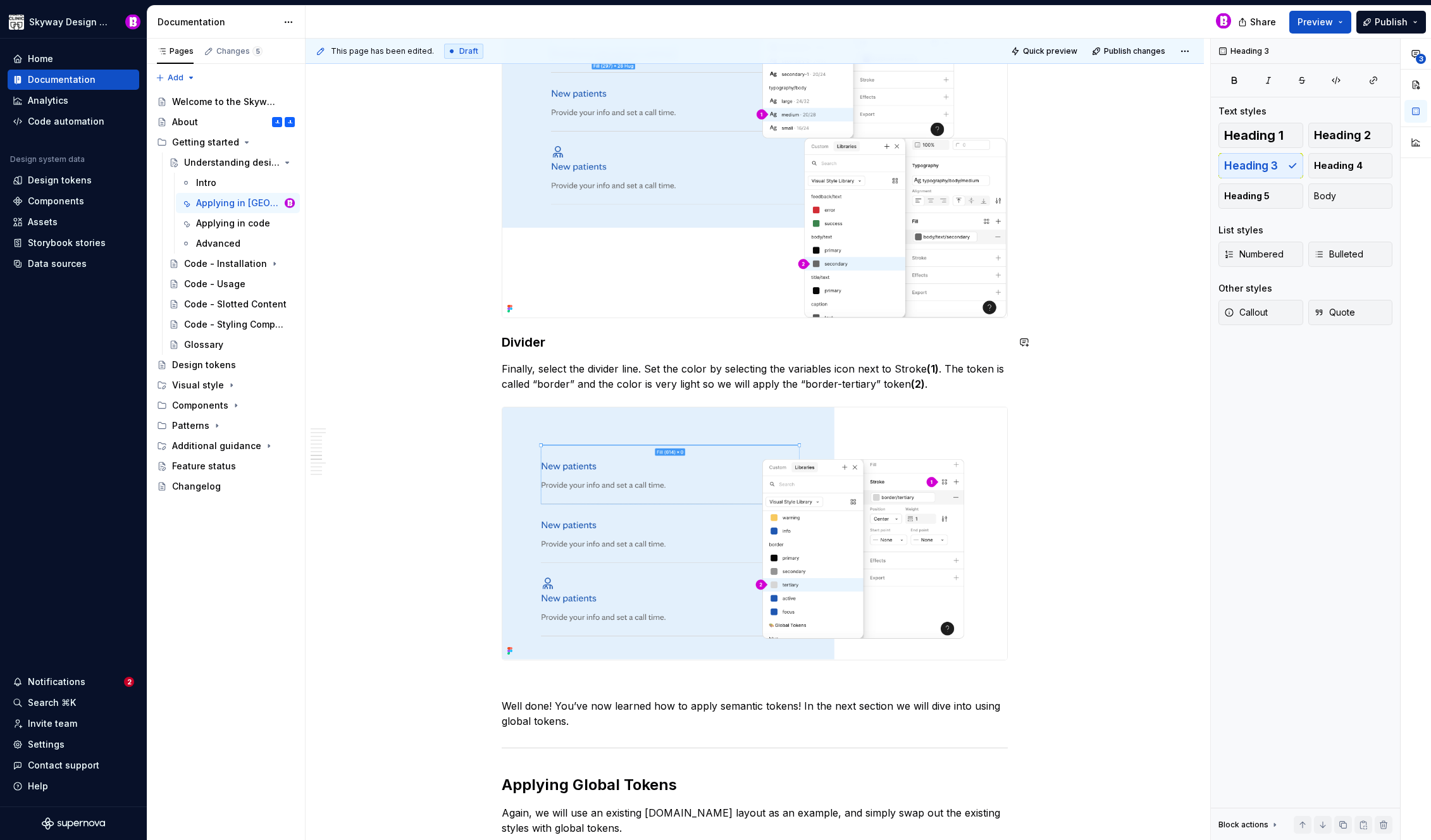
scroll to position [3411, 0]
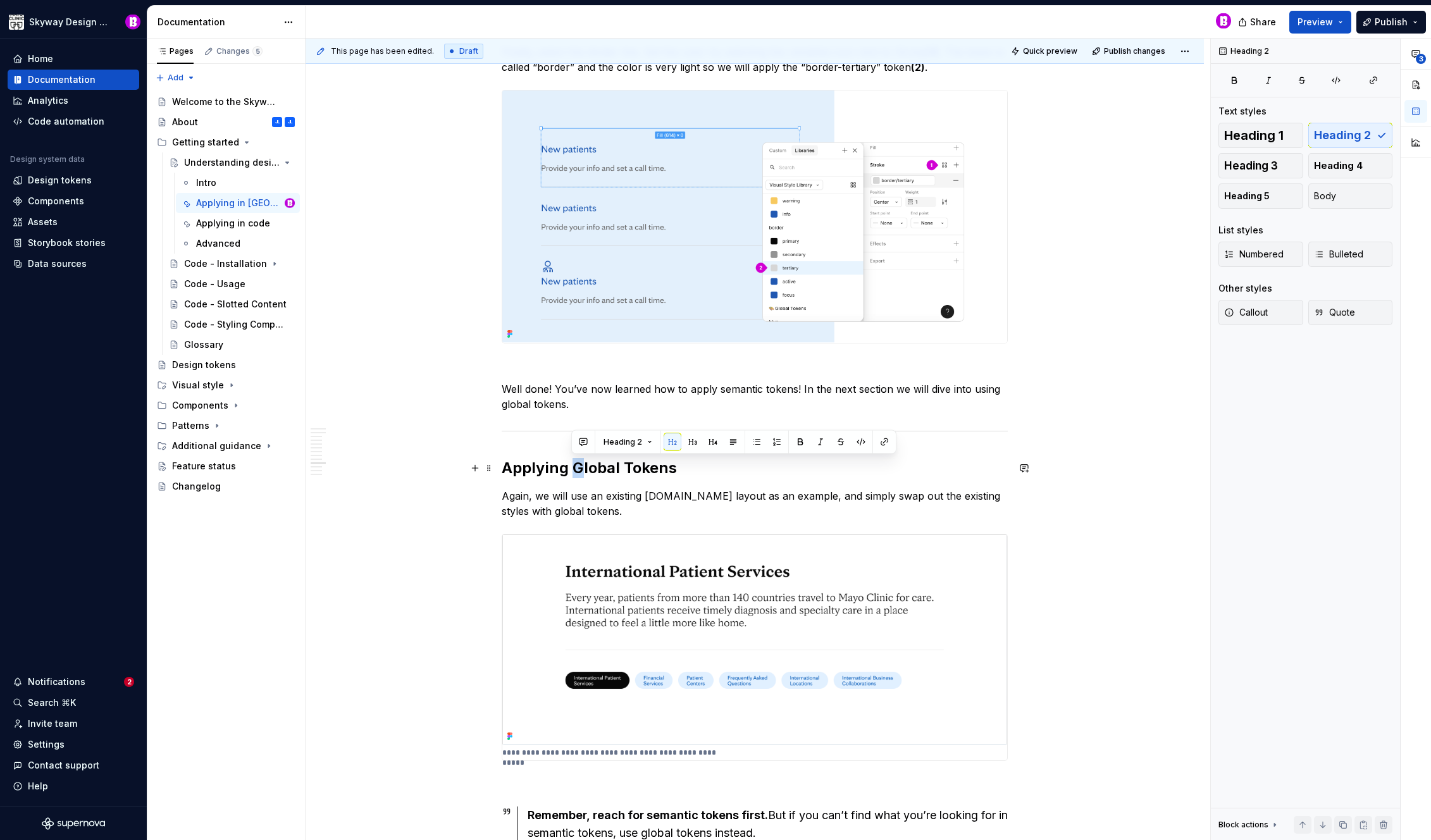
drag, startPoint x: 582, startPoint y: 470, endPoint x: 572, endPoint y: 468, distance: 10.2
click at [572, 468] on h2 "Applying Global Tokens" at bounding box center [755, 468] width 506 height 20
drag, startPoint x: 628, startPoint y: 466, endPoint x: 638, endPoint y: 475, distance: 13.5
click at [624, 467] on h2 "Applying global Tokens" at bounding box center [755, 468] width 506 height 20
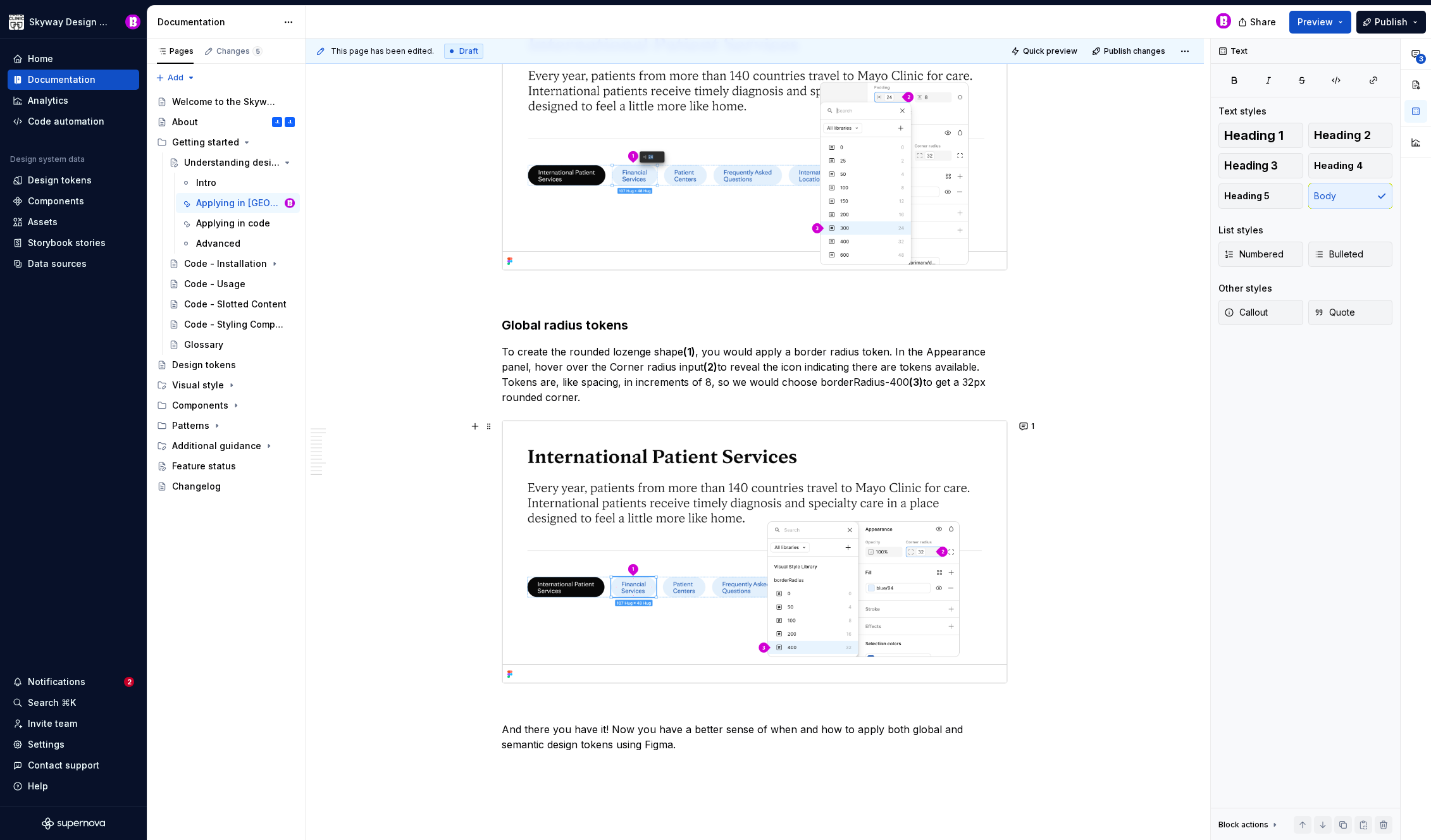
scroll to position [5907, 0]
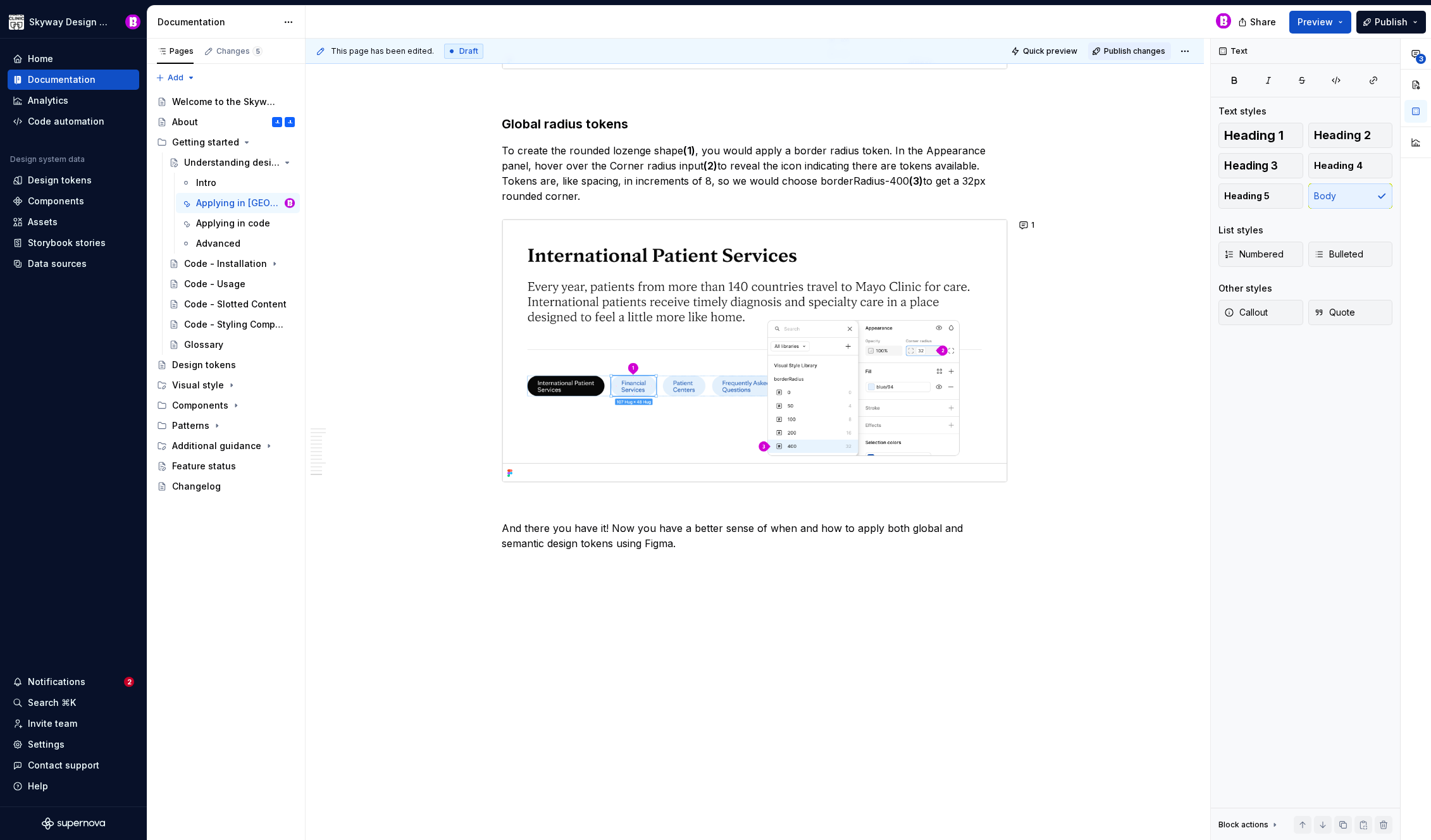
click at [1144, 55] on span "Publish changes" at bounding box center [1134, 51] width 61 height 10
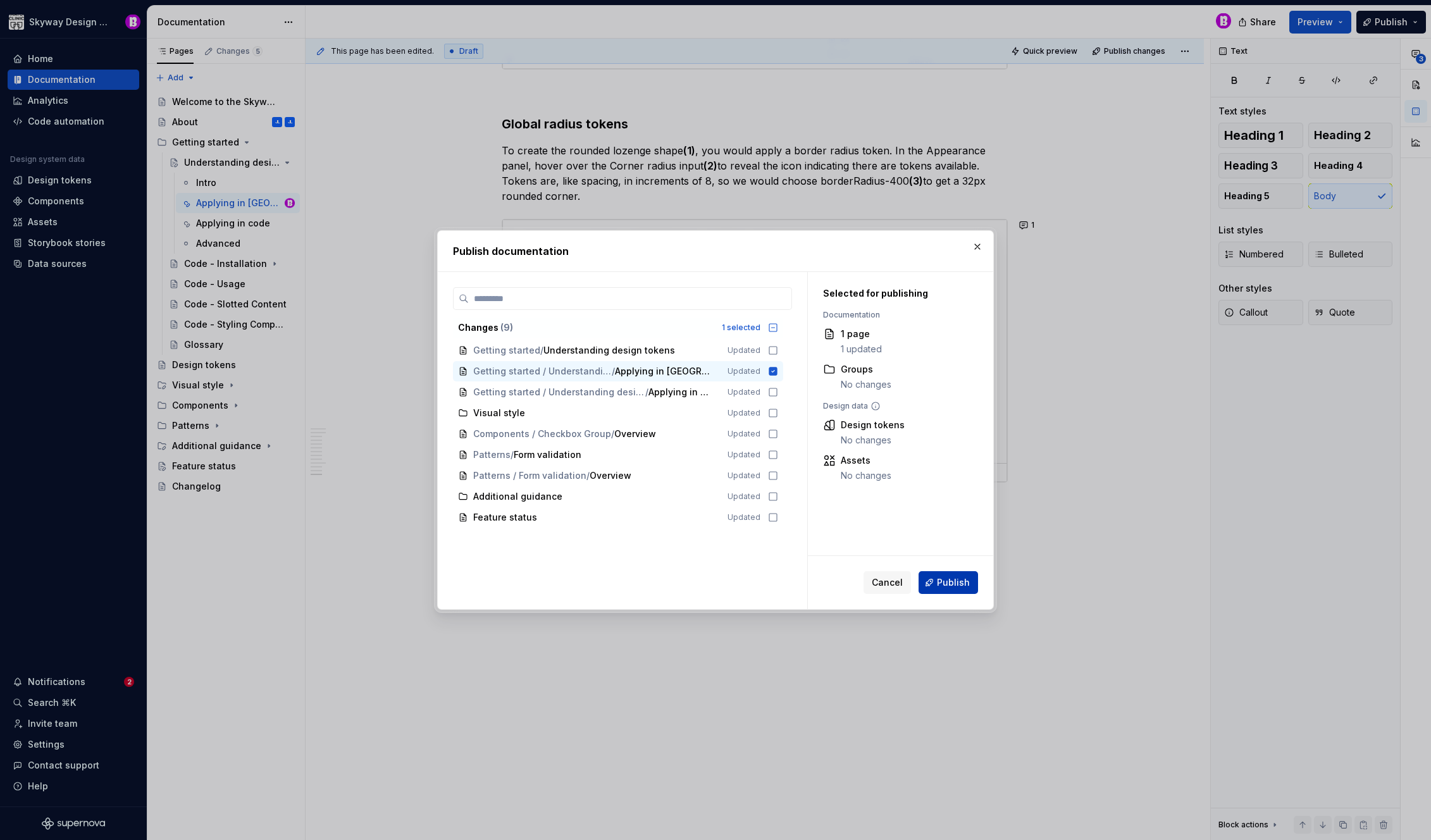
click at [944, 582] on span "Publish" at bounding box center [954, 583] width 33 height 13
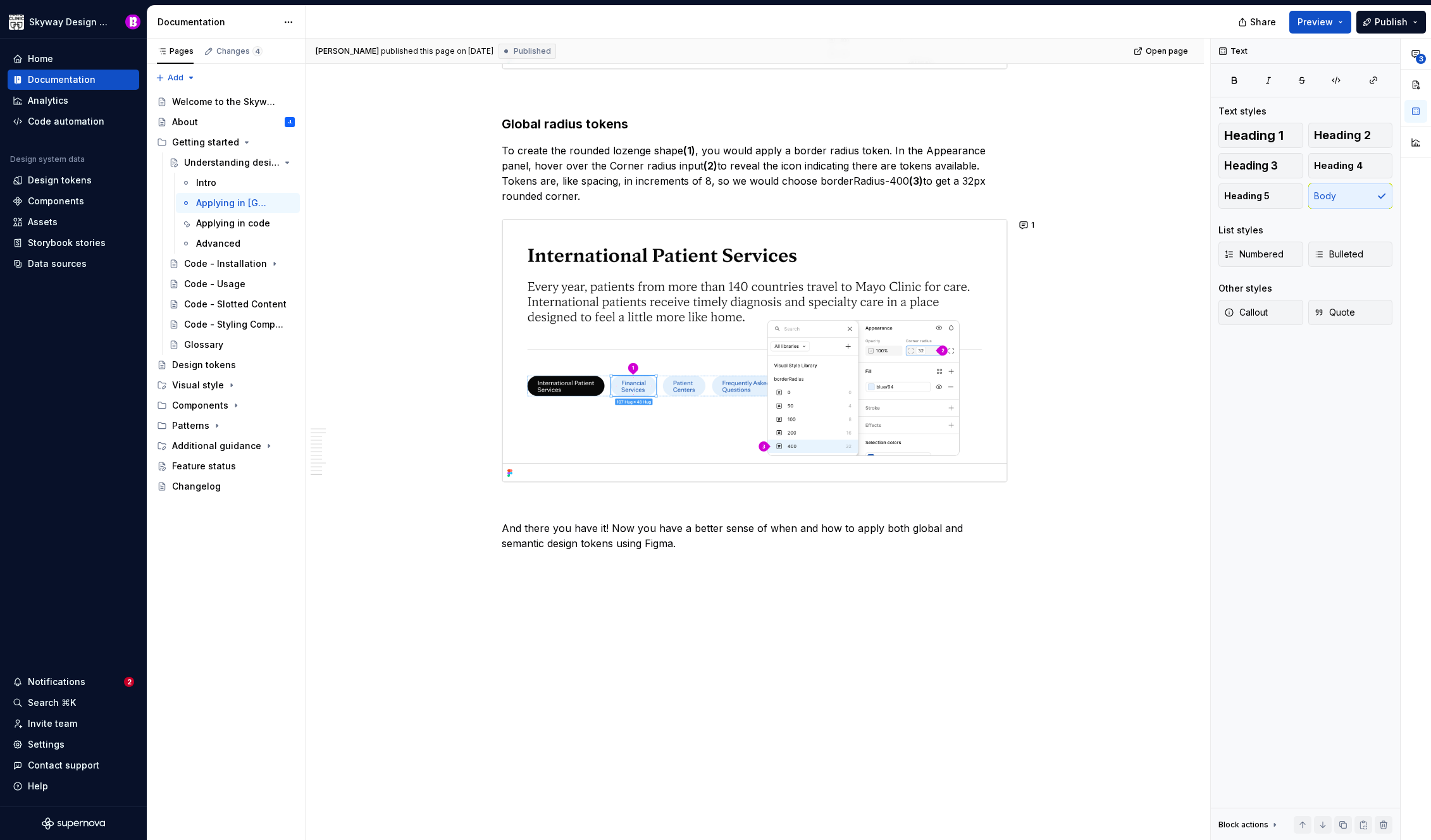
type textarea "*"
